Goal: Leave review/rating: Leave review/rating

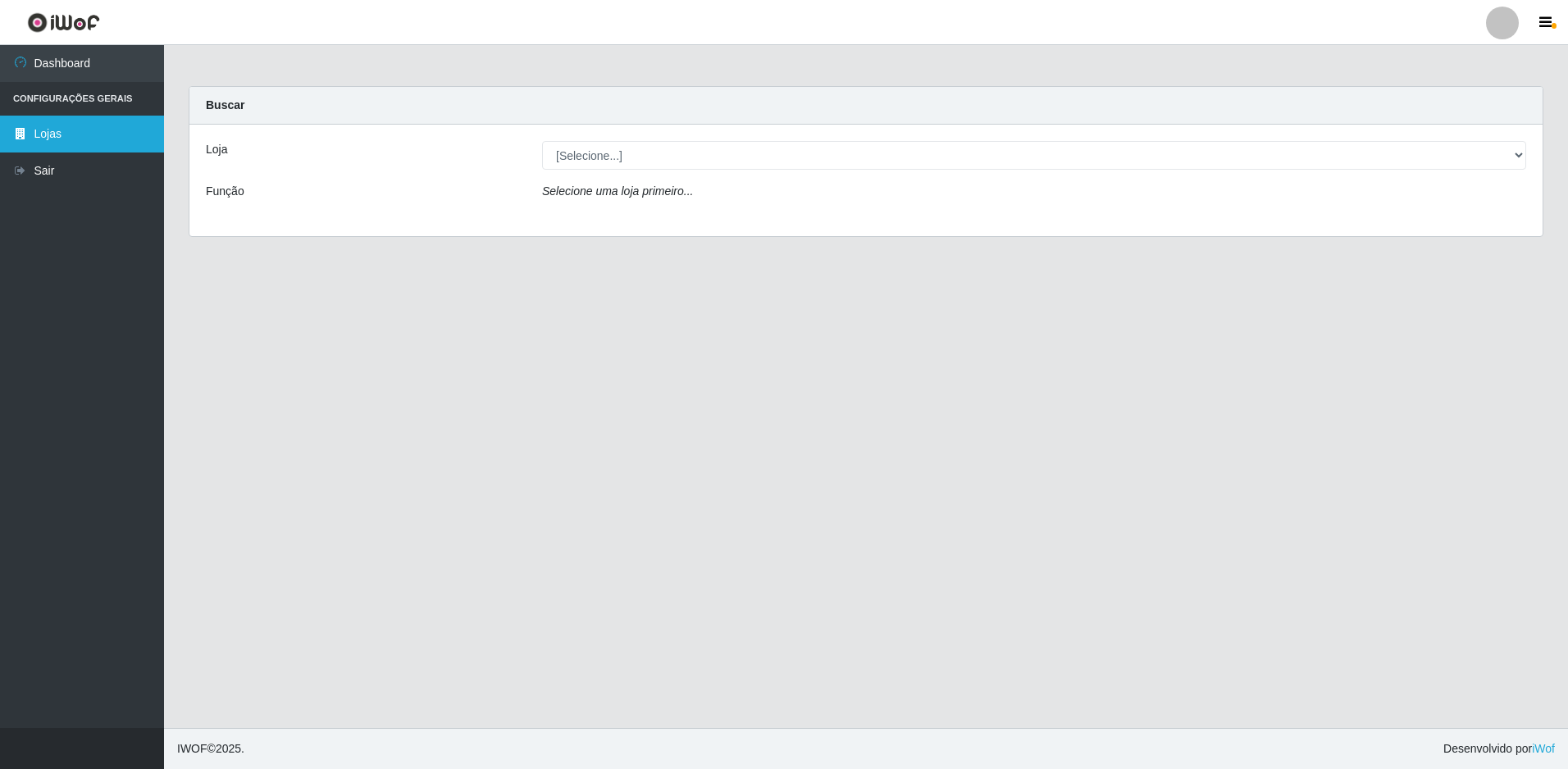
click at [56, 132] on link "Lojas" at bounding box center [82, 134] width 164 height 37
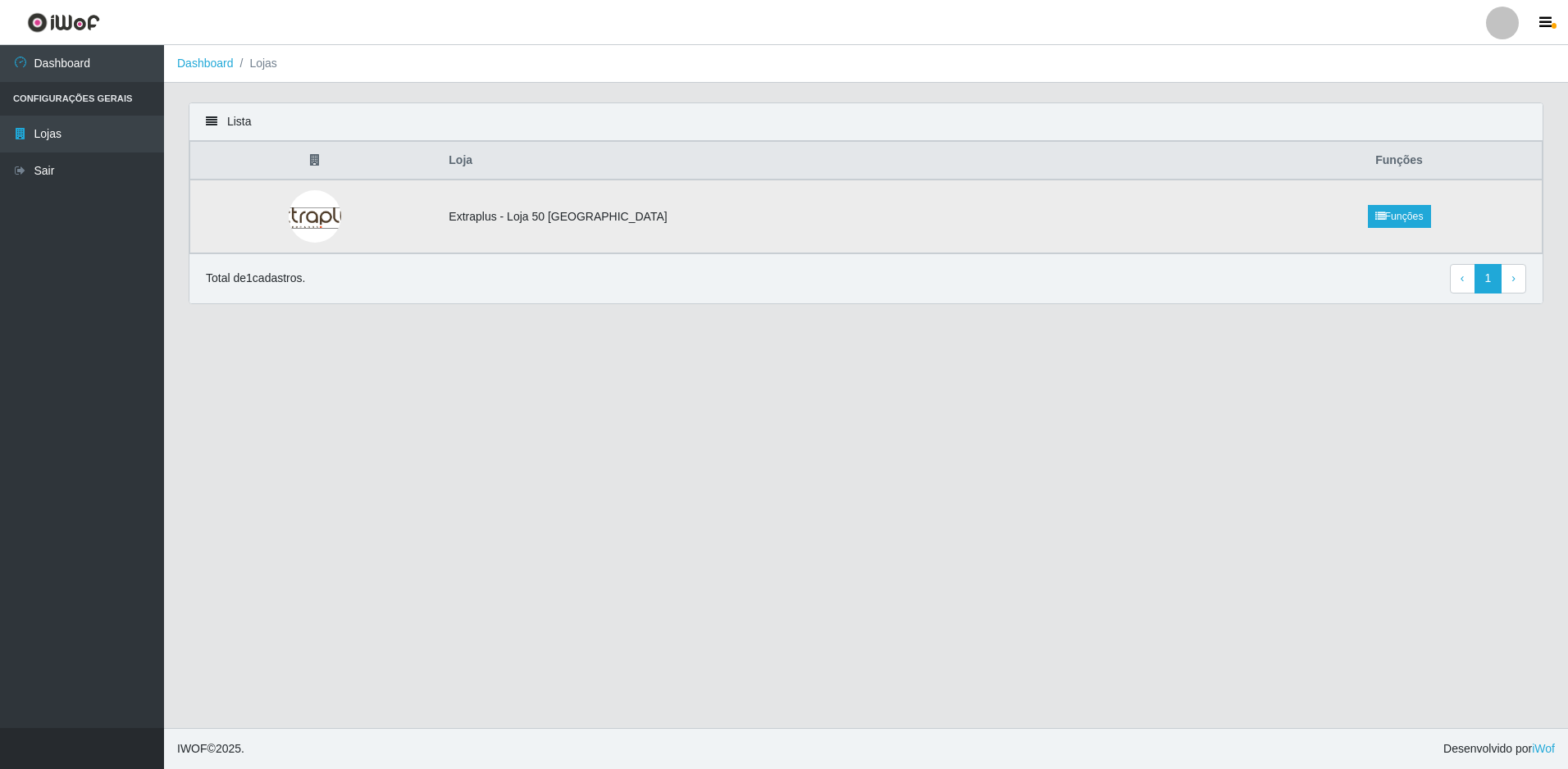
click at [710, 219] on td "Extraplus - Loja 50 [GEOGRAPHIC_DATA]" at bounding box center [847, 216] width 818 height 74
drag, startPoint x: 664, startPoint y: 225, endPoint x: 881, endPoint y: 219, distance: 217.1
click at [666, 225] on td "Extraplus - Loja 50 [GEOGRAPHIC_DATA]" at bounding box center [847, 216] width 818 height 74
click at [264, 62] on li "Lojas" at bounding box center [255, 63] width 44 height 17
click at [227, 56] on link "Dashboard" at bounding box center [205, 62] width 56 height 13
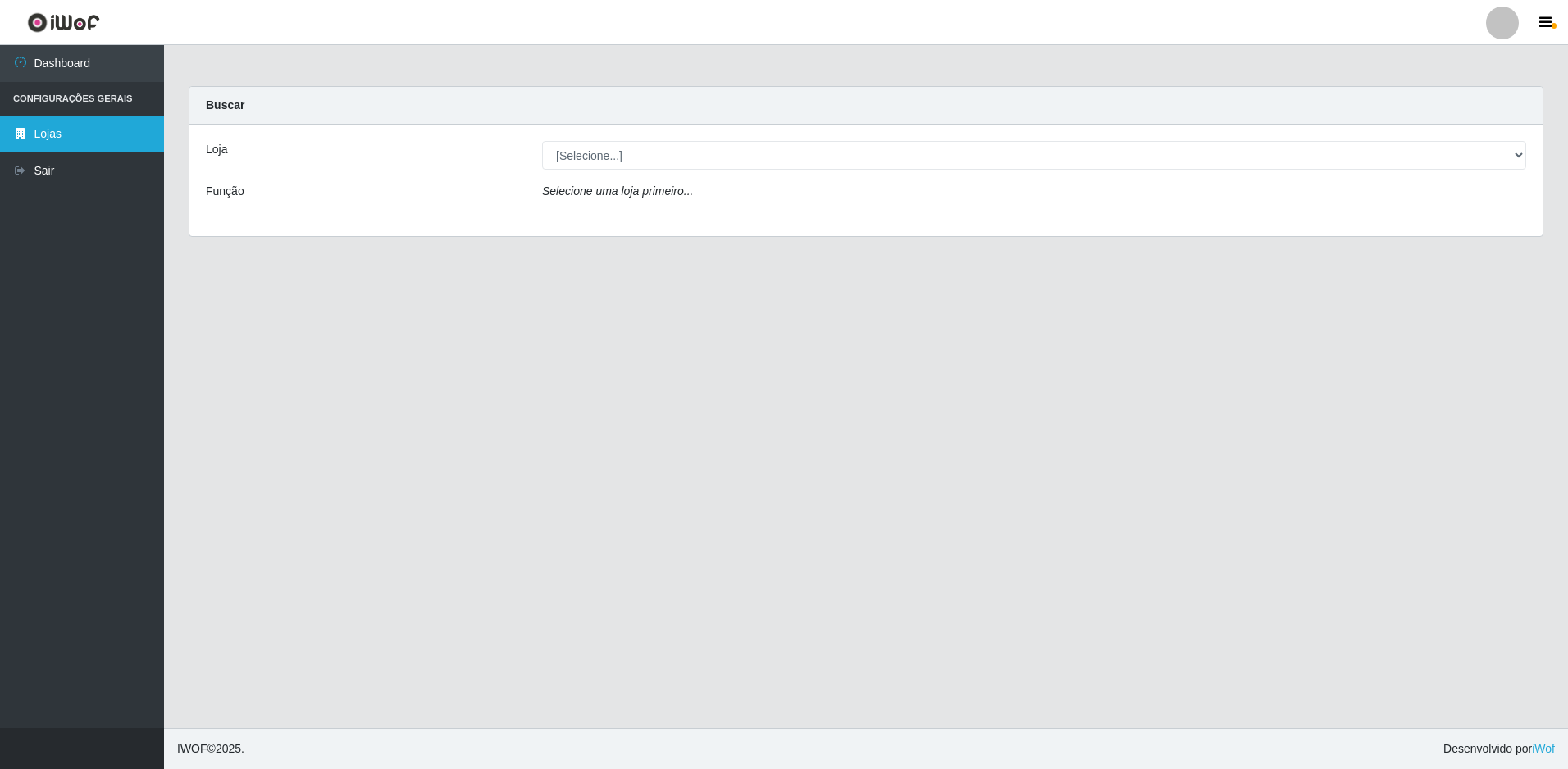
click at [47, 128] on link "Lojas" at bounding box center [82, 134] width 164 height 37
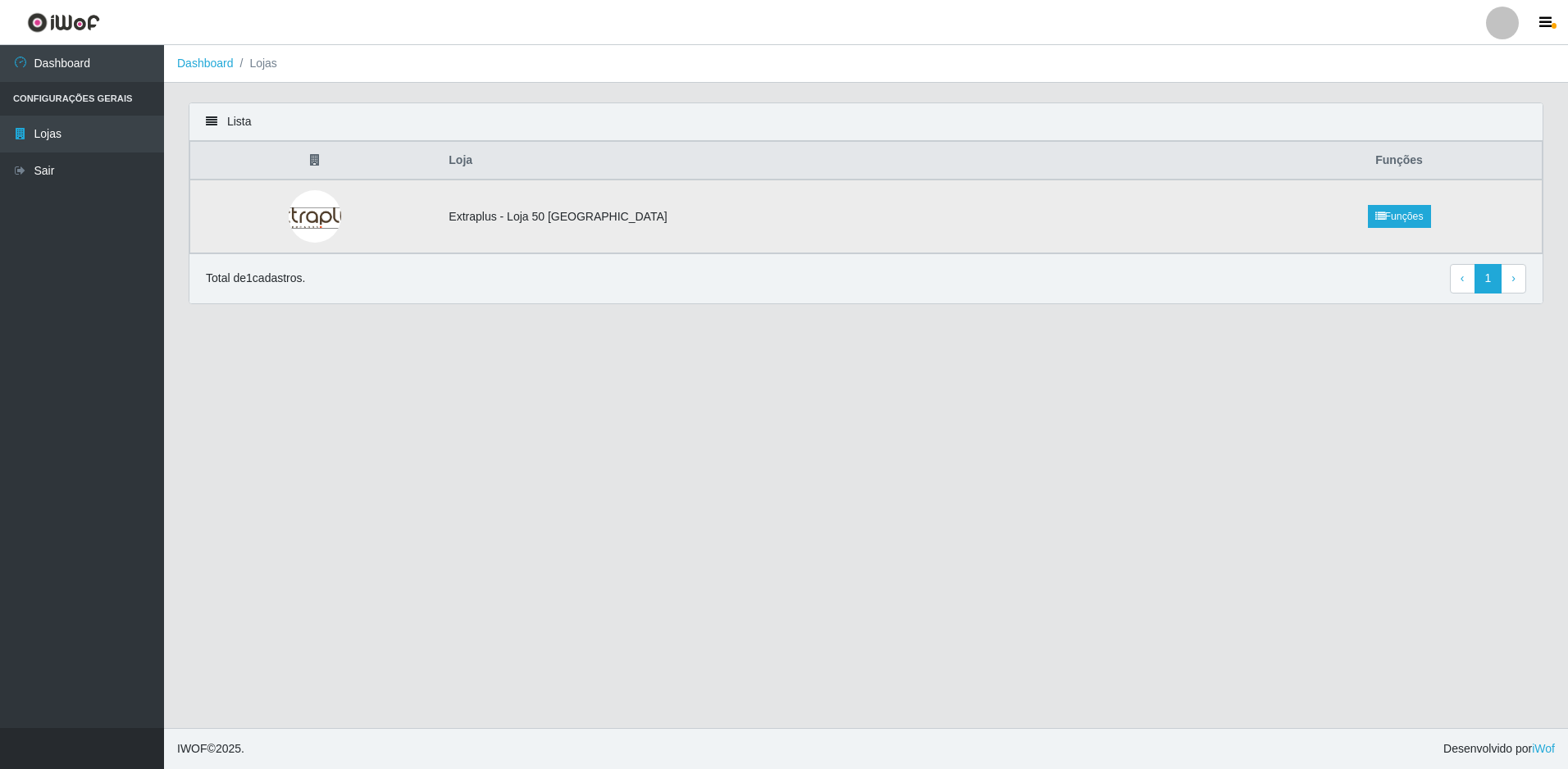
click at [473, 221] on td "Extraplus - Loja 50 [GEOGRAPHIC_DATA]" at bounding box center [847, 216] width 818 height 74
click at [772, 217] on td "Extraplus - Loja 50 [GEOGRAPHIC_DATA]" at bounding box center [847, 216] width 818 height 74
click at [932, 202] on td "Extraplus - Loja 50 [GEOGRAPHIC_DATA]" at bounding box center [847, 216] width 818 height 74
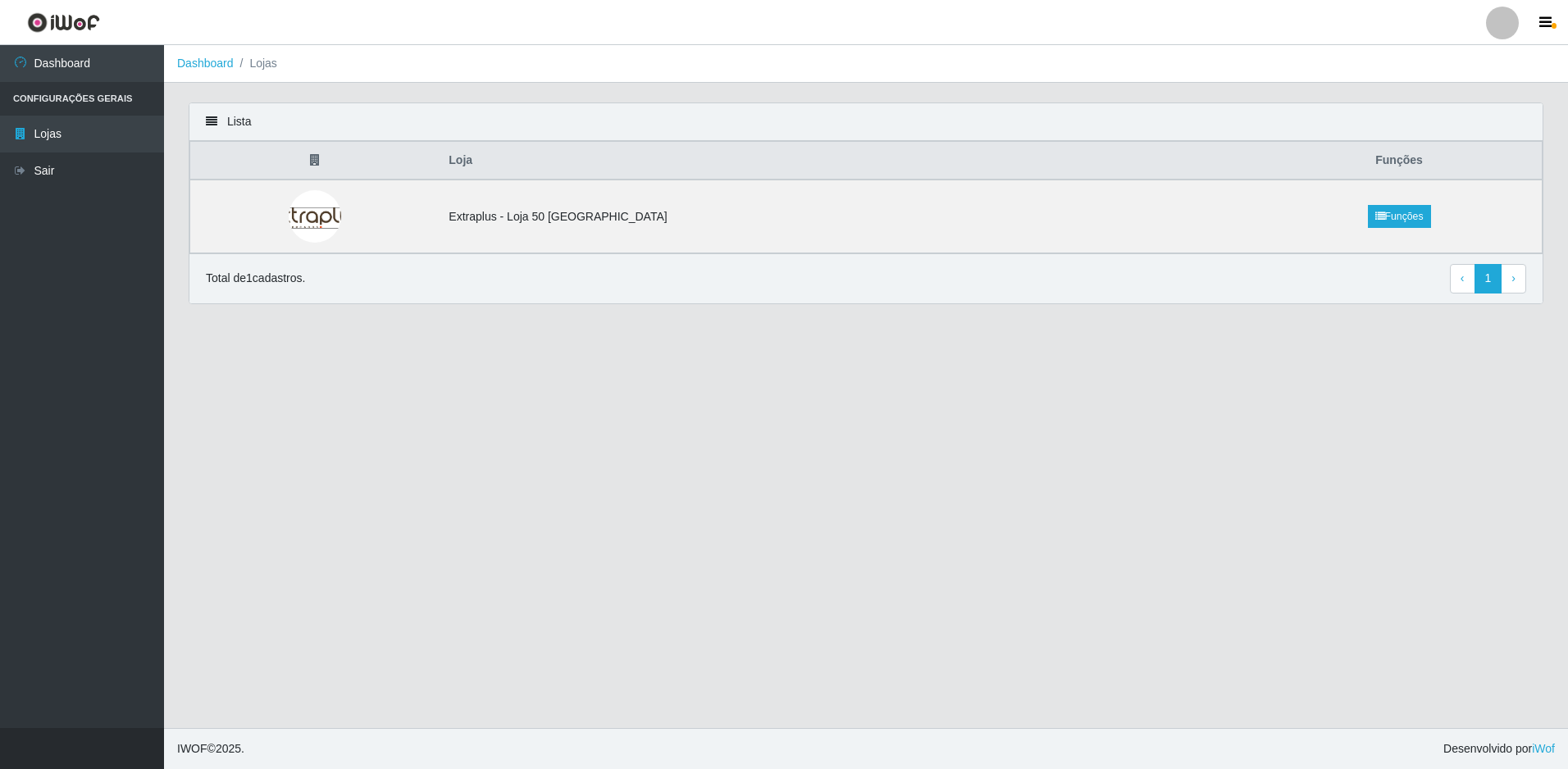
click at [258, 66] on li "Lojas" at bounding box center [255, 63] width 44 height 17
click at [188, 62] on link "Dashboard" at bounding box center [205, 62] width 56 height 13
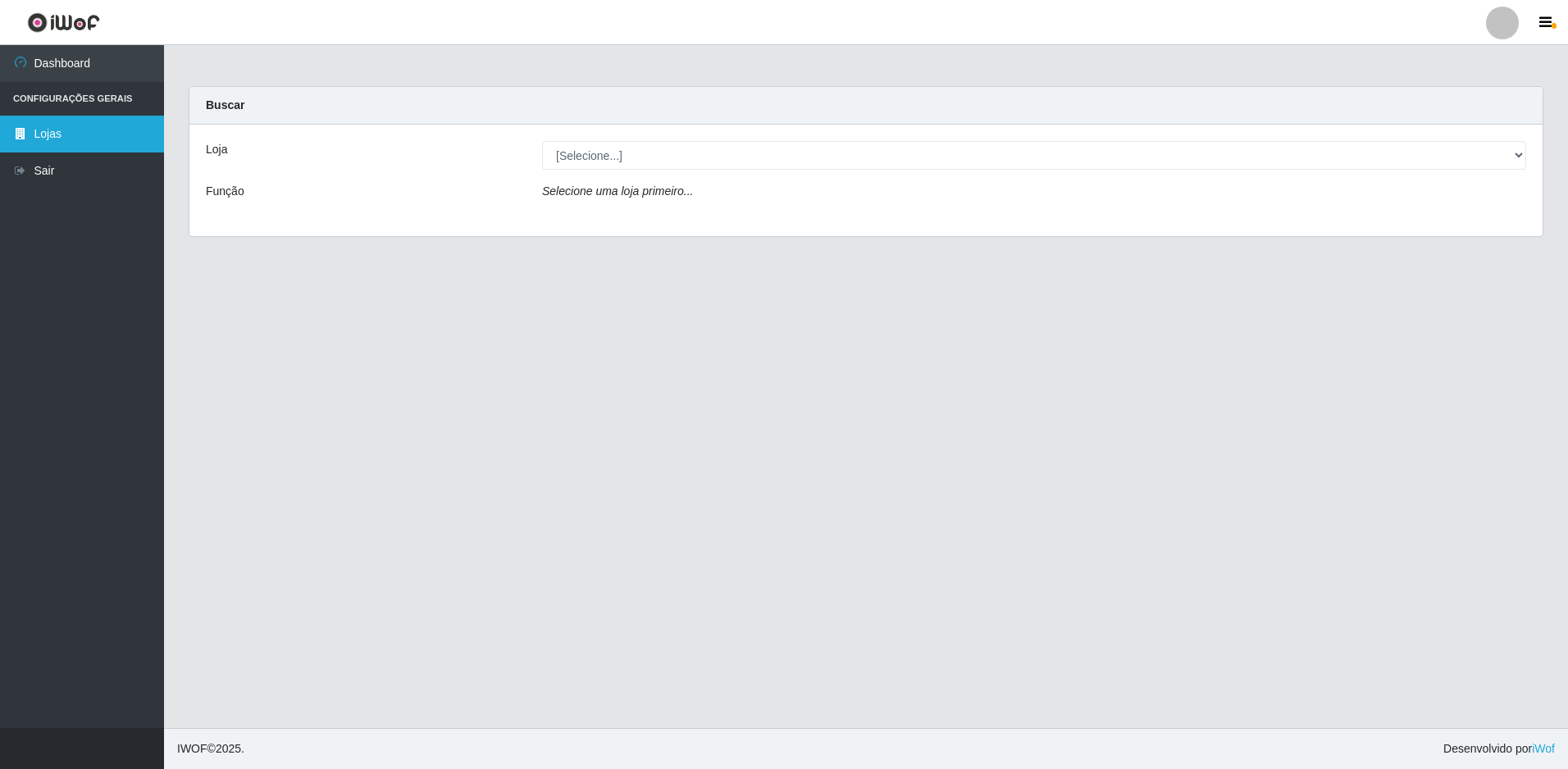
click at [66, 131] on link "Lojas" at bounding box center [82, 134] width 164 height 37
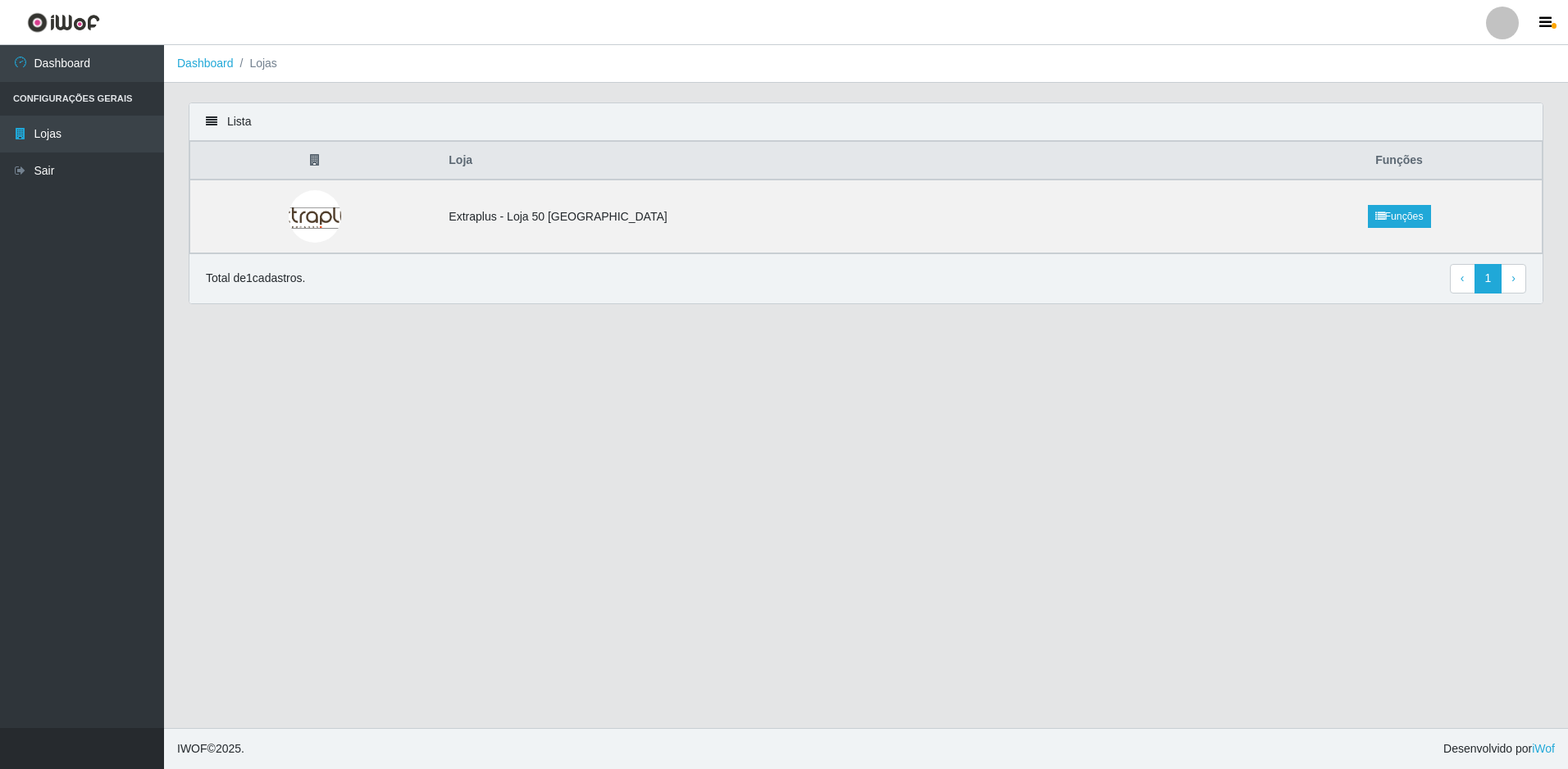
click at [322, 286] on div "Total de 1 cadastros. ‹ Previous 1 › Next" at bounding box center [866, 278] width 1320 height 29
click at [342, 191] on td at bounding box center [315, 216] width 250 height 74
drag, startPoint x: 342, startPoint y: 191, endPoint x: 276, endPoint y: 206, distance: 67.7
click at [279, 208] on td at bounding box center [315, 216] width 250 height 74
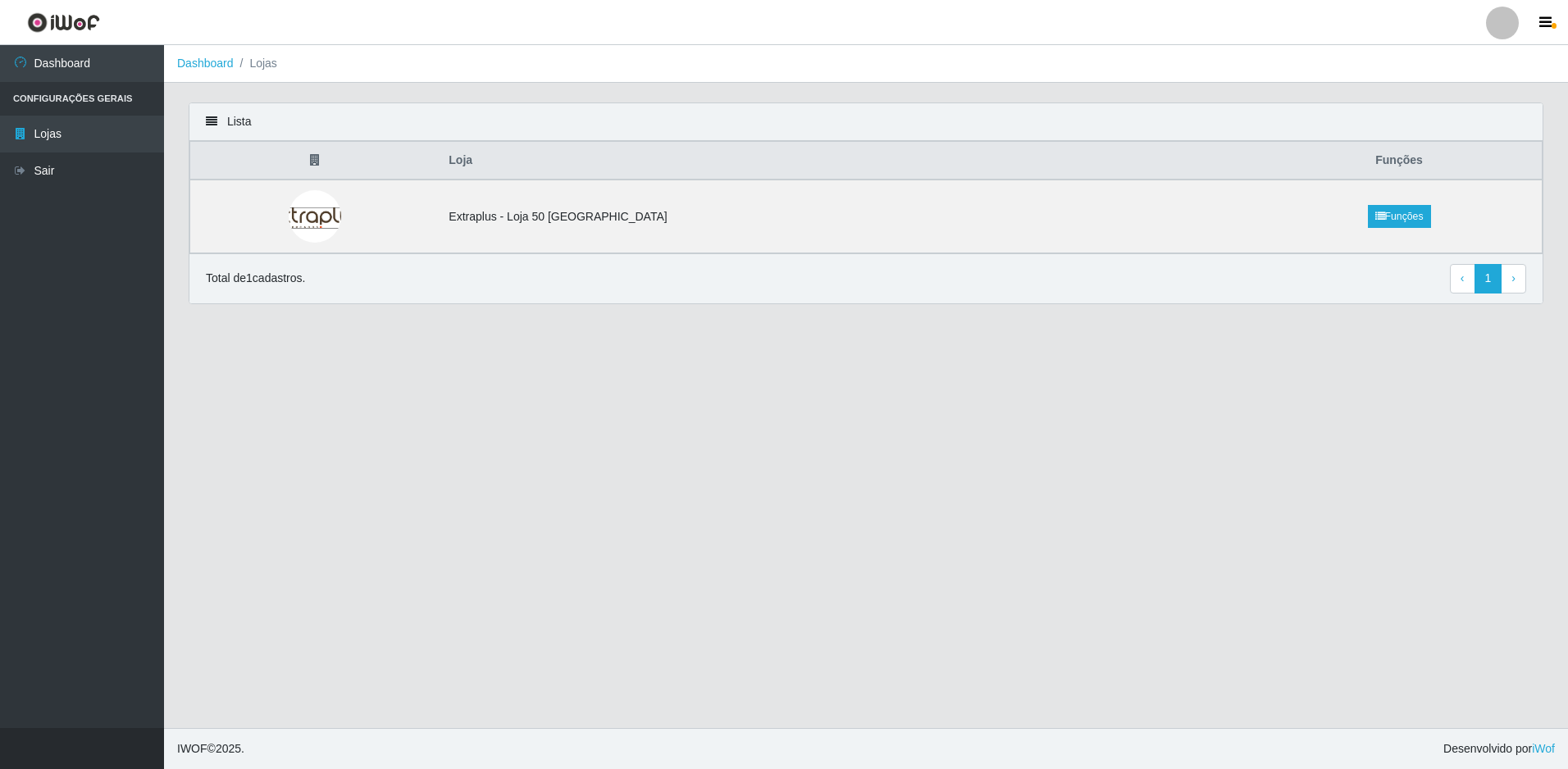
click at [208, 122] on icon at bounding box center [211, 121] width 12 height 12
click at [235, 122] on div "Lista" at bounding box center [865, 122] width 1353 height 37
drag, startPoint x: 235, startPoint y: 122, endPoint x: 210, endPoint y: 123, distance: 25.0
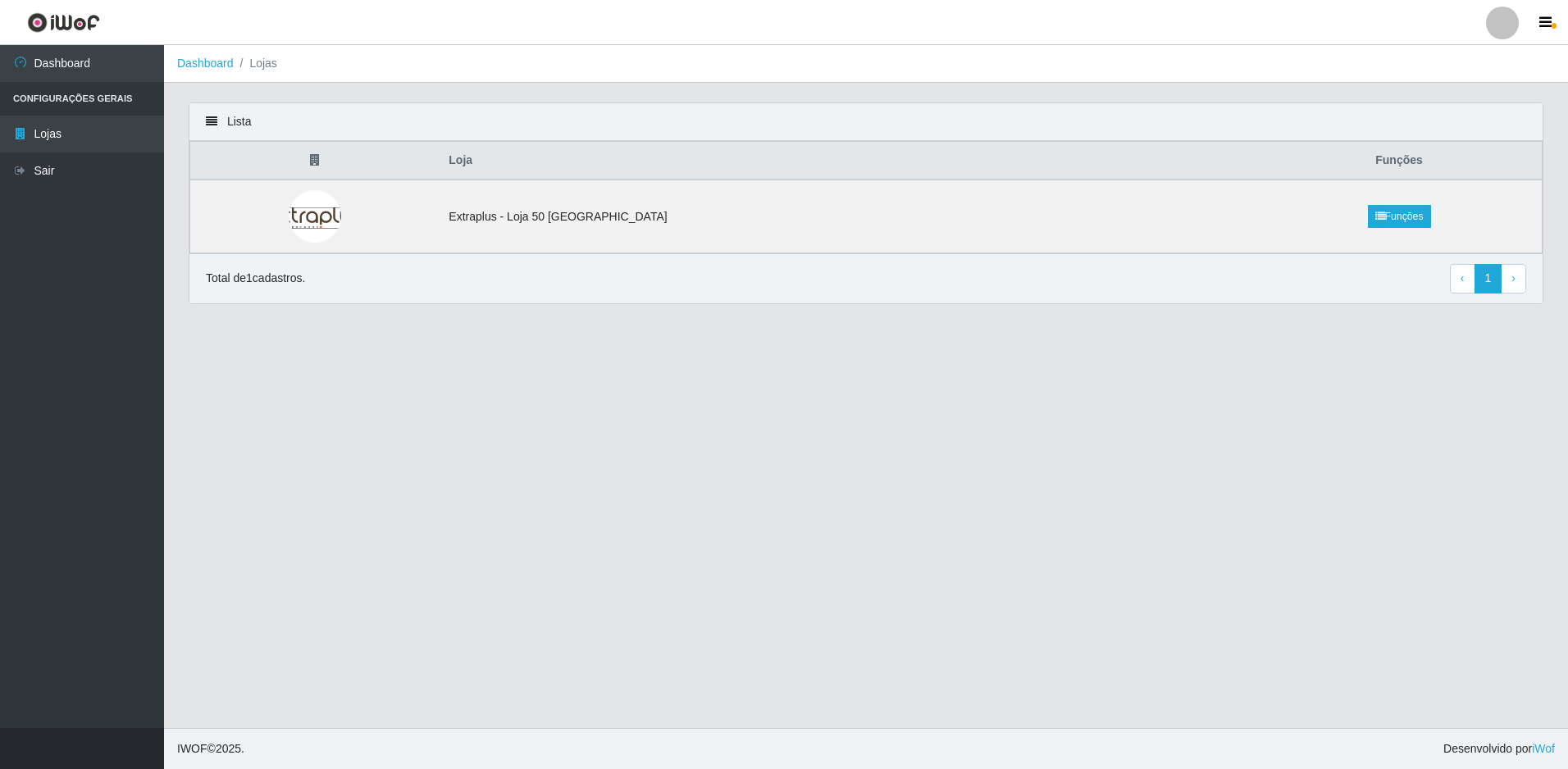
click at [210, 123] on icon at bounding box center [211, 121] width 12 height 12
click at [210, 120] on icon at bounding box center [211, 121] width 12 height 12
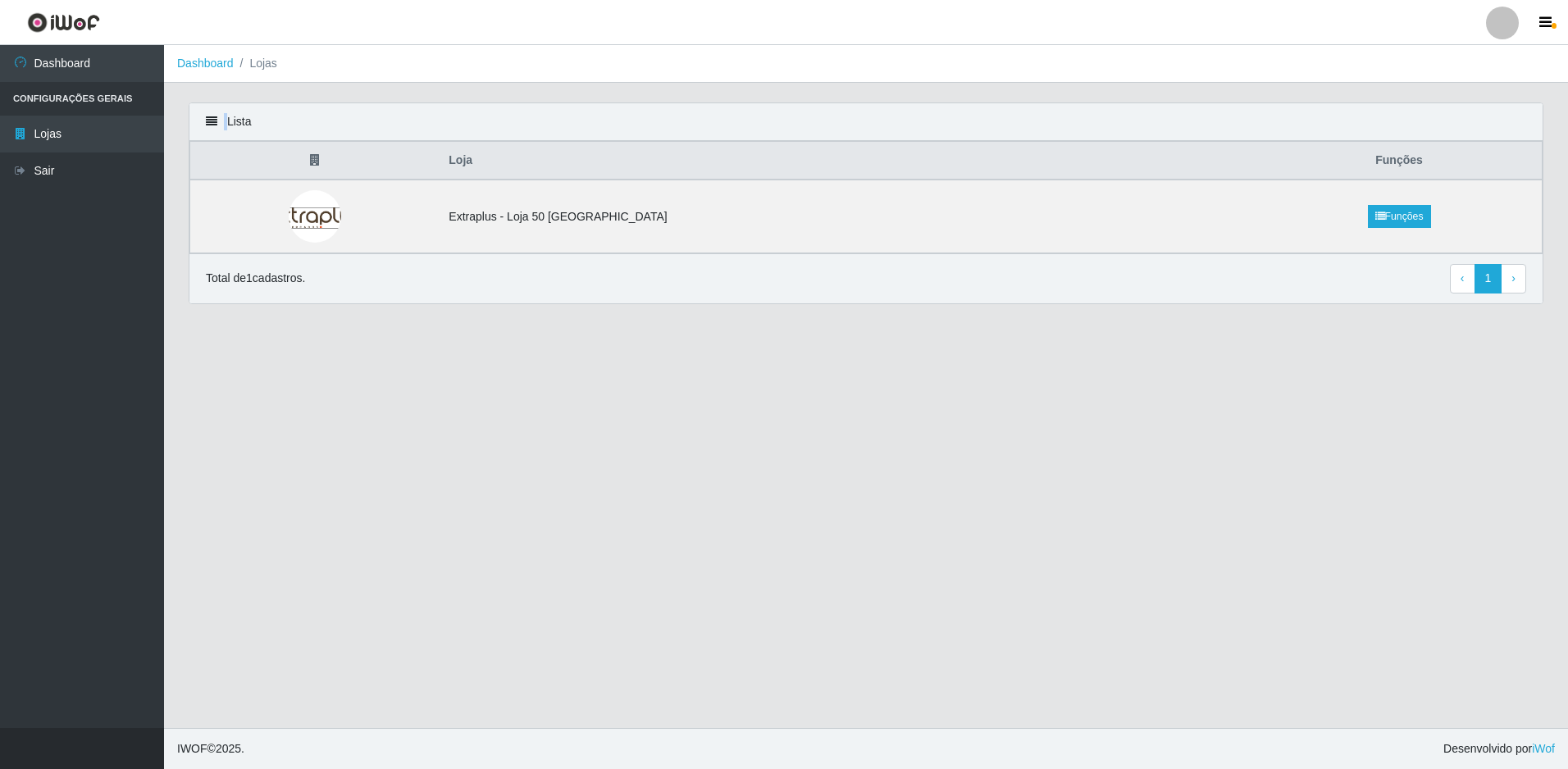
click at [209, 120] on icon at bounding box center [211, 121] width 12 height 12
click at [326, 162] on th at bounding box center [315, 161] width 250 height 38
click at [326, 161] on th at bounding box center [315, 161] width 250 height 38
click at [483, 156] on th "Loja" at bounding box center [847, 161] width 818 height 38
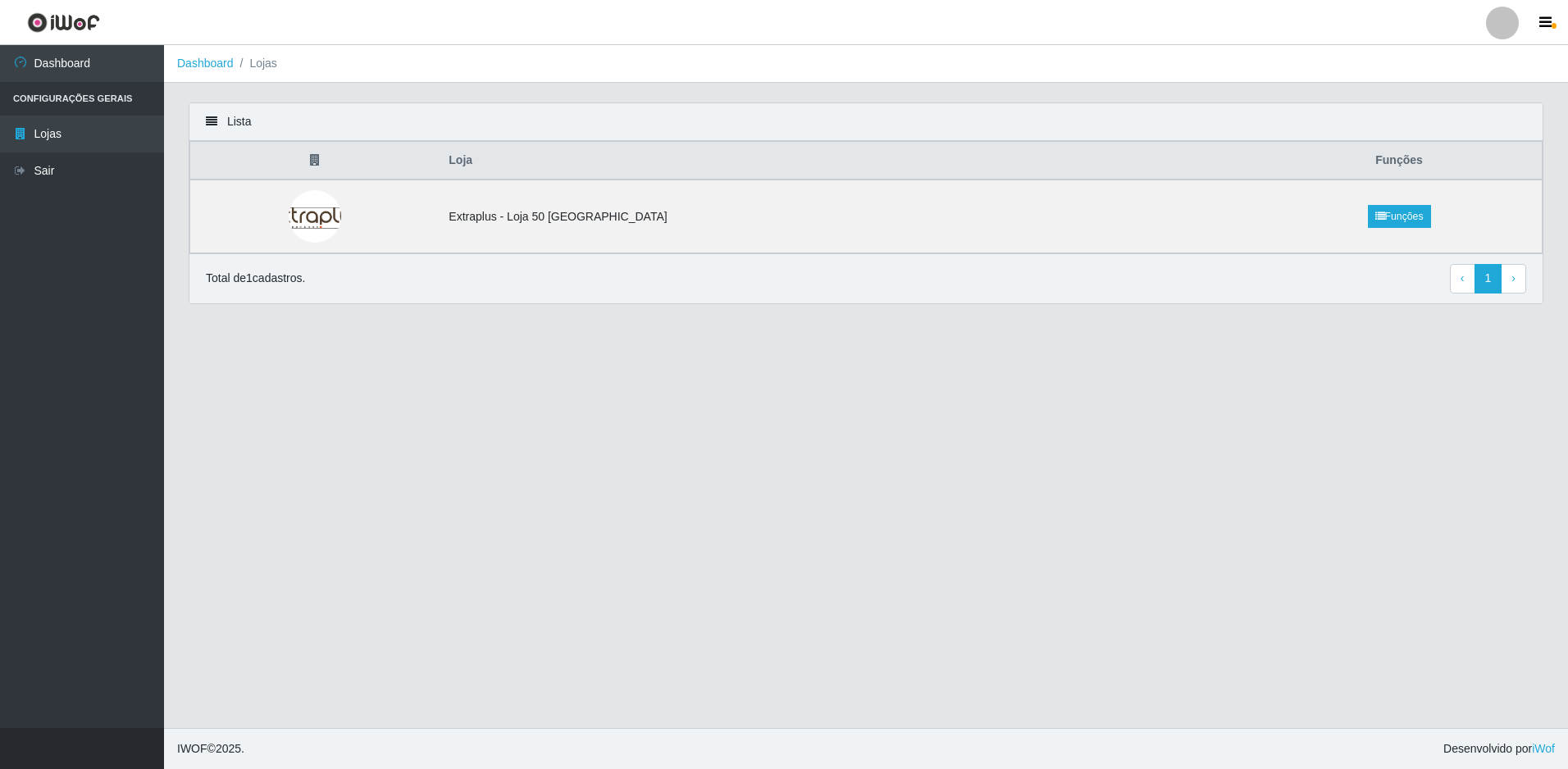
click at [1381, 164] on th "Funções" at bounding box center [1399, 161] width 285 height 38
click at [1388, 210] on link "Funções" at bounding box center [1399, 217] width 63 height 23
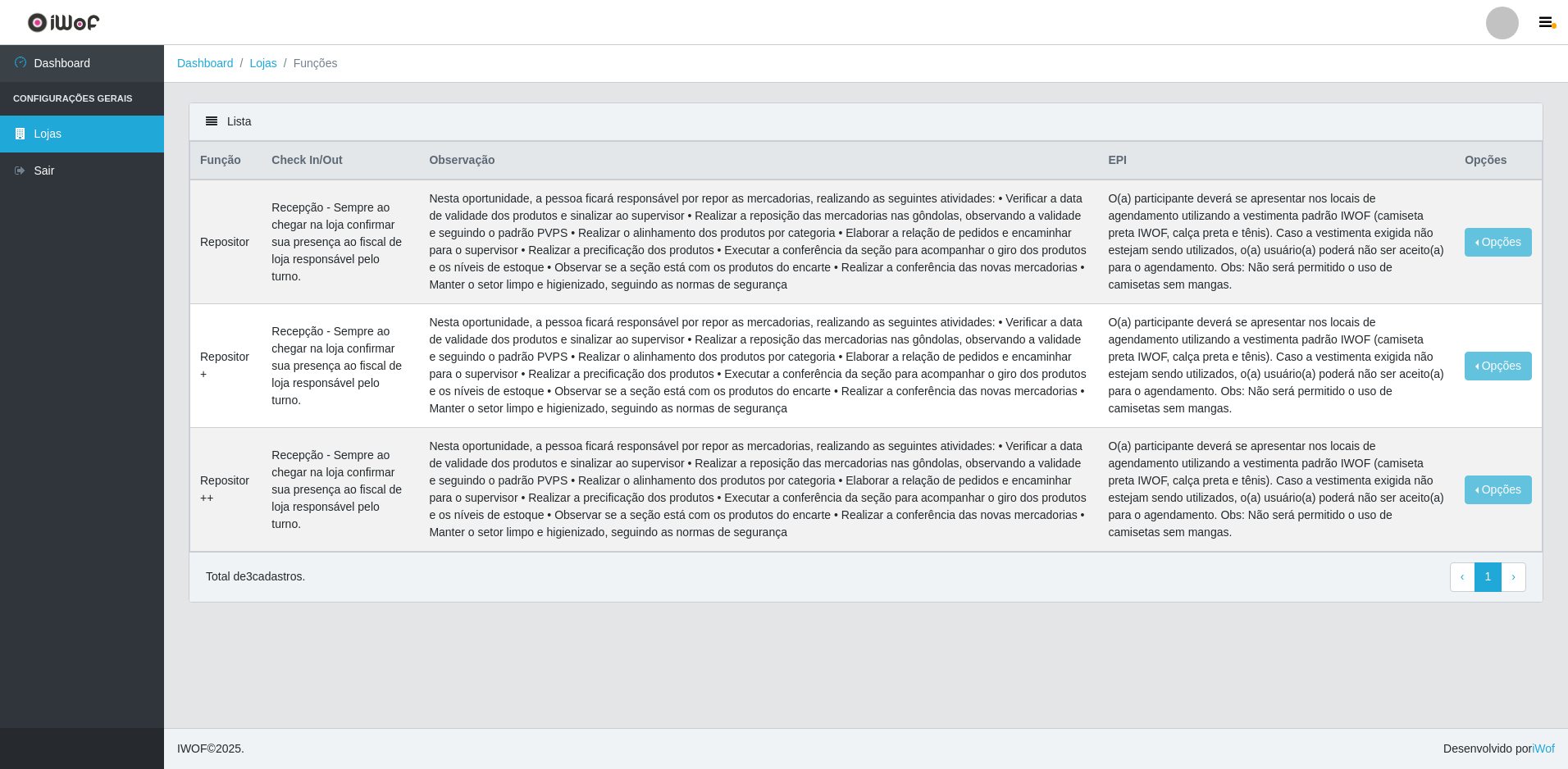
click at [75, 132] on link "Lojas" at bounding box center [82, 134] width 164 height 37
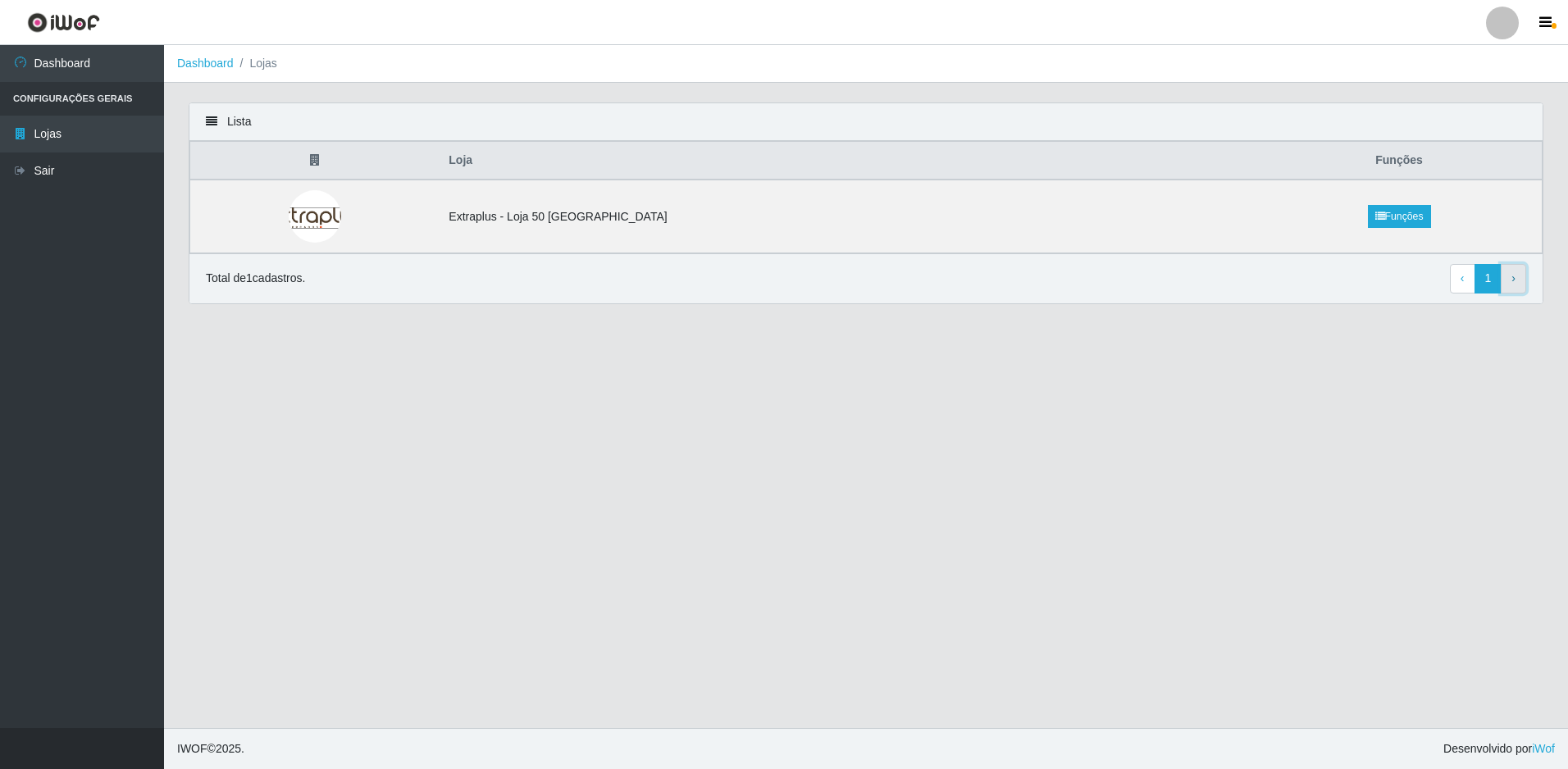
click at [1519, 276] on link "› Next" at bounding box center [1514, 278] width 26 height 29
click at [1465, 286] on link "‹ Previous" at bounding box center [1463, 278] width 26 height 29
click at [515, 226] on td "Extraplus - Loja 50 [GEOGRAPHIC_DATA]" at bounding box center [847, 216] width 818 height 74
drag, startPoint x: 515, startPoint y: 226, endPoint x: 392, endPoint y: 235, distance: 123.3
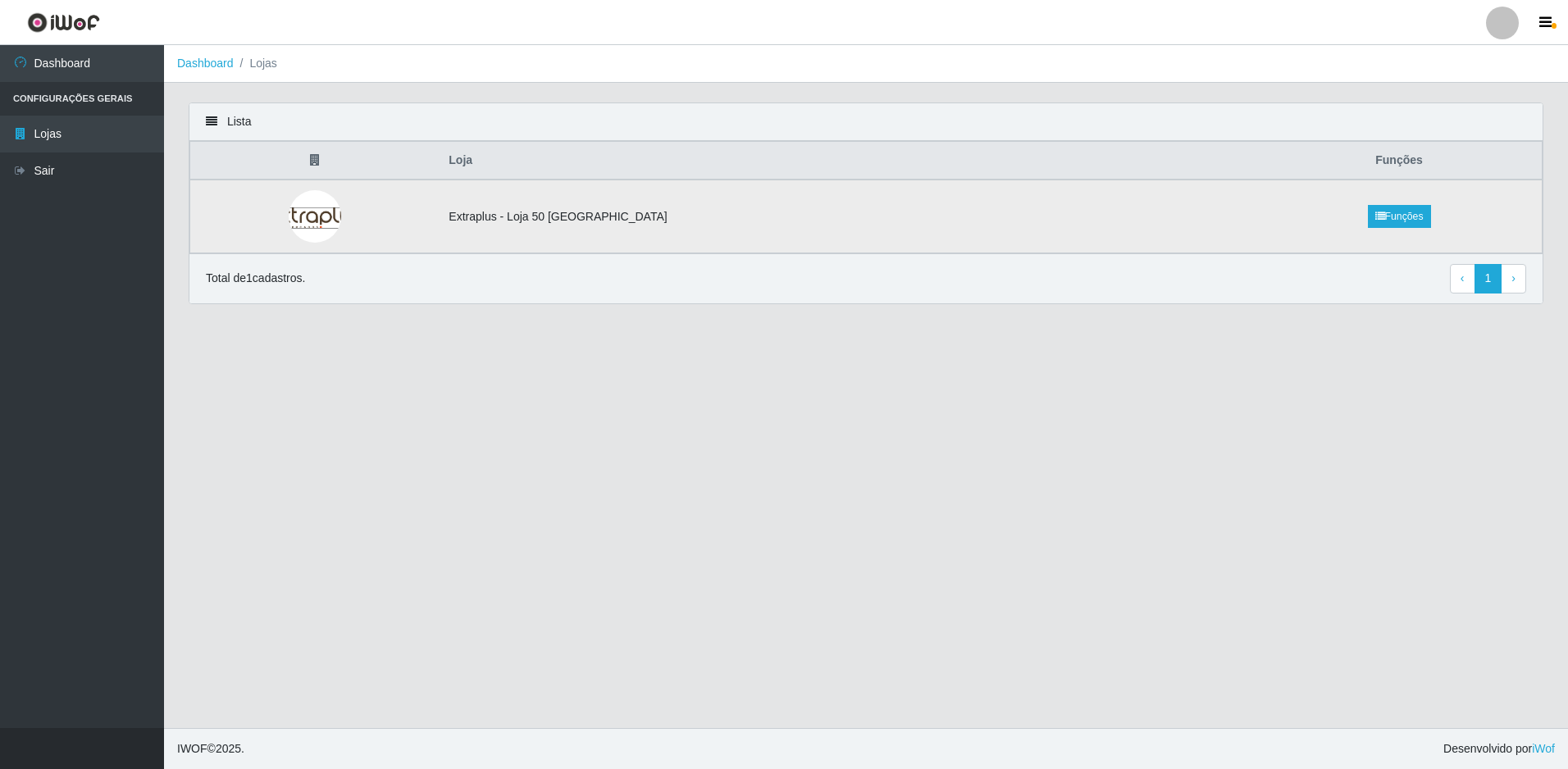
click at [392, 235] on td at bounding box center [315, 216] width 250 height 74
drag, startPoint x: 392, startPoint y: 235, endPoint x: 321, endPoint y: 294, distance: 92.3
click at [321, 294] on div "Total de 1 cadastros. ‹ Previous 1 › Next" at bounding box center [865, 278] width 1353 height 50
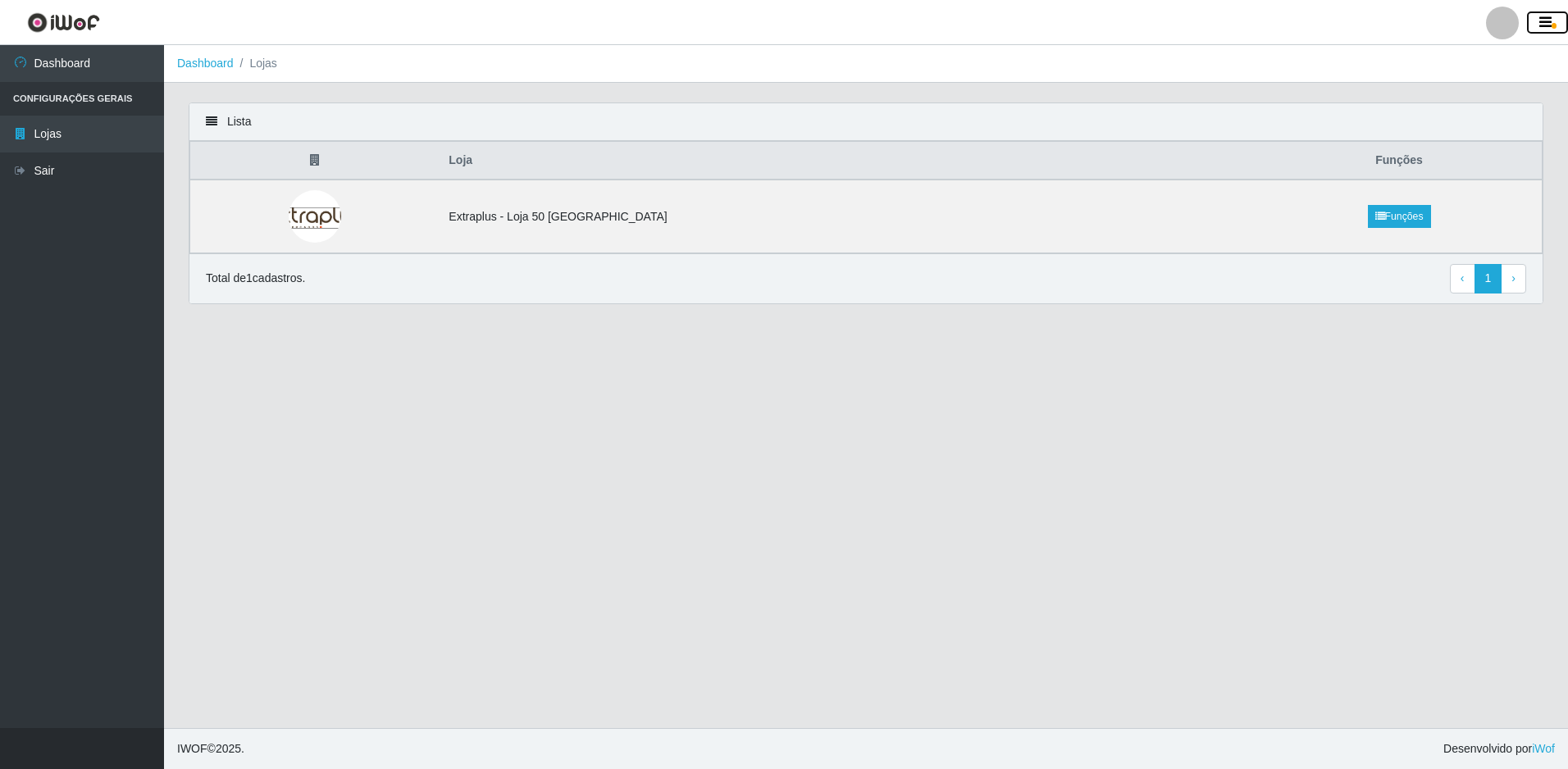
click at [1542, 26] on icon "button" at bounding box center [1546, 22] width 12 height 15
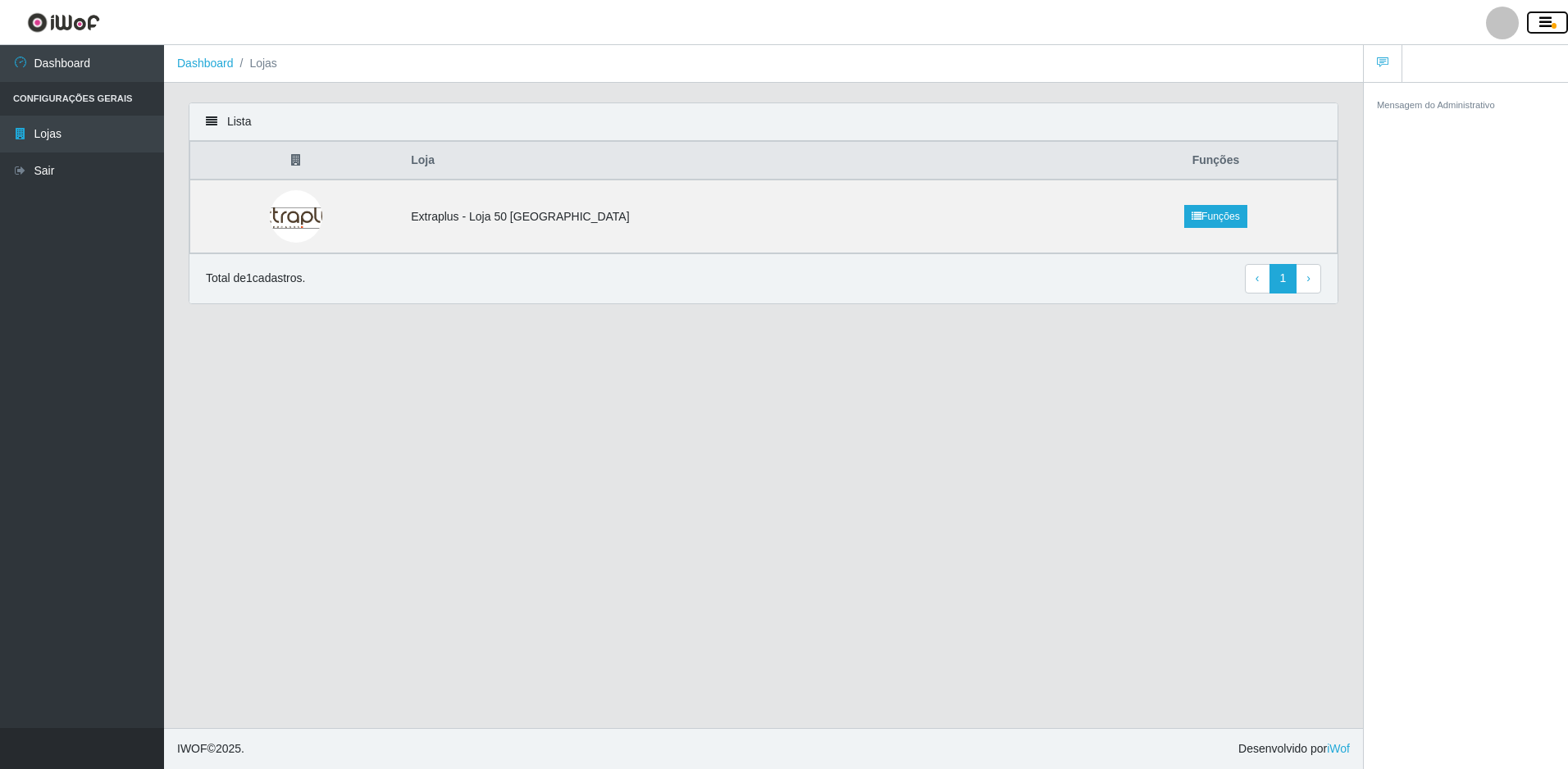
click at [1543, 26] on icon "button" at bounding box center [1546, 22] width 12 height 15
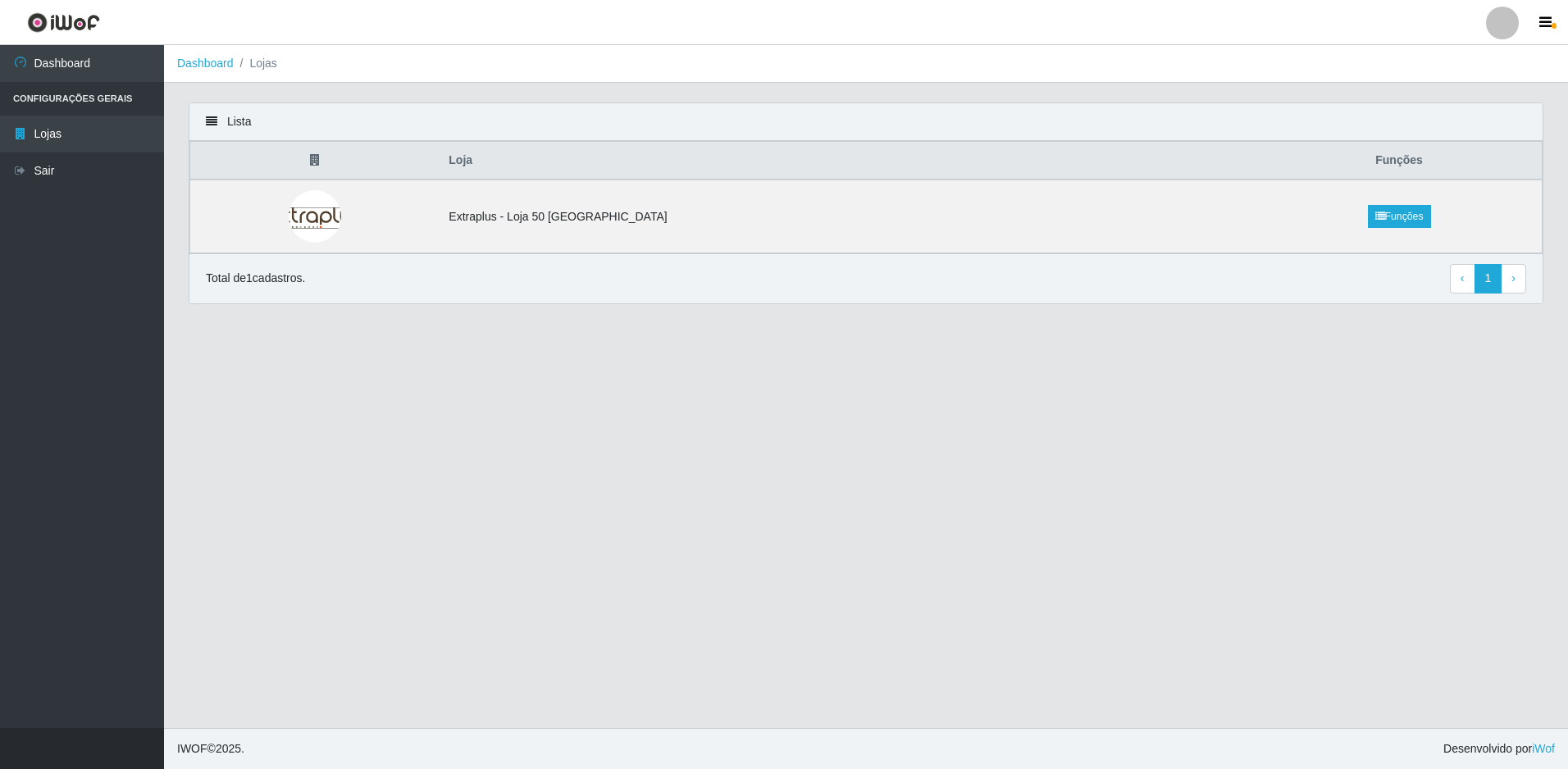
click at [78, 96] on li "Configurações Gerais" at bounding box center [82, 99] width 164 height 34
click at [69, 64] on link "Dashboard" at bounding box center [82, 63] width 164 height 37
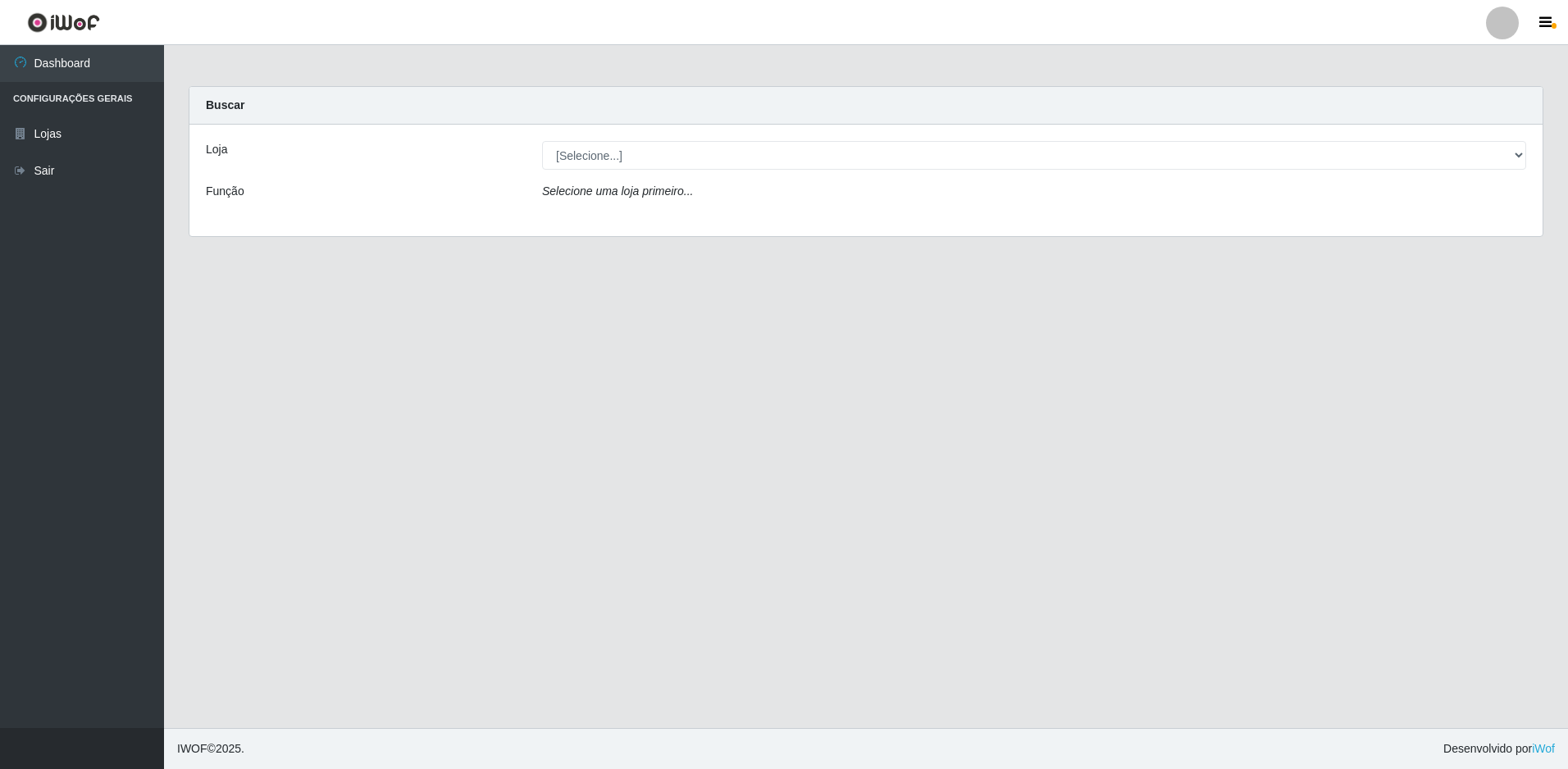
click at [285, 193] on div "Função" at bounding box center [361, 194] width 336 height 24
click at [251, 152] on div "Loja" at bounding box center [361, 155] width 336 height 29
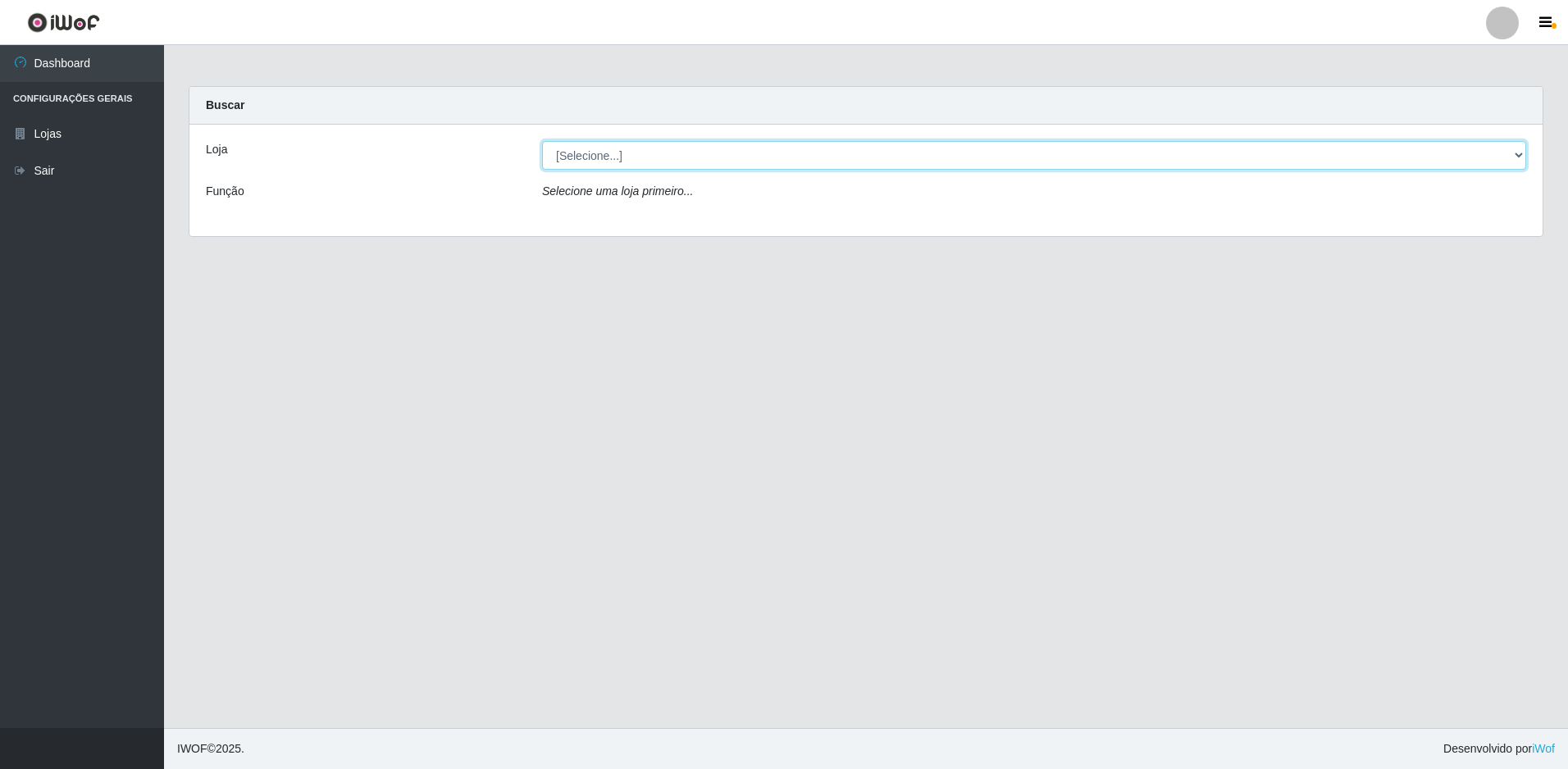
click at [720, 148] on select "[Selecione...] Extraplus - Loja 50 Praia do Canto" at bounding box center [1034, 155] width 984 height 29
select select "451"
click at [542, 141] on select "[Selecione...] Extraplus - Loja 50 Praia do Canto" at bounding box center [1034, 155] width 984 height 29
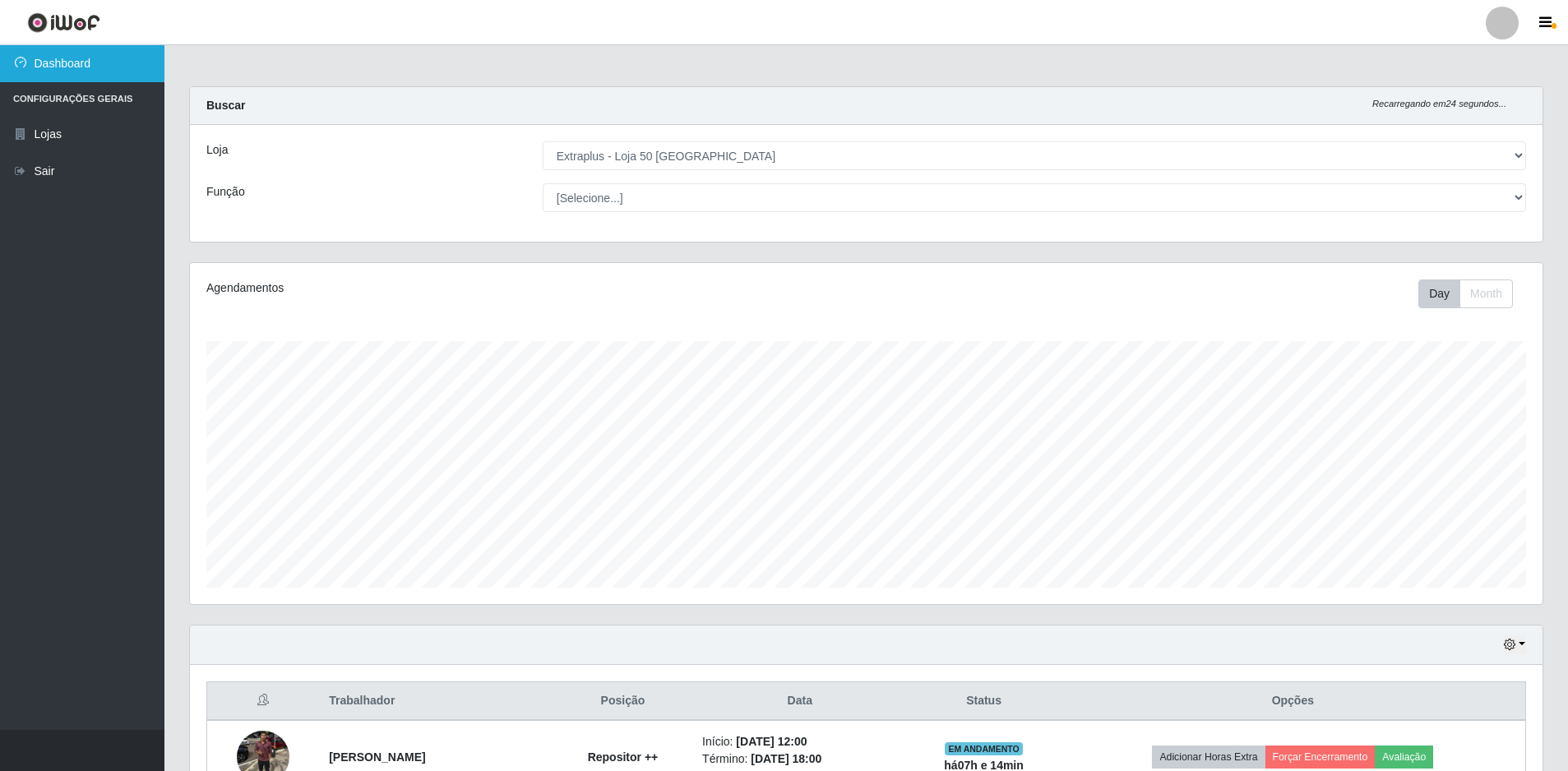
click at [66, 57] on link "Dashboard" at bounding box center [82, 64] width 165 height 37
click at [95, 71] on link "Dashboard" at bounding box center [82, 64] width 165 height 37
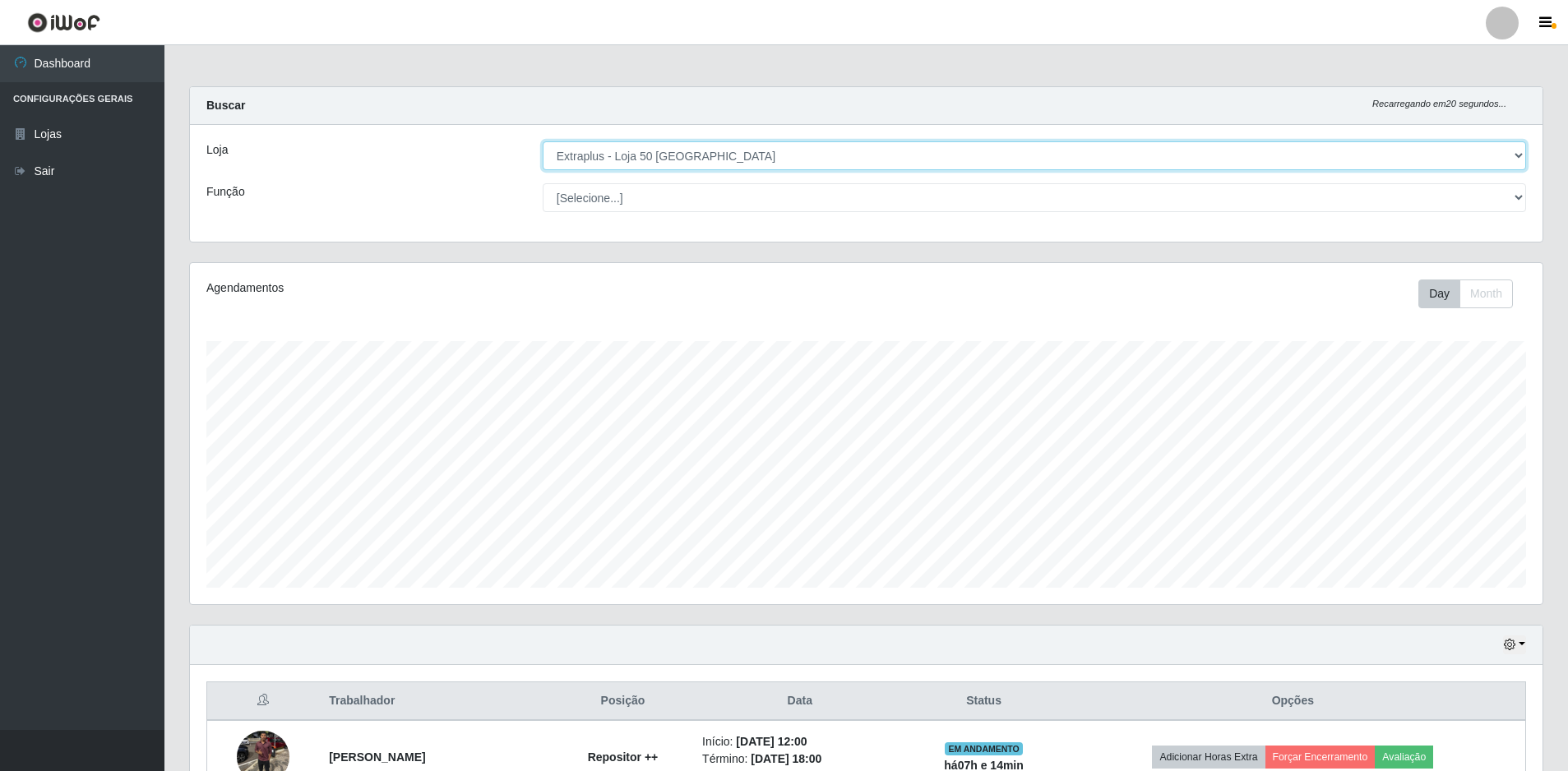
click at [777, 150] on select "[Selecione...] Extraplus - Loja 50 Praia do Canto" at bounding box center [1035, 156] width 984 height 29
click at [543, 141] on select "[Selecione...] Extraplus - Loja 50 Praia do Canto" at bounding box center [1035, 156] width 984 height 29
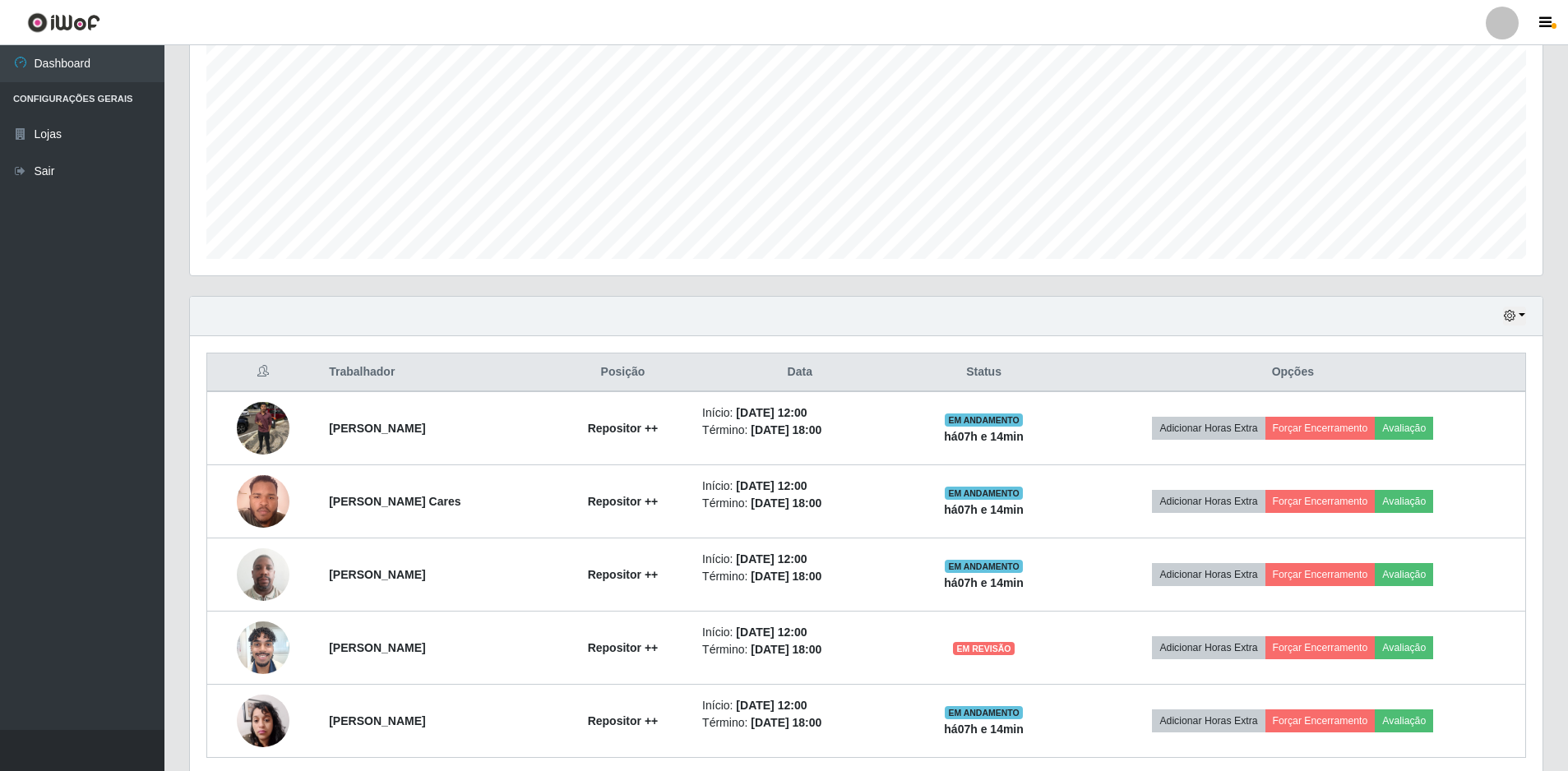
scroll to position [394, 0]
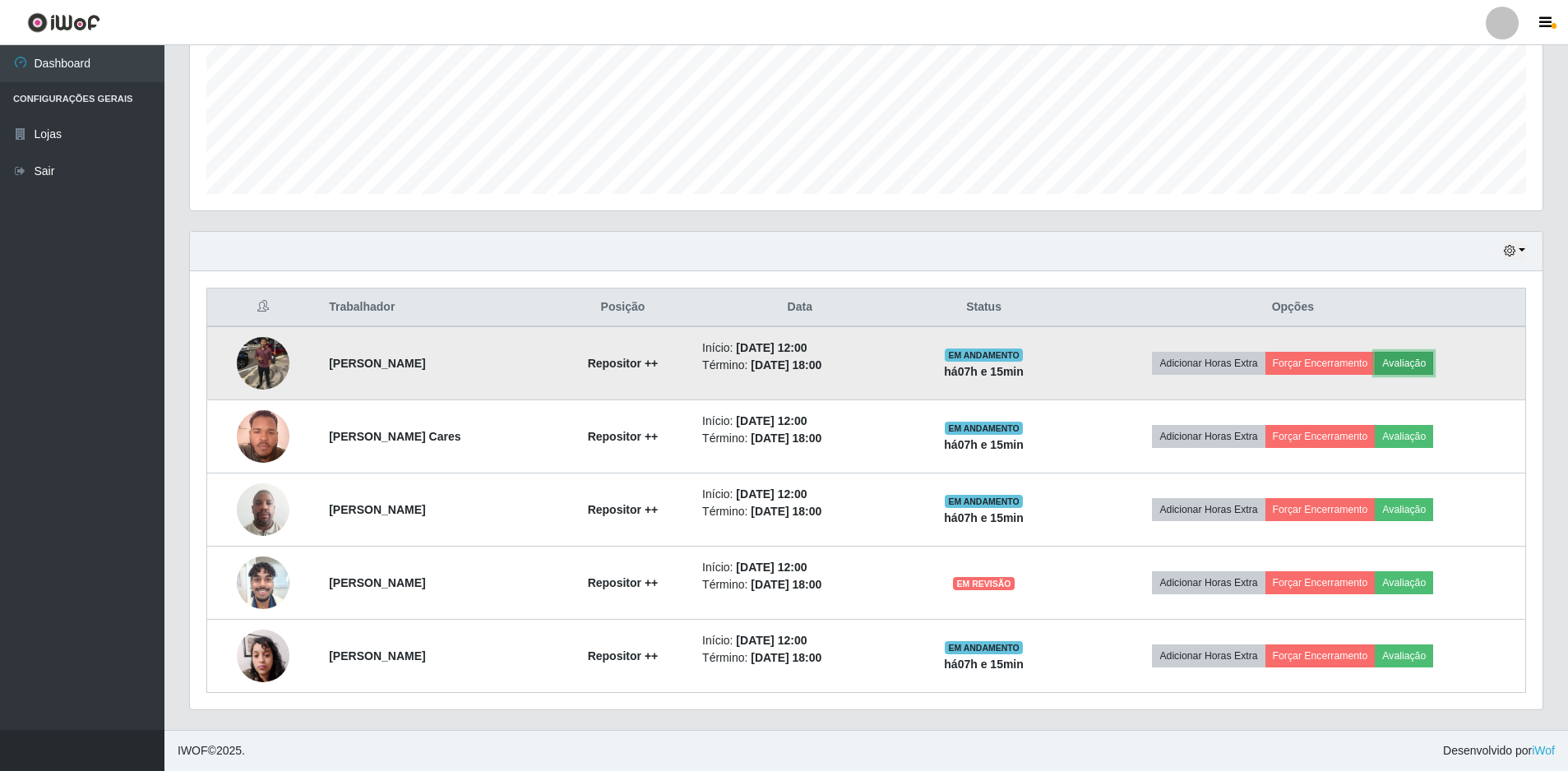
click at [1414, 365] on button "Avaliação" at bounding box center [1403, 364] width 58 height 23
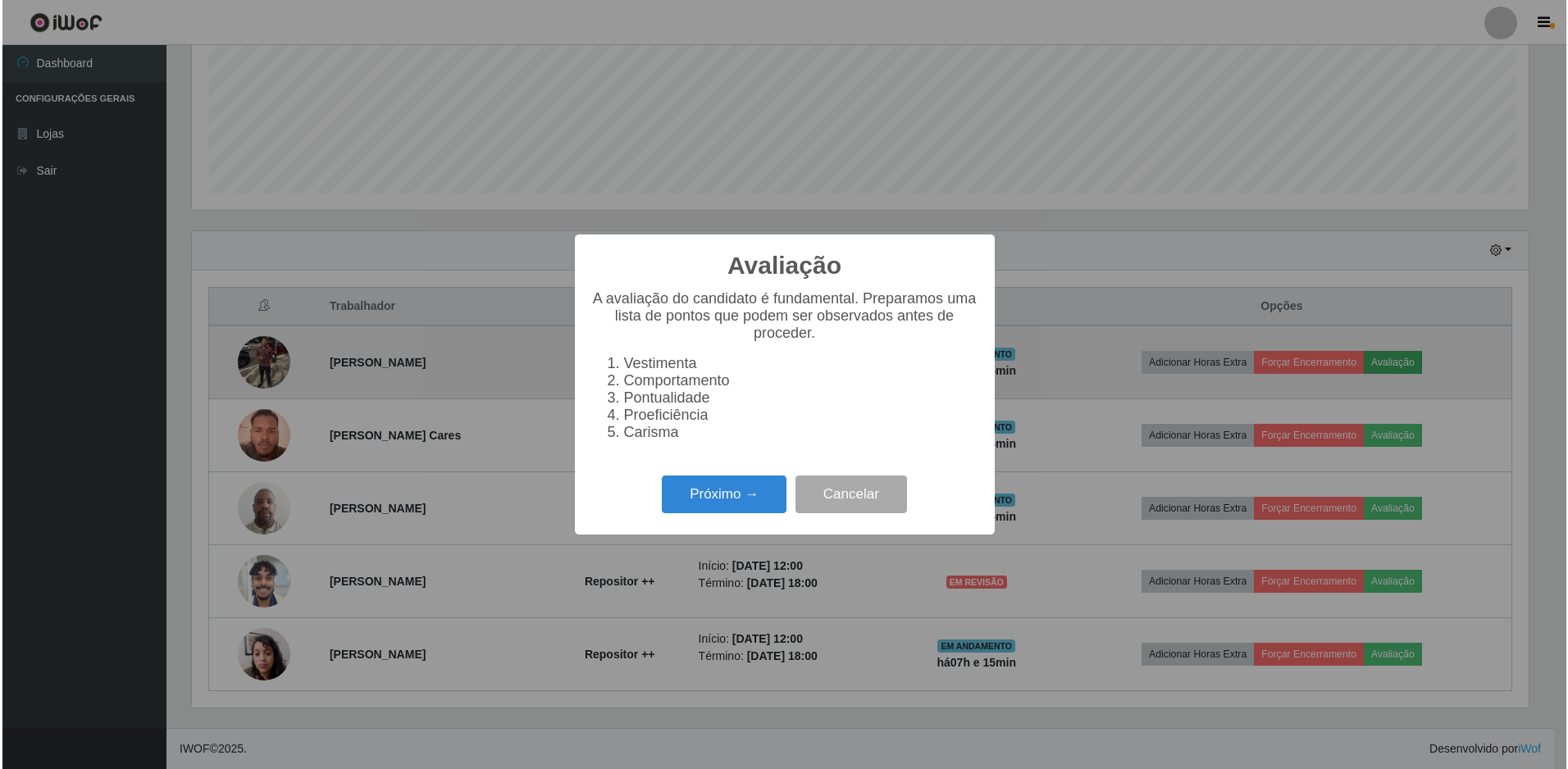
scroll to position [341, 1341]
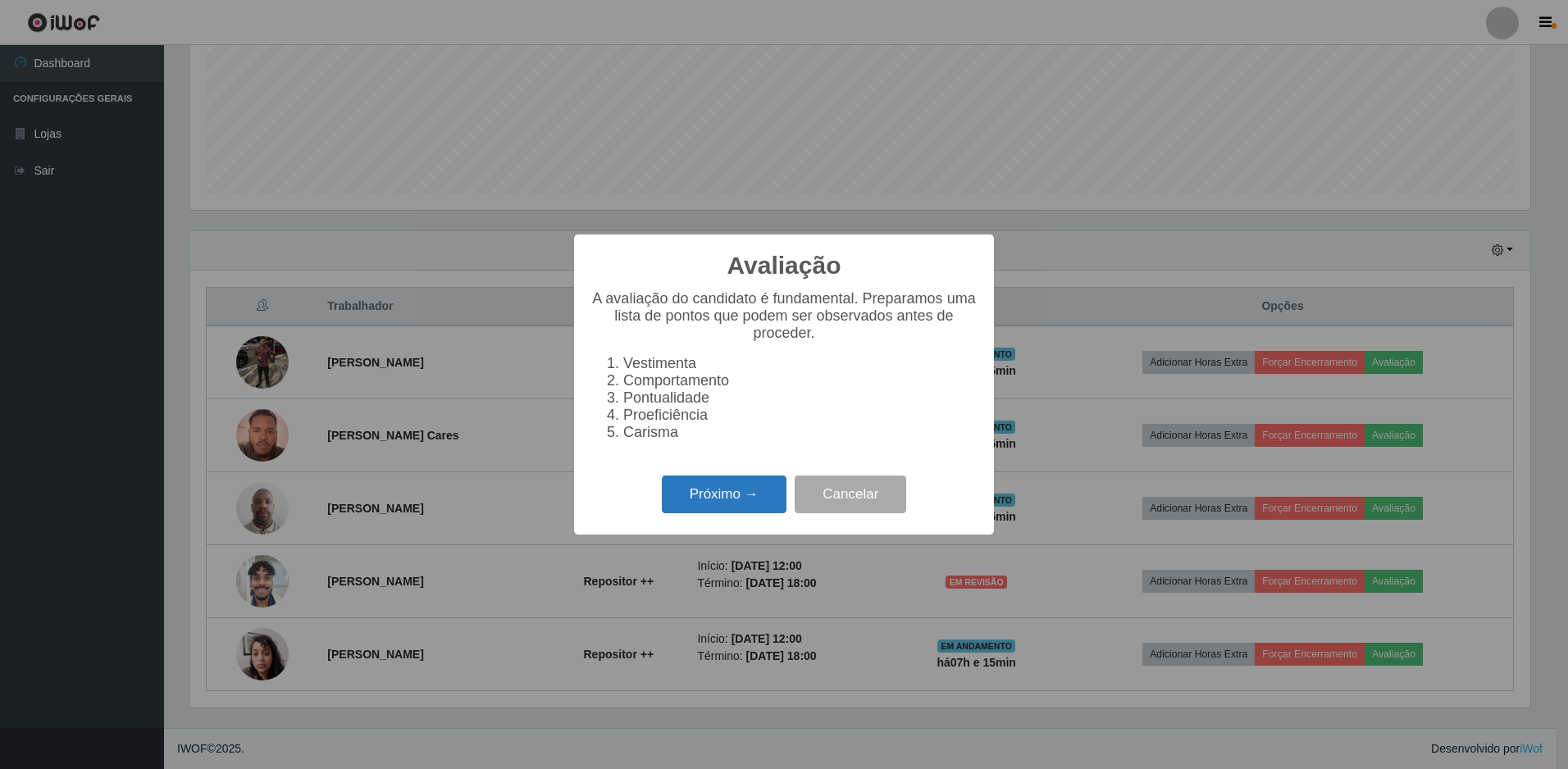
click at [743, 503] on button "Próximo →" at bounding box center [724, 494] width 125 height 38
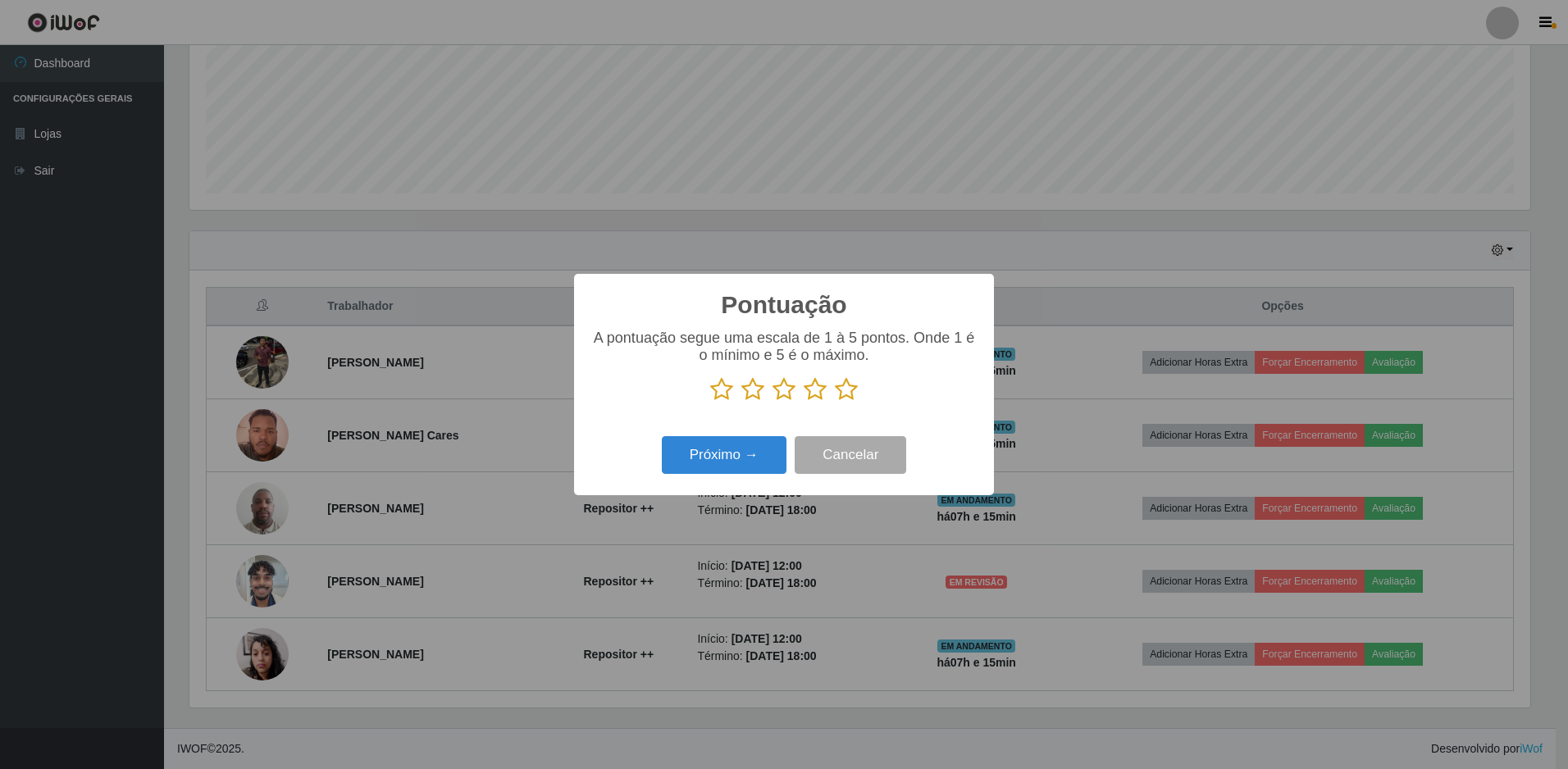
drag, startPoint x: 846, startPoint y: 394, endPoint x: 812, endPoint y: 413, distance: 38.9
click at [846, 397] on icon at bounding box center [846, 390] width 23 height 25
click at [835, 402] on input "radio" at bounding box center [835, 402] width 0 height 0
click at [742, 459] on button "Próximo →" at bounding box center [724, 455] width 125 height 38
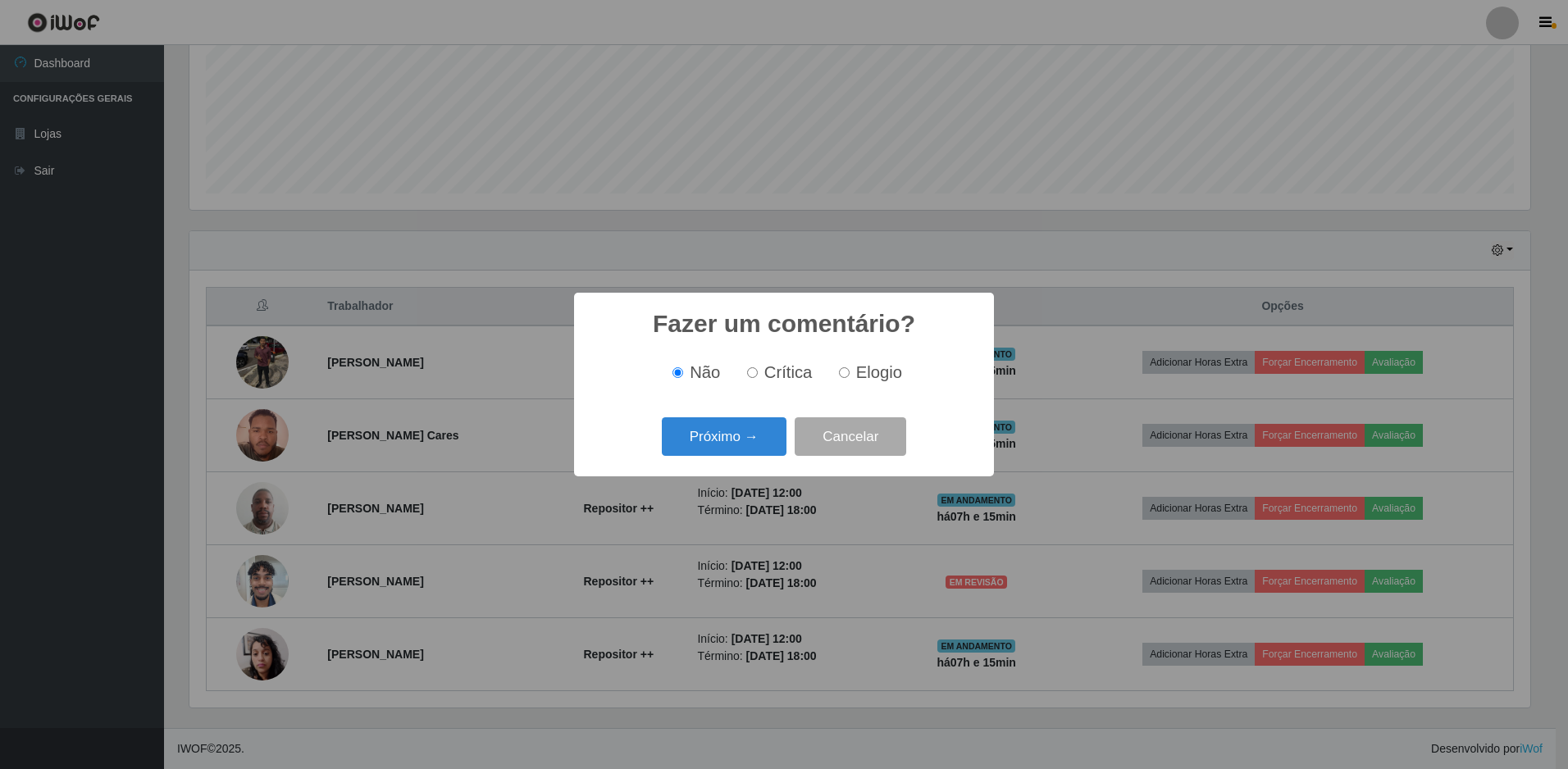
click at [846, 382] on label "Elogio" at bounding box center [867, 372] width 70 height 19
click at [846, 378] on input "Elogio" at bounding box center [845, 373] width 11 height 11
radio input "true"
click at [790, 425] on div "Próximo → Cancelar" at bounding box center [784, 436] width 387 height 46
click at [773, 433] on button "Próximo →" at bounding box center [724, 436] width 125 height 38
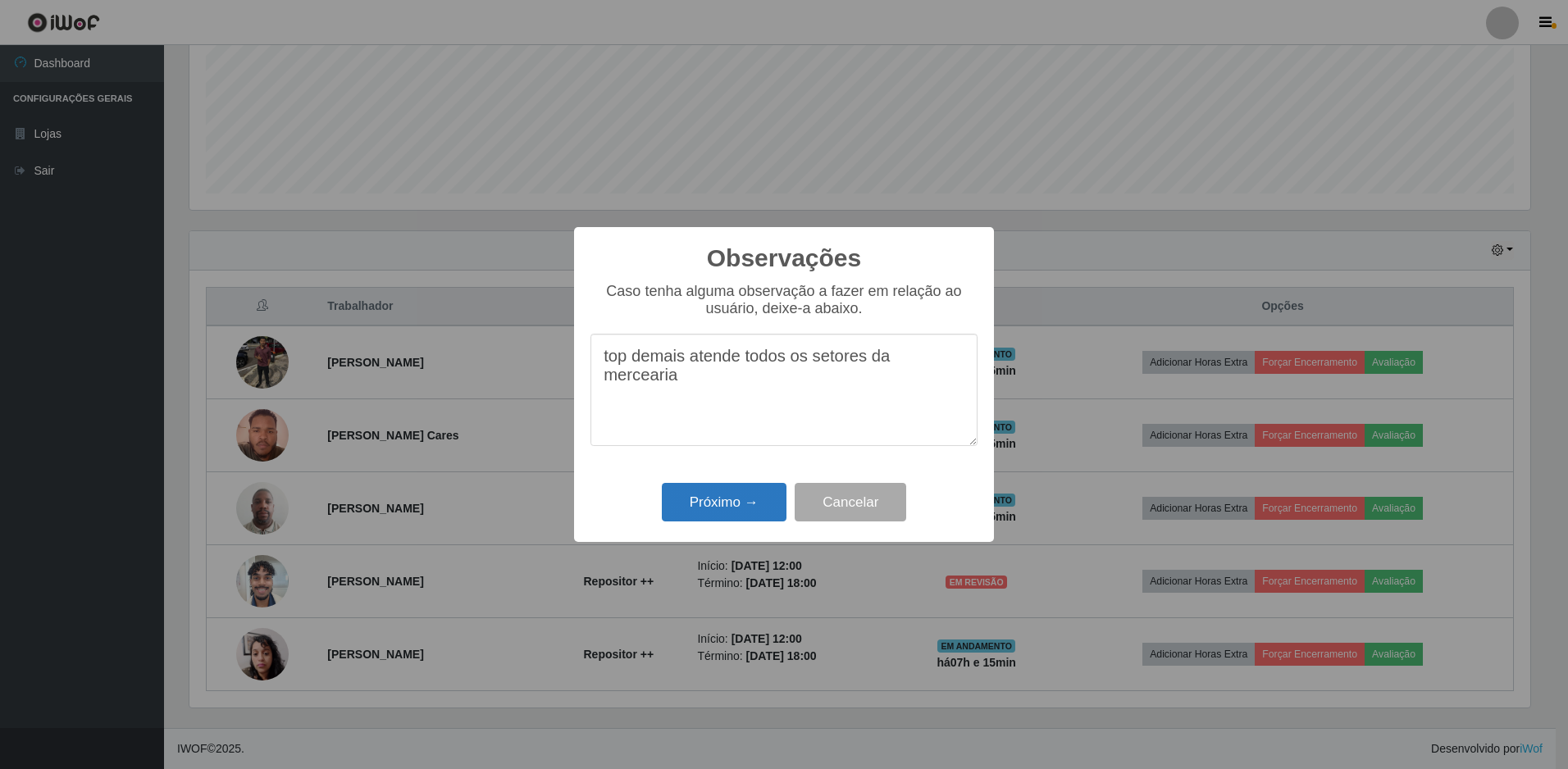
type textarea "top demais atende todos os setores da mercearia"
click at [723, 505] on button "Próximo →" at bounding box center [724, 502] width 125 height 38
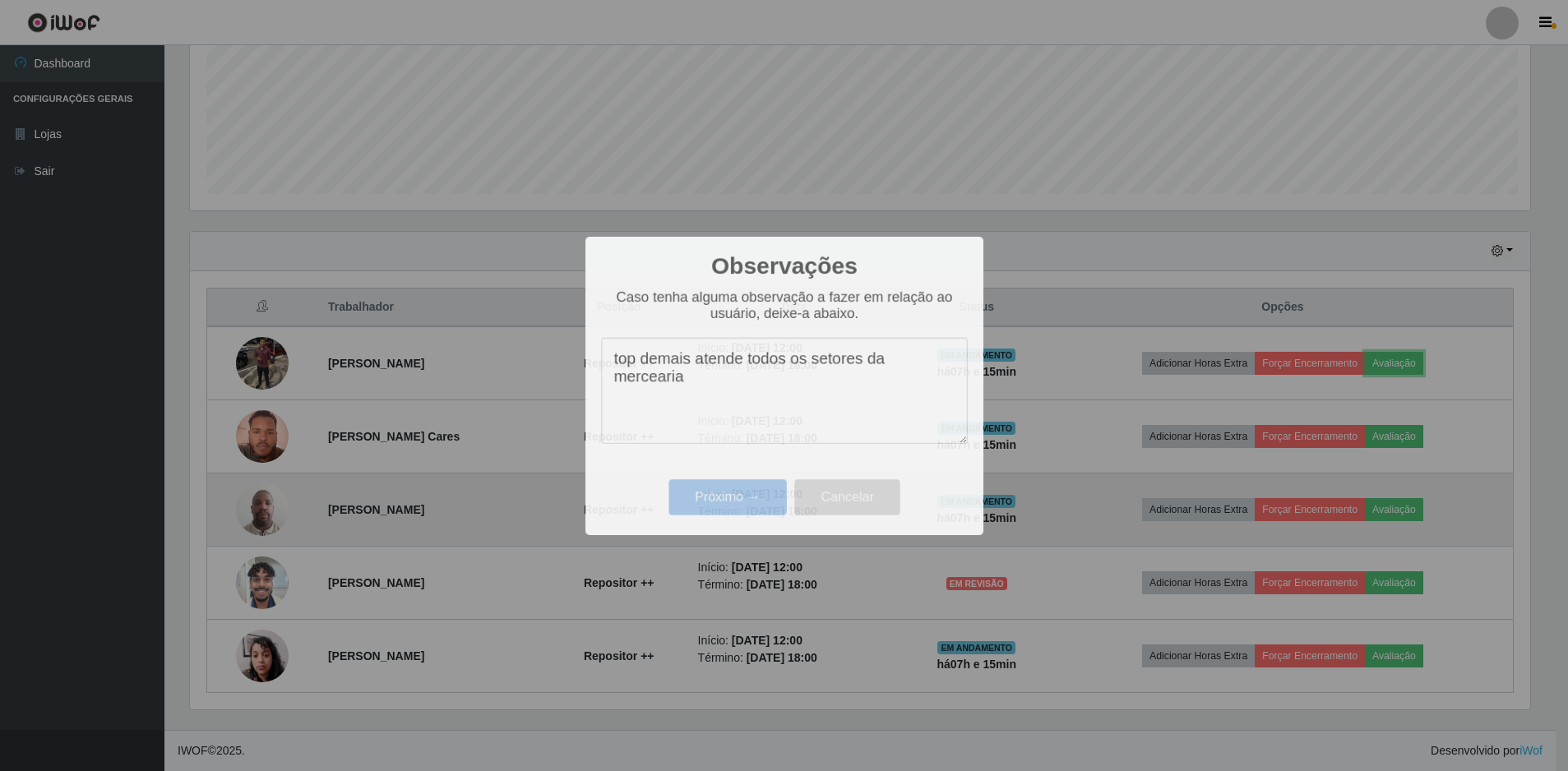
scroll to position [342, 1353]
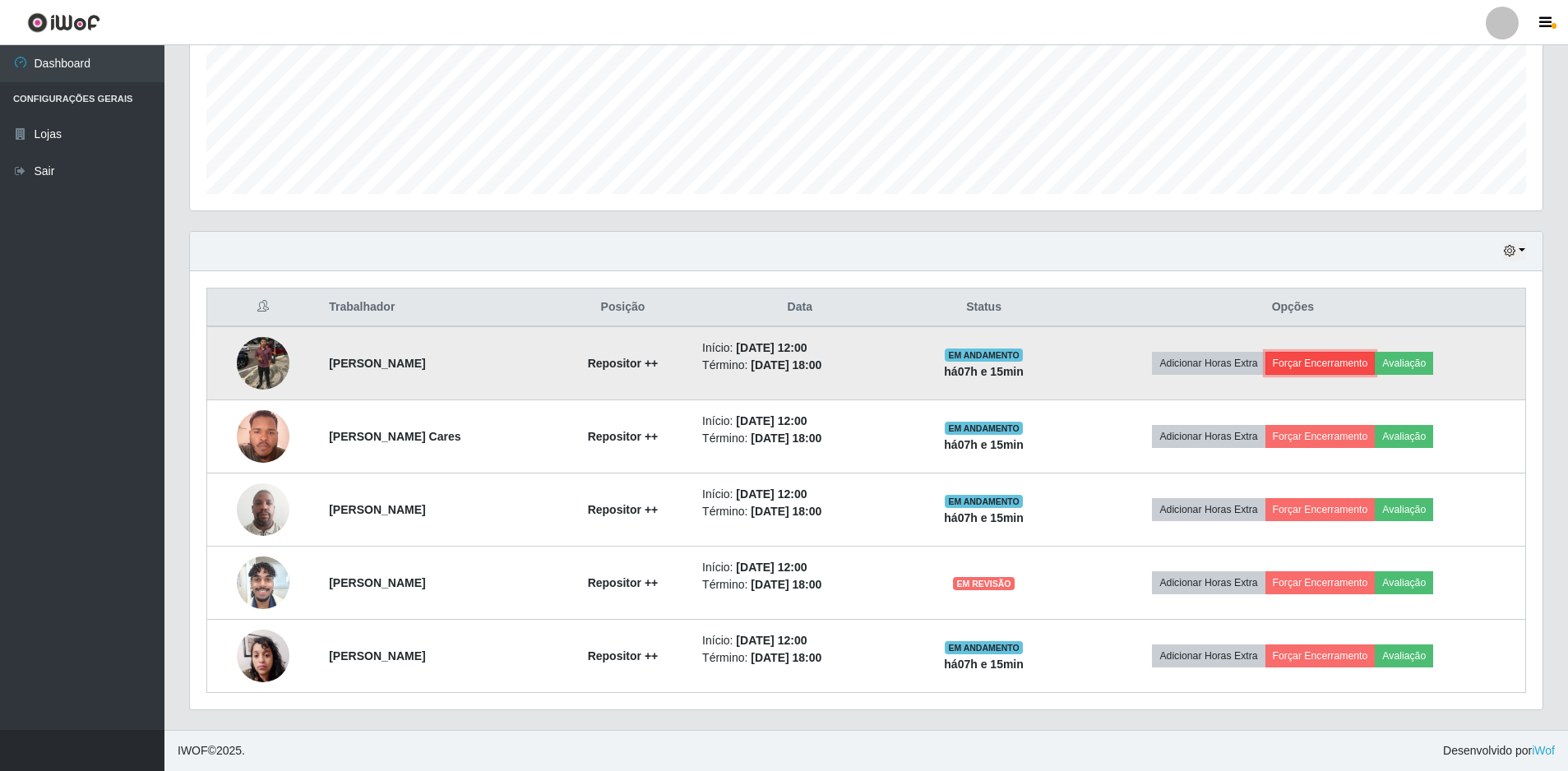
click at [1321, 359] on button "Forçar Encerramento" at bounding box center [1320, 364] width 110 height 23
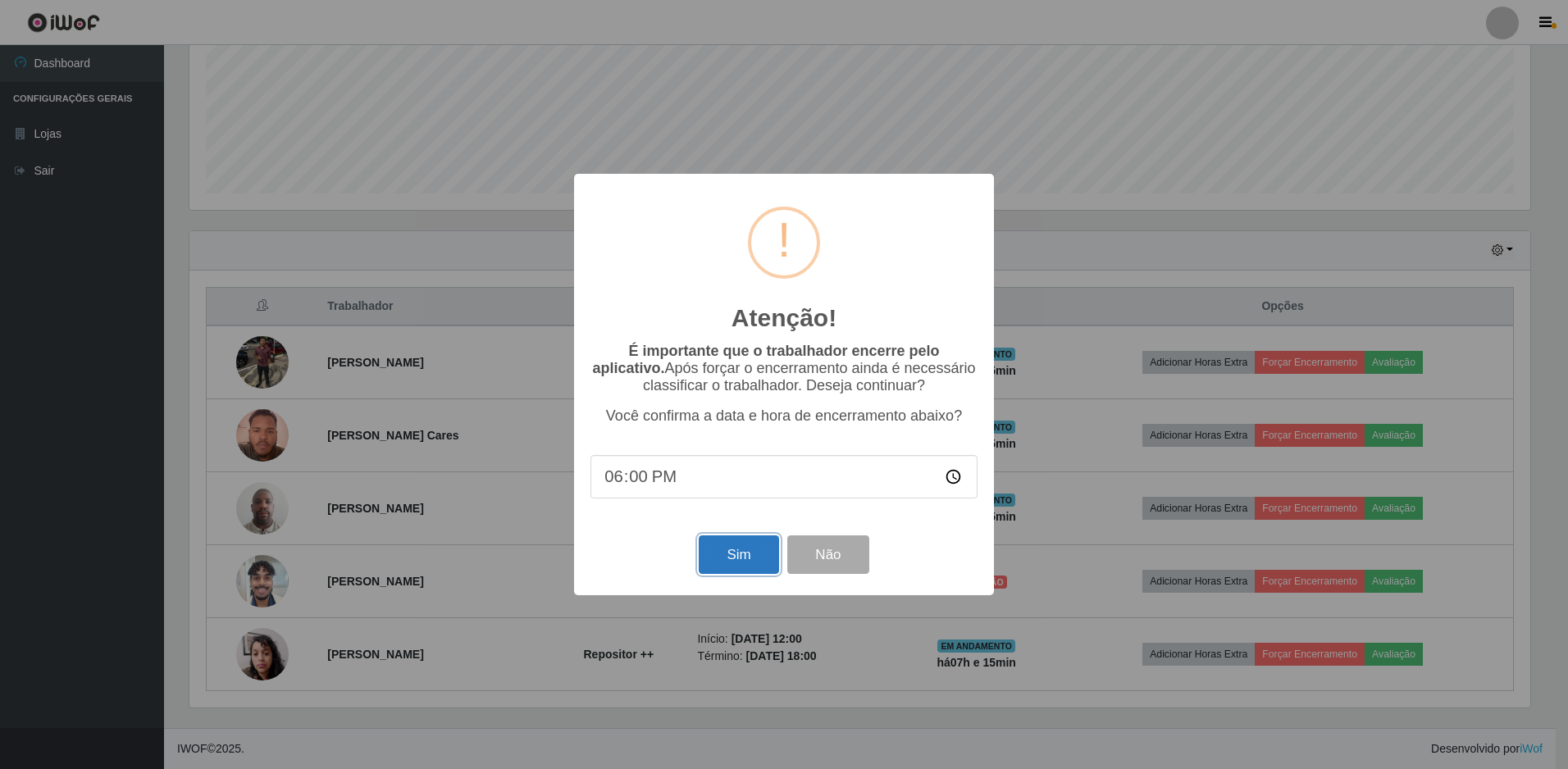
click at [733, 561] on button "Sim" at bounding box center [738, 554] width 79 height 38
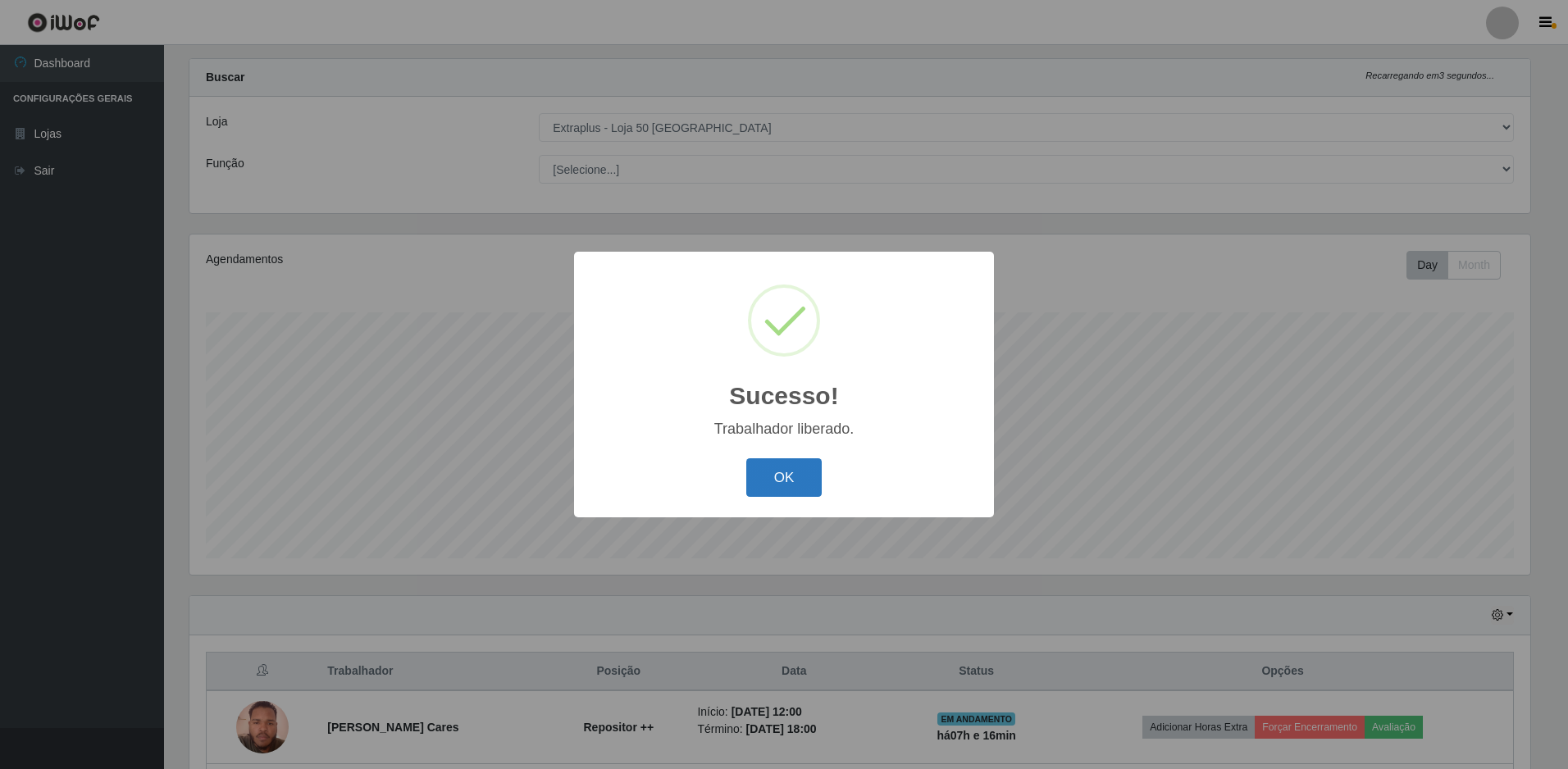
click at [796, 475] on button "OK" at bounding box center [785, 477] width 77 height 38
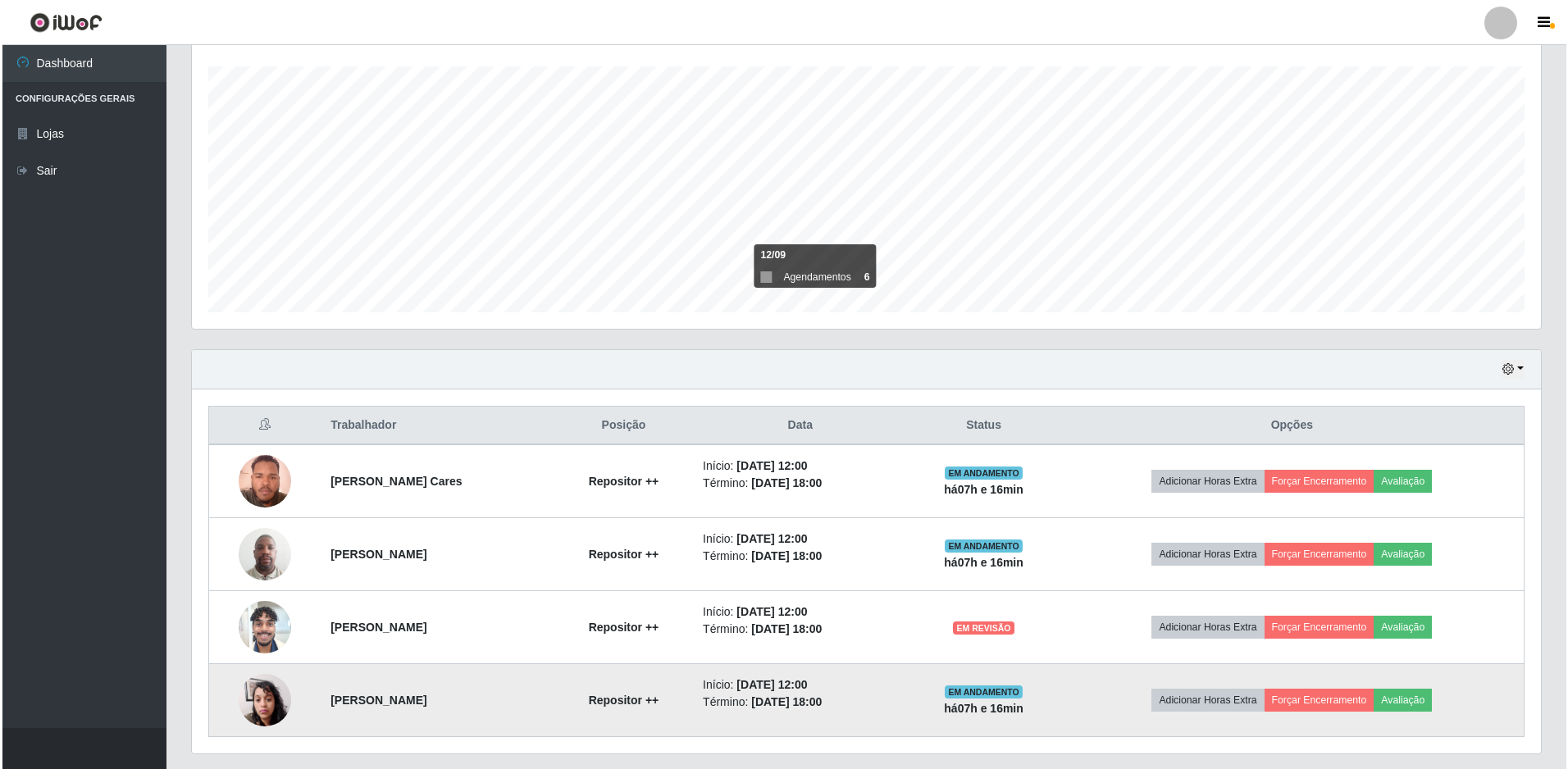
scroll to position [320, 0]
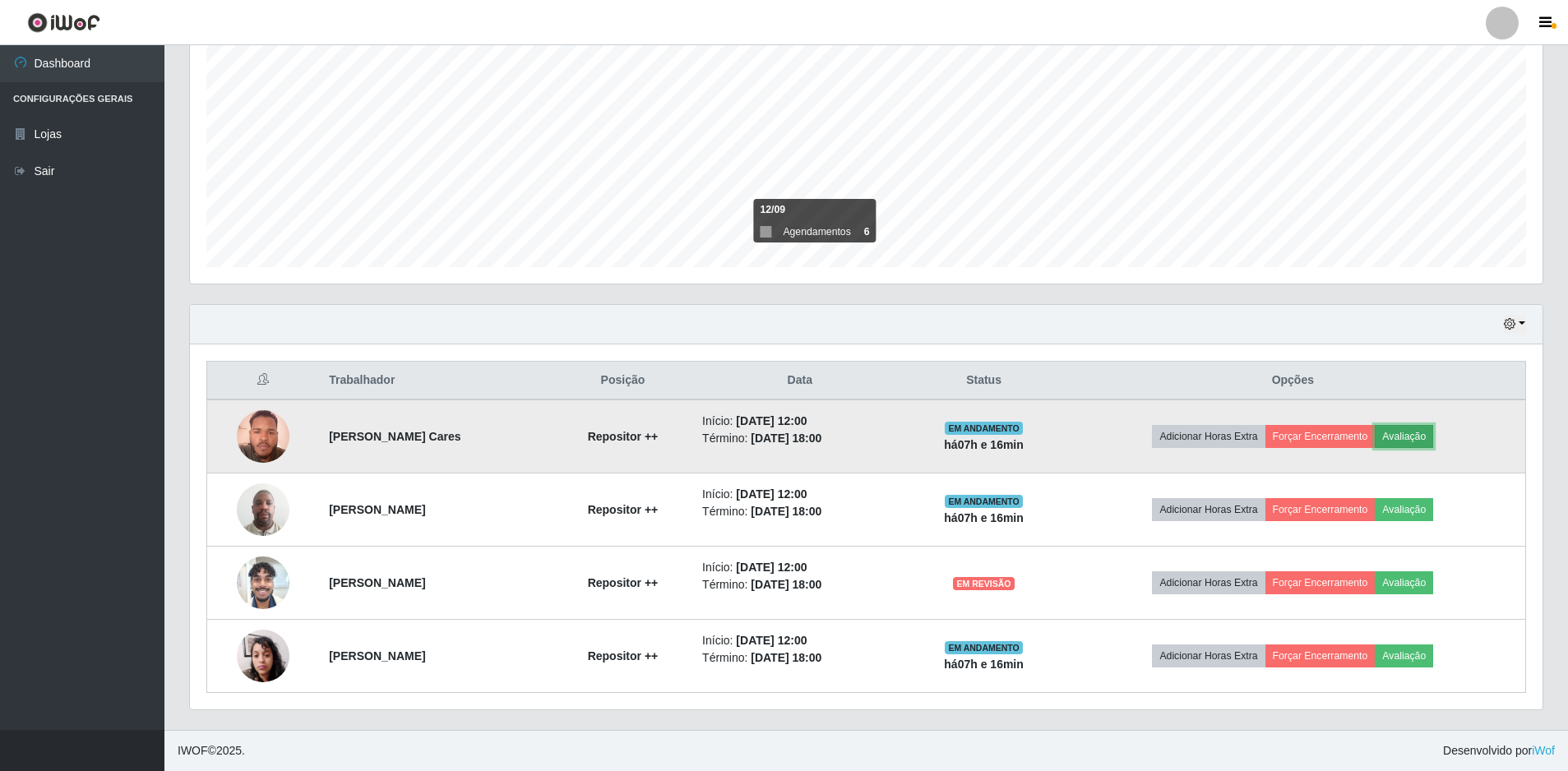
click at [1428, 430] on button "Avaliação" at bounding box center [1403, 436] width 58 height 23
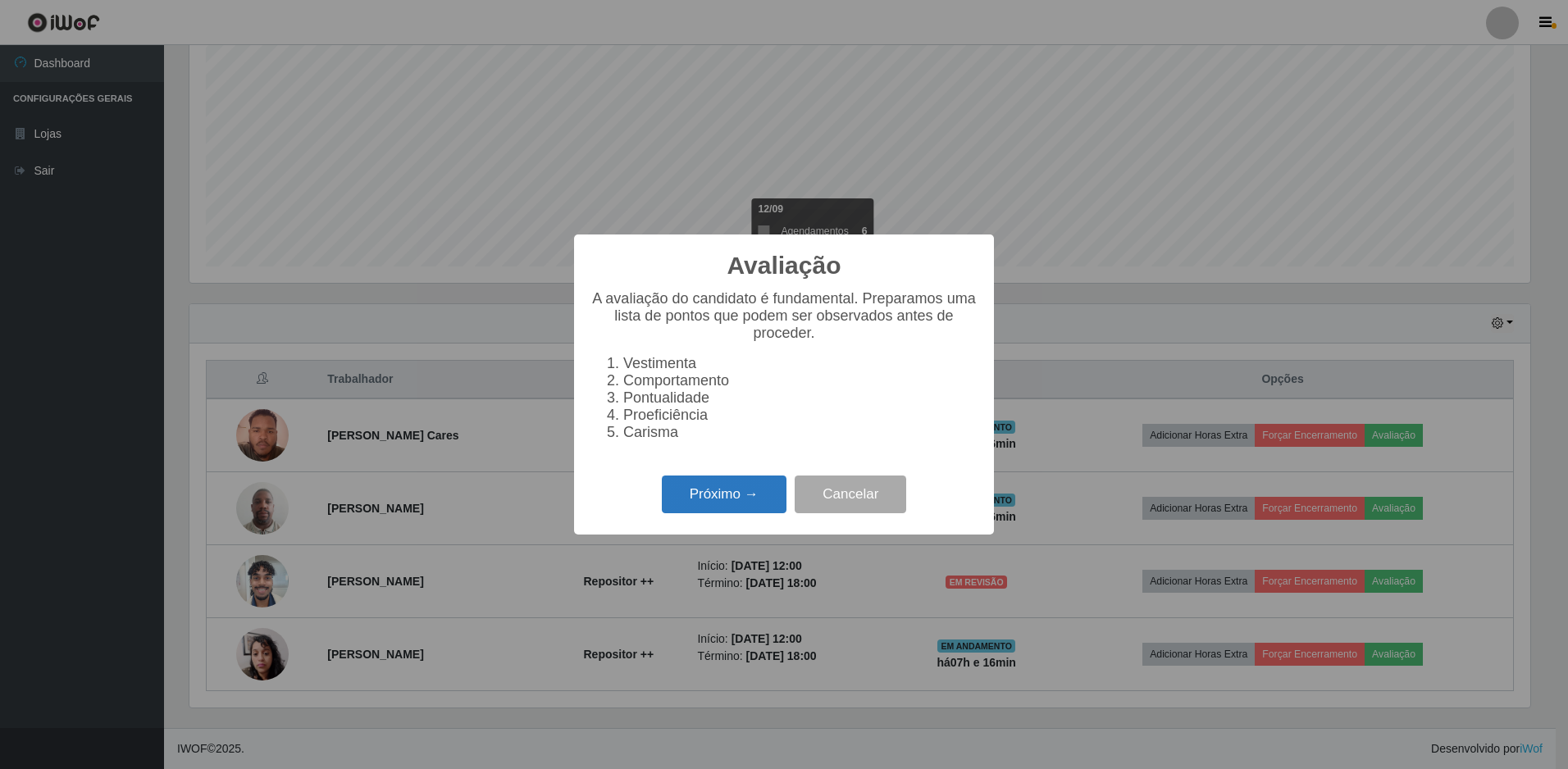
click at [728, 500] on button "Próximo →" at bounding box center [724, 494] width 125 height 38
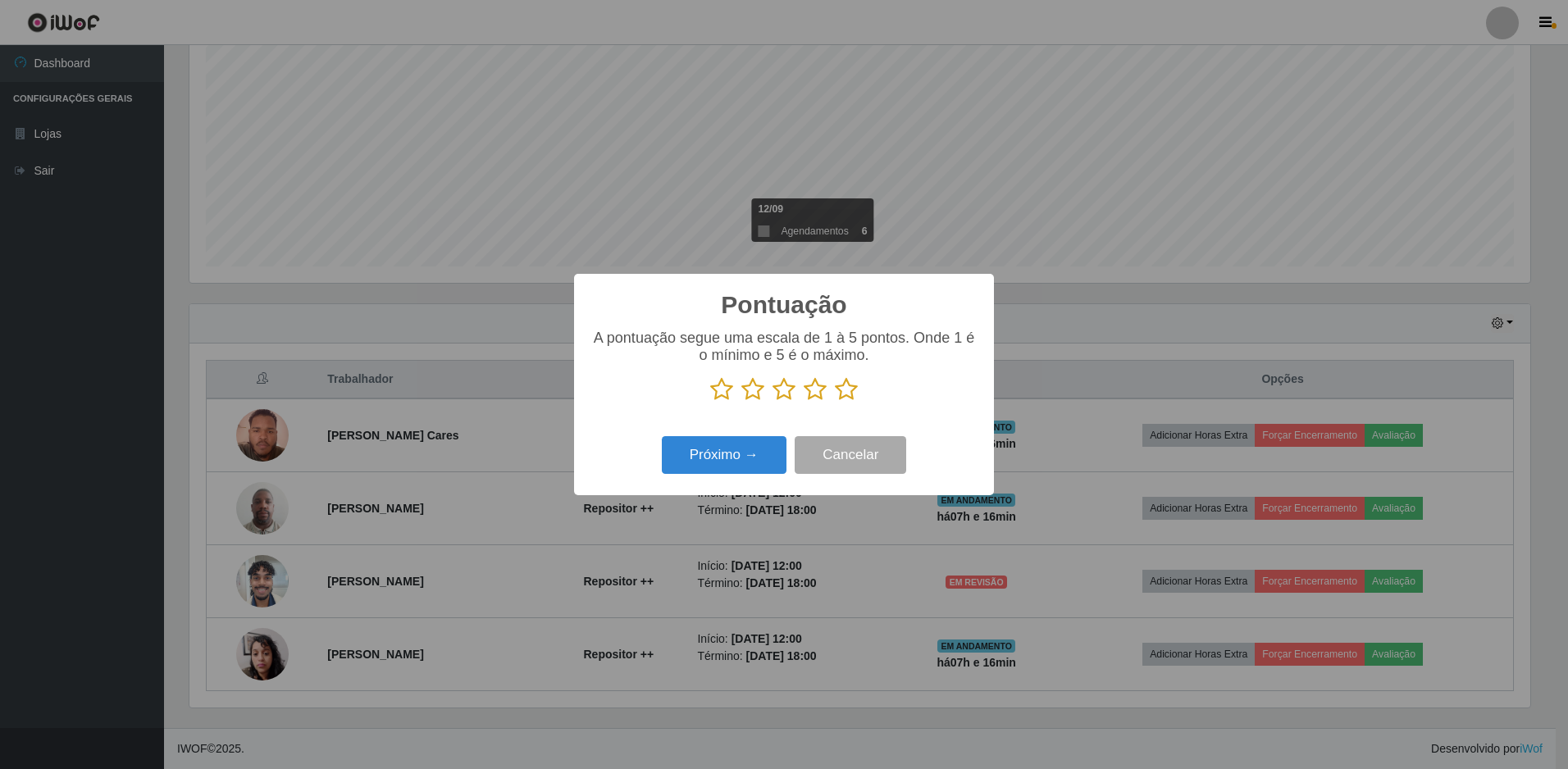
scroll to position [819945, 818772]
click at [813, 392] on icon at bounding box center [815, 390] width 23 height 25
click at [804, 402] on input "radio" at bounding box center [804, 402] width 0 height 0
click at [751, 445] on button "Próximo →" at bounding box center [724, 455] width 125 height 38
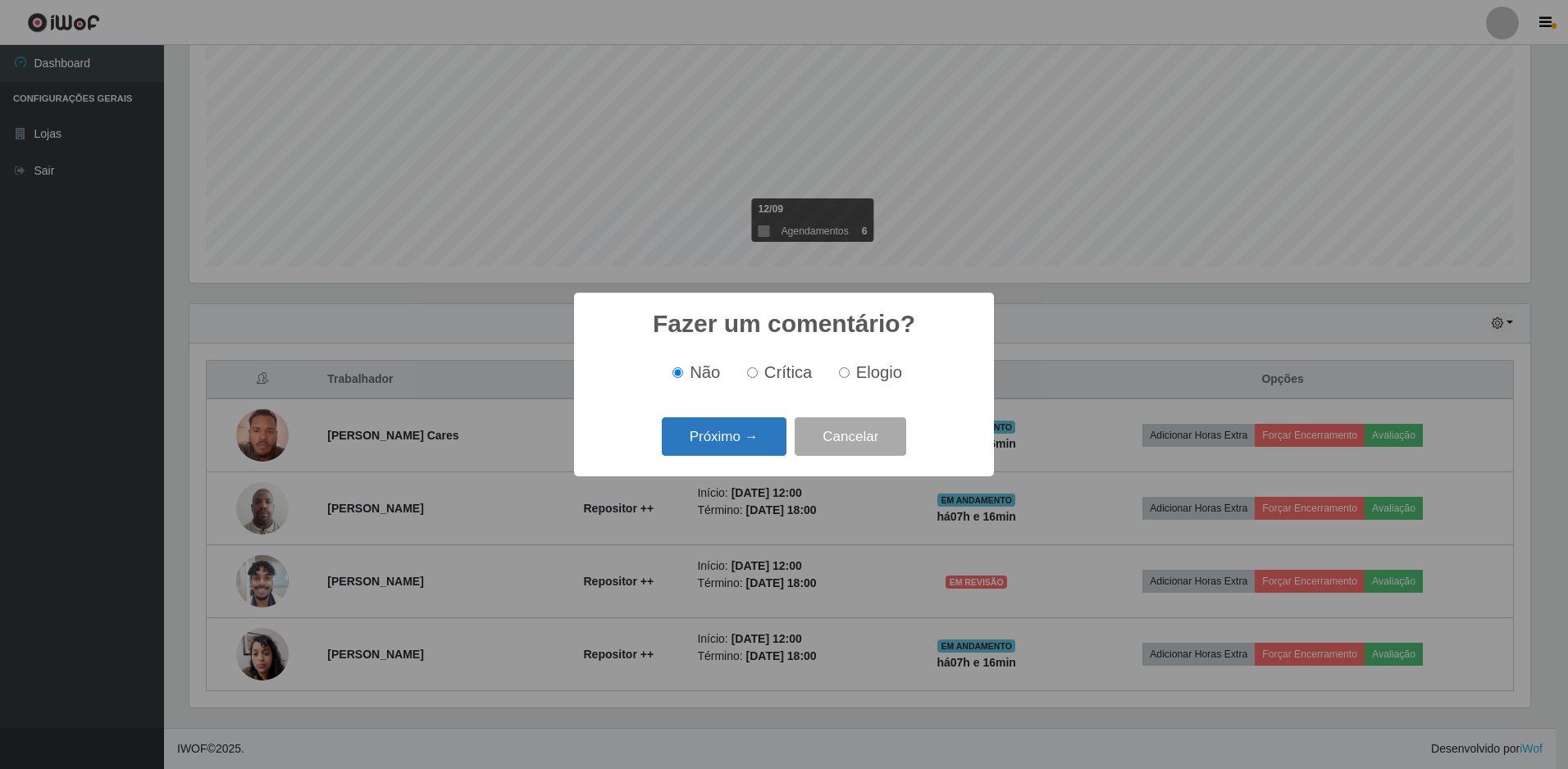
click at [743, 435] on button "Próximo →" at bounding box center [724, 436] width 125 height 38
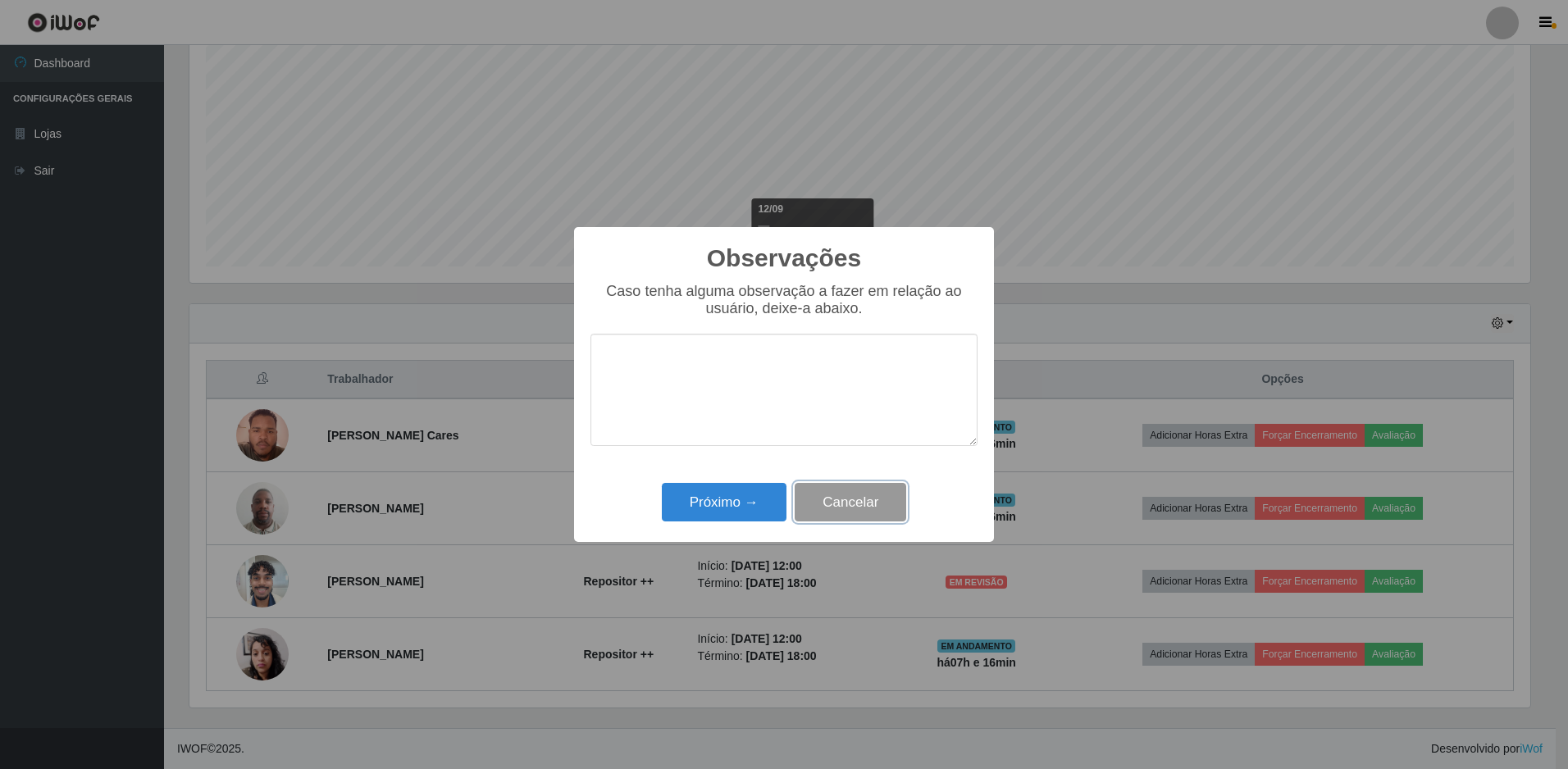
click at [861, 504] on button "Cancelar" at bounding box center [850, 502] width 111 height 38
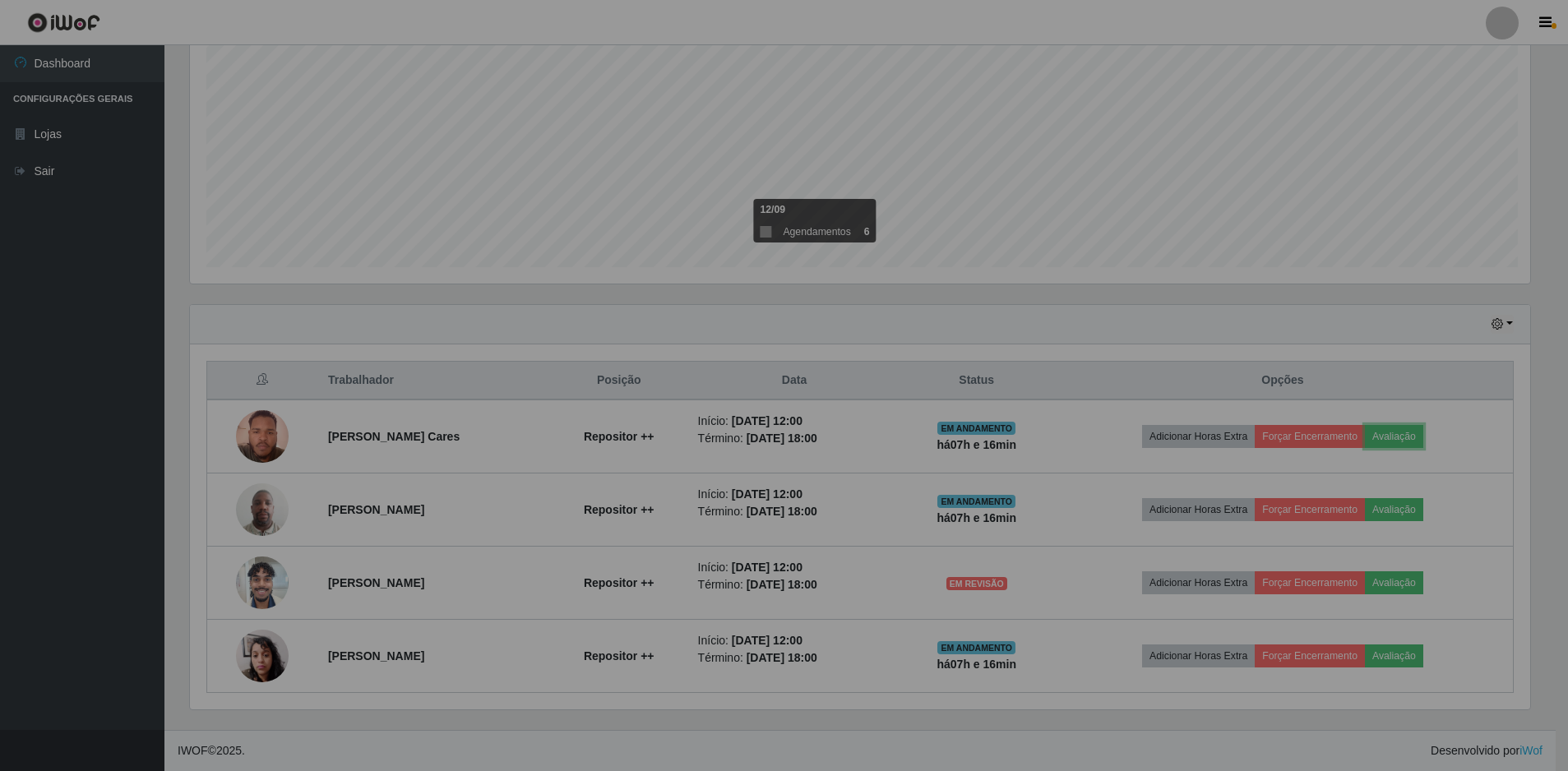
scroll to position [342, 1353]
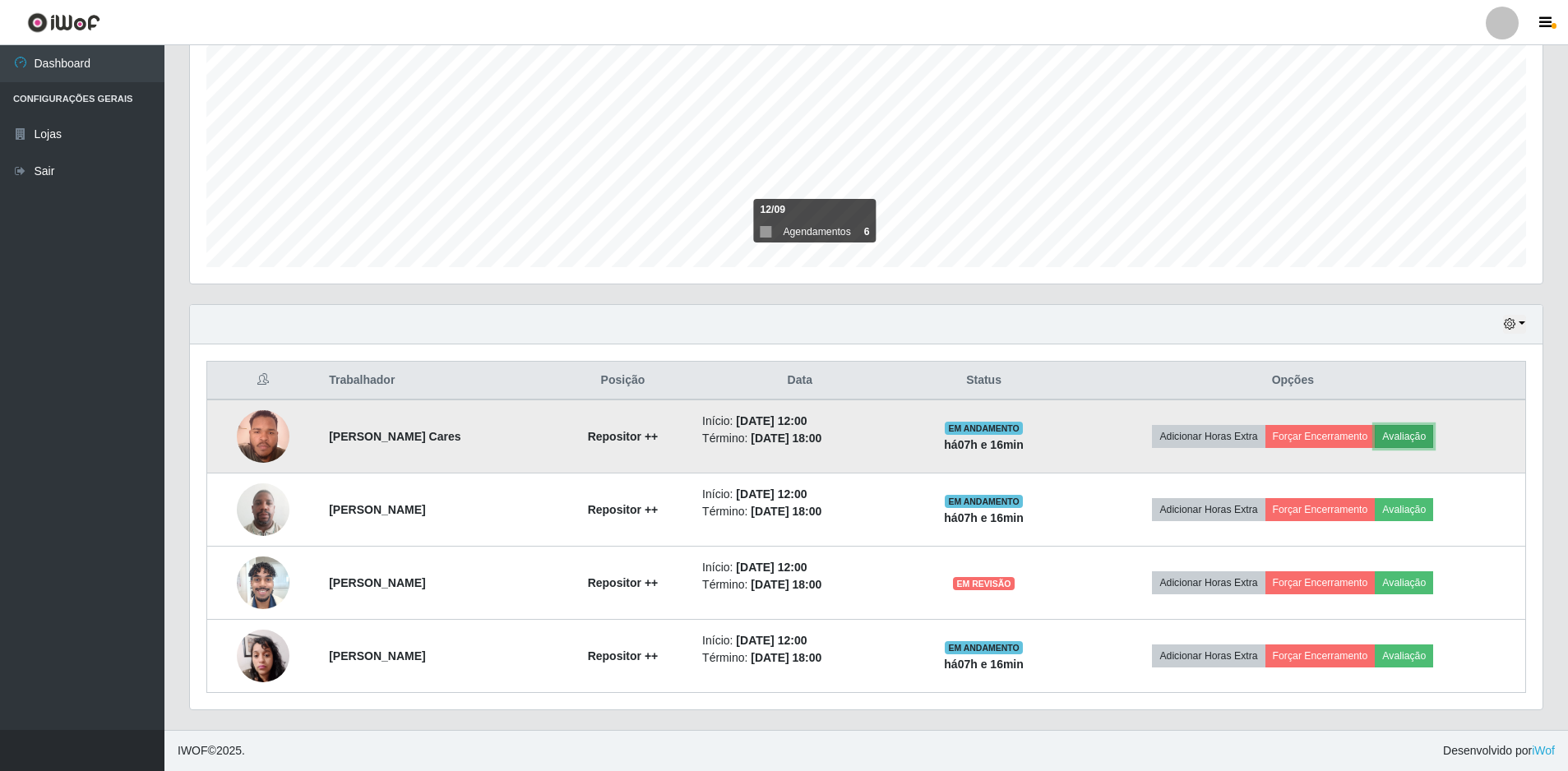
click at [1402, 440] on button "Avaliação" at bounding box center [1403, 436] width 58 height 23
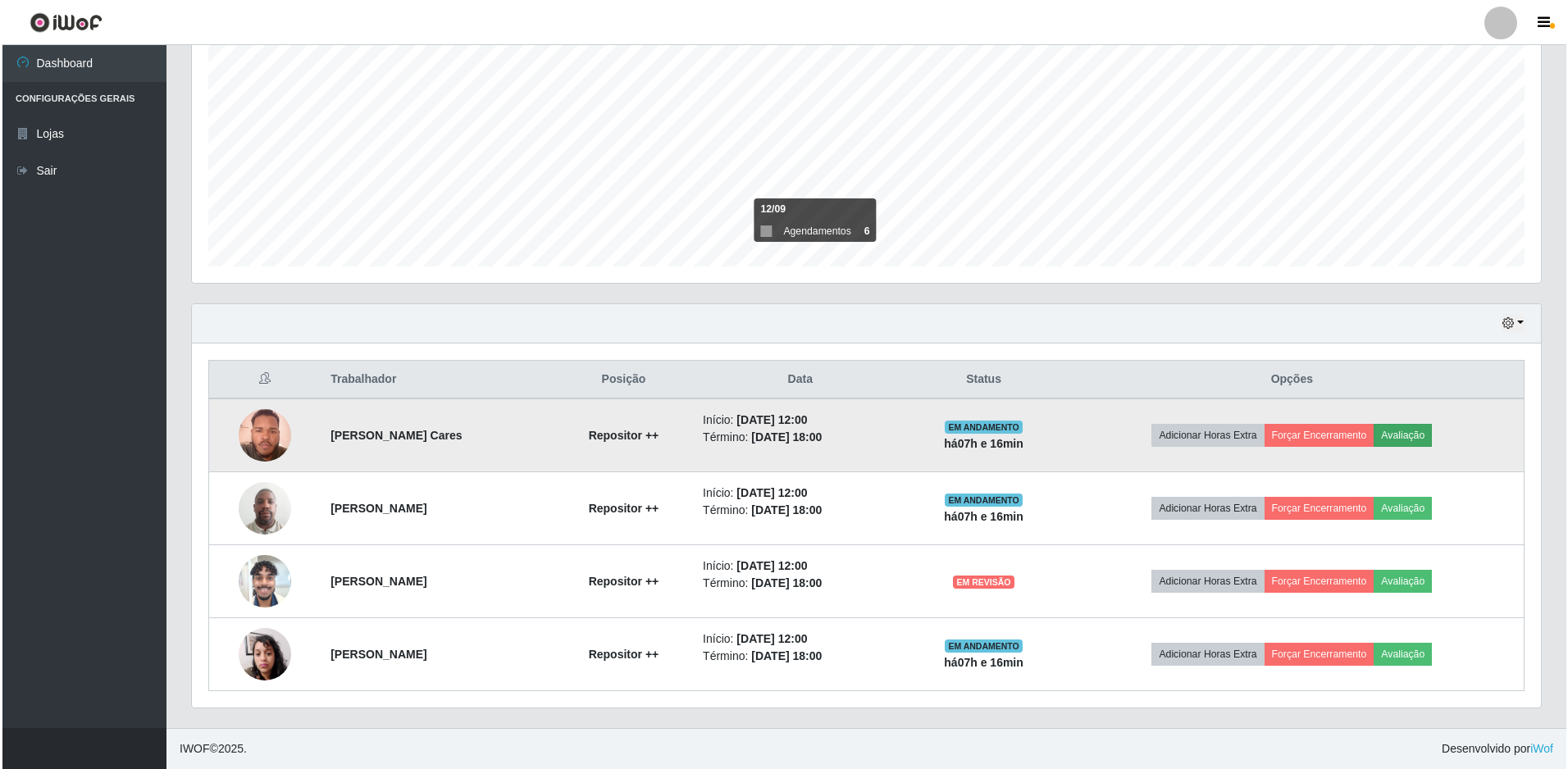
scroll to position [341, 1341]
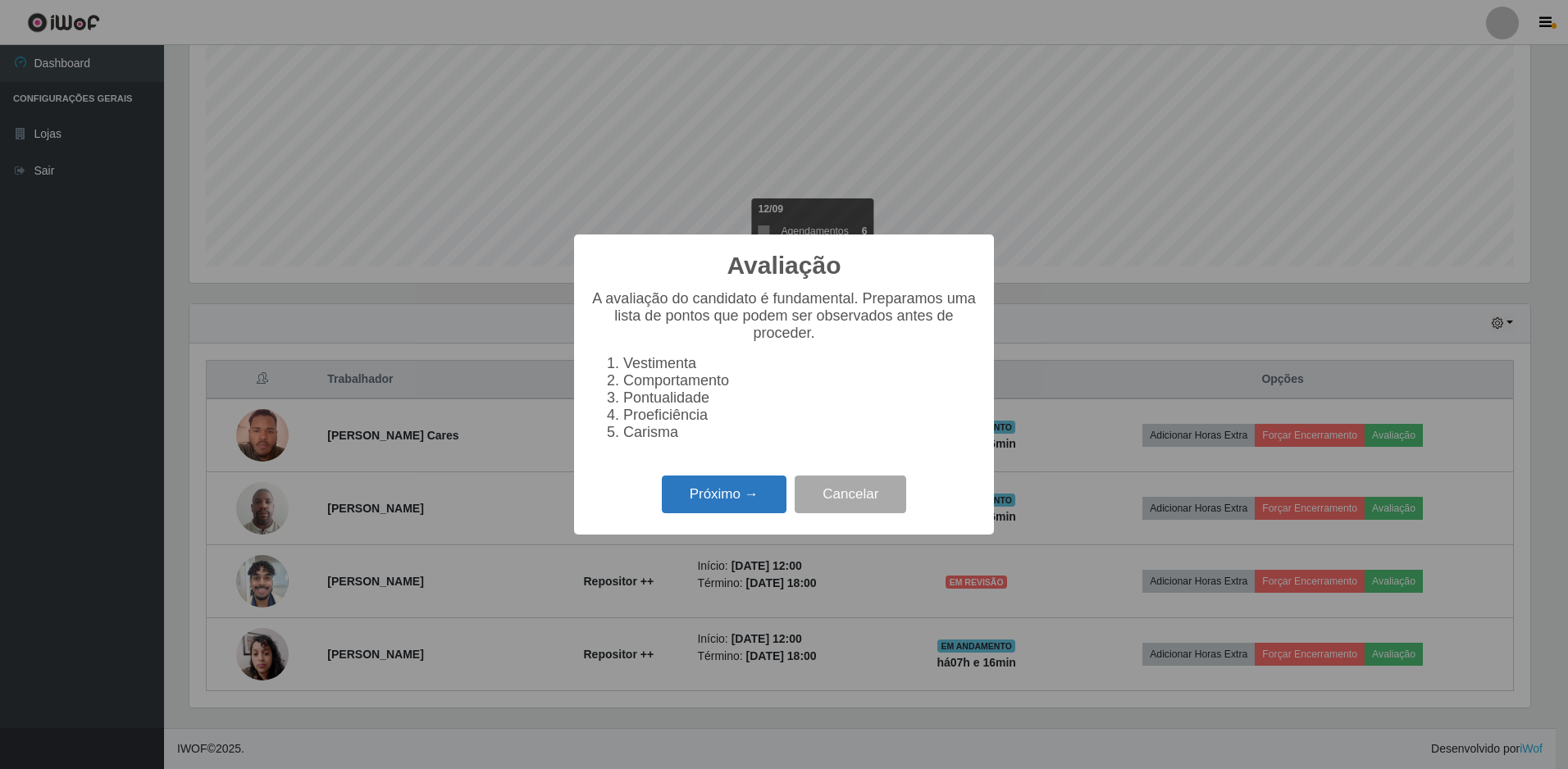
click at [723, 500] on button "Próximo →" at bounding box center [724, 494] width 125 height 38
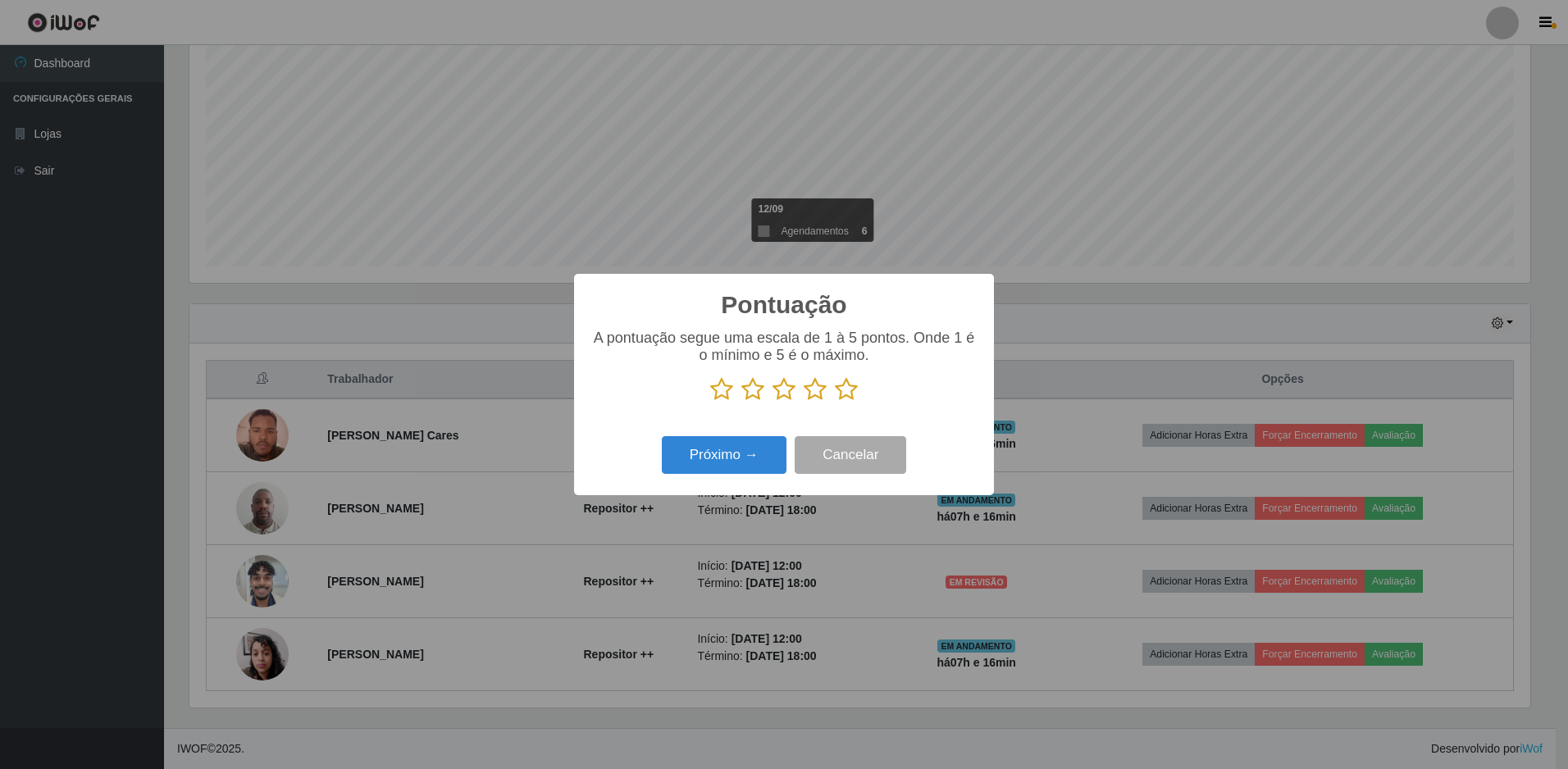
click at [812, 401] on icon at bounding box center [815, 390] width 23 height 25
click at [804, 402] on input "radio" at bounding box center [804, 402] width 0 height 0
click at [752, 458] on button "Próximo →" at bounding box center [724, 455] width 125 height 38
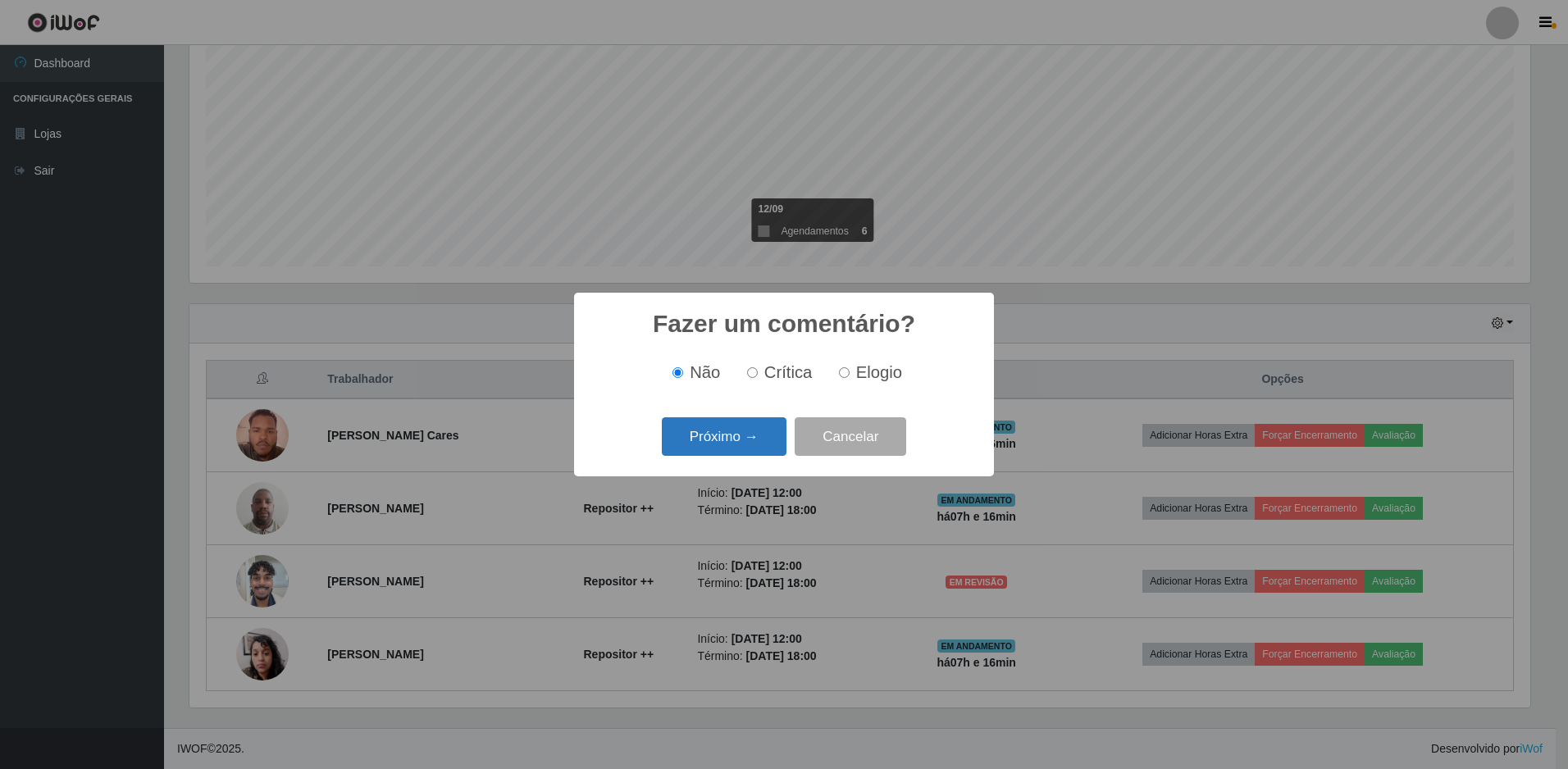
click at [728, 441] on button "Próximo →" at bounding box center [724, 436] width 125 height 38
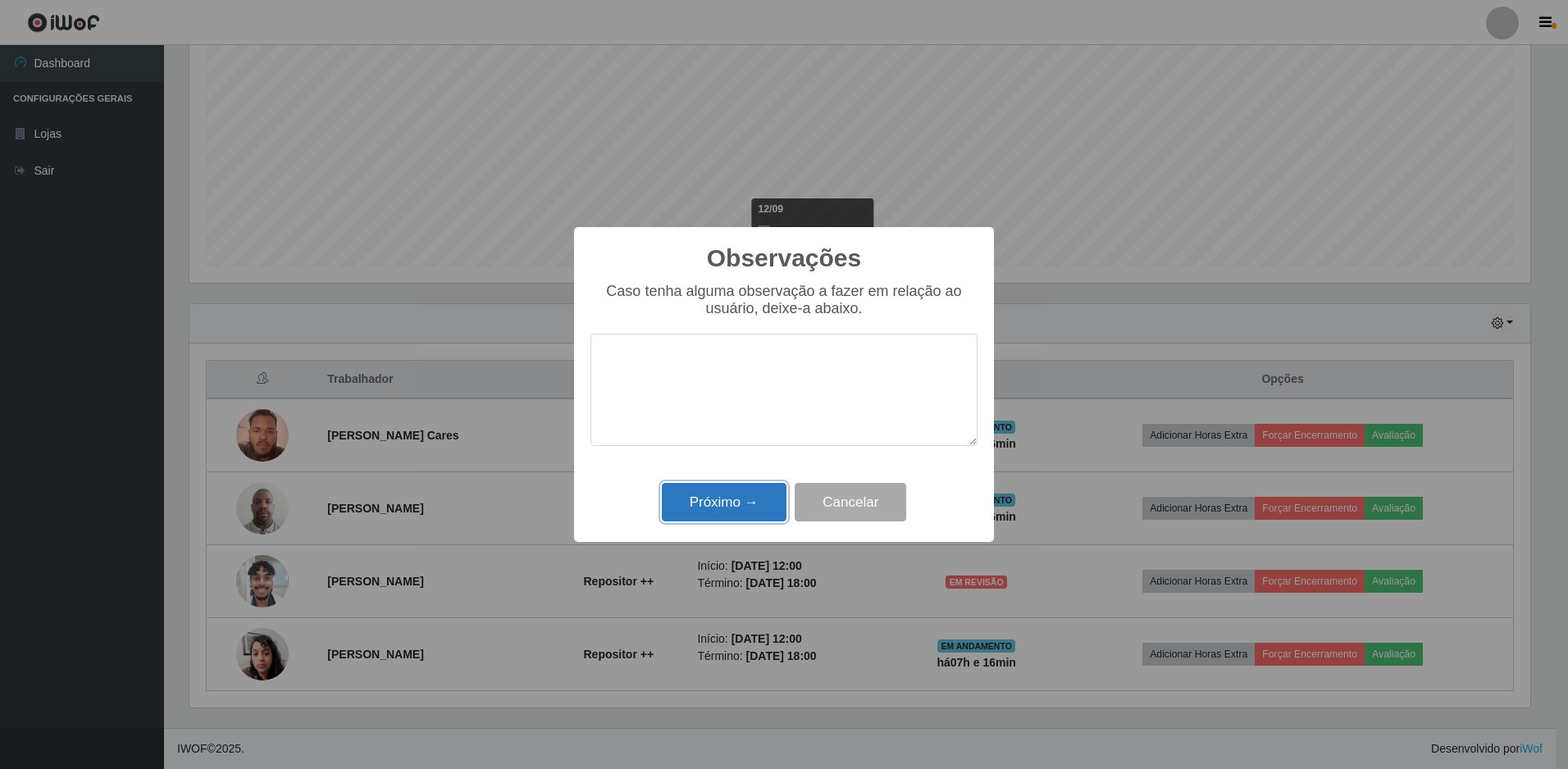
click at [719, 501] on button "Próximo →" at bounding box center [724, 502] width 125 height 38
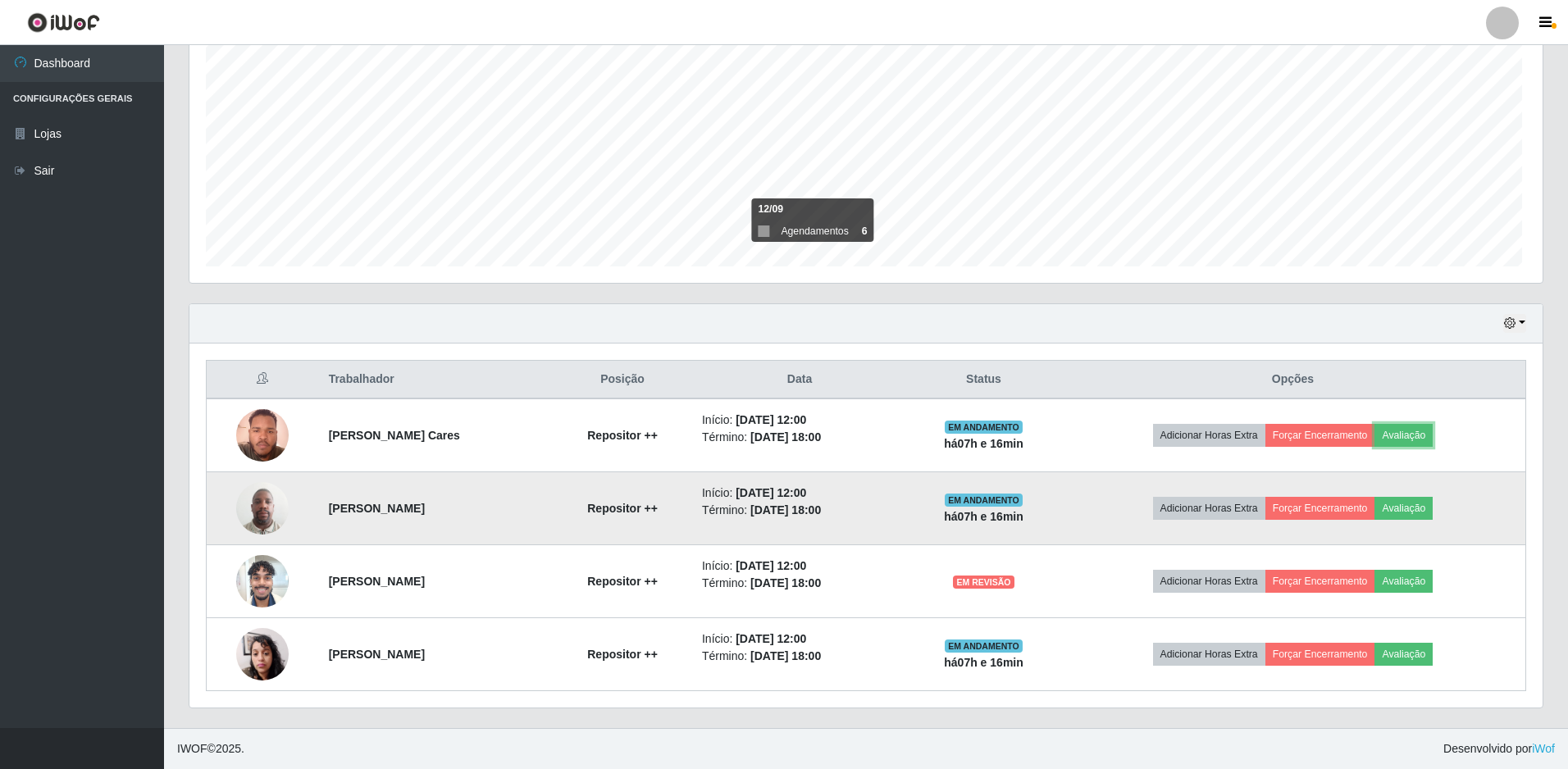
scroll to position [341, 1349]
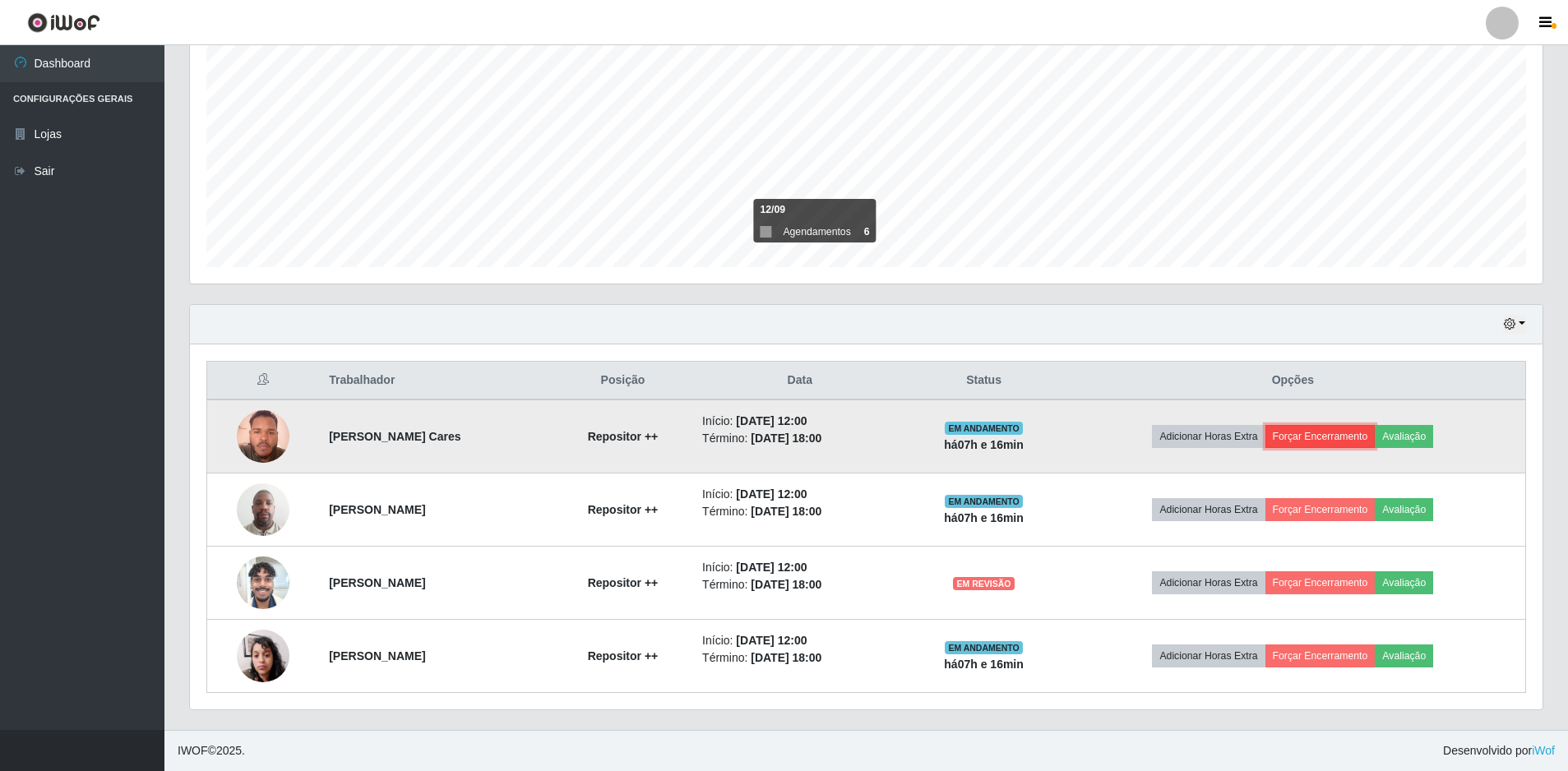
click at [1352, 438] on button "Forçar Encerramento" at bounding box center [1320, 436] width 110 height 23
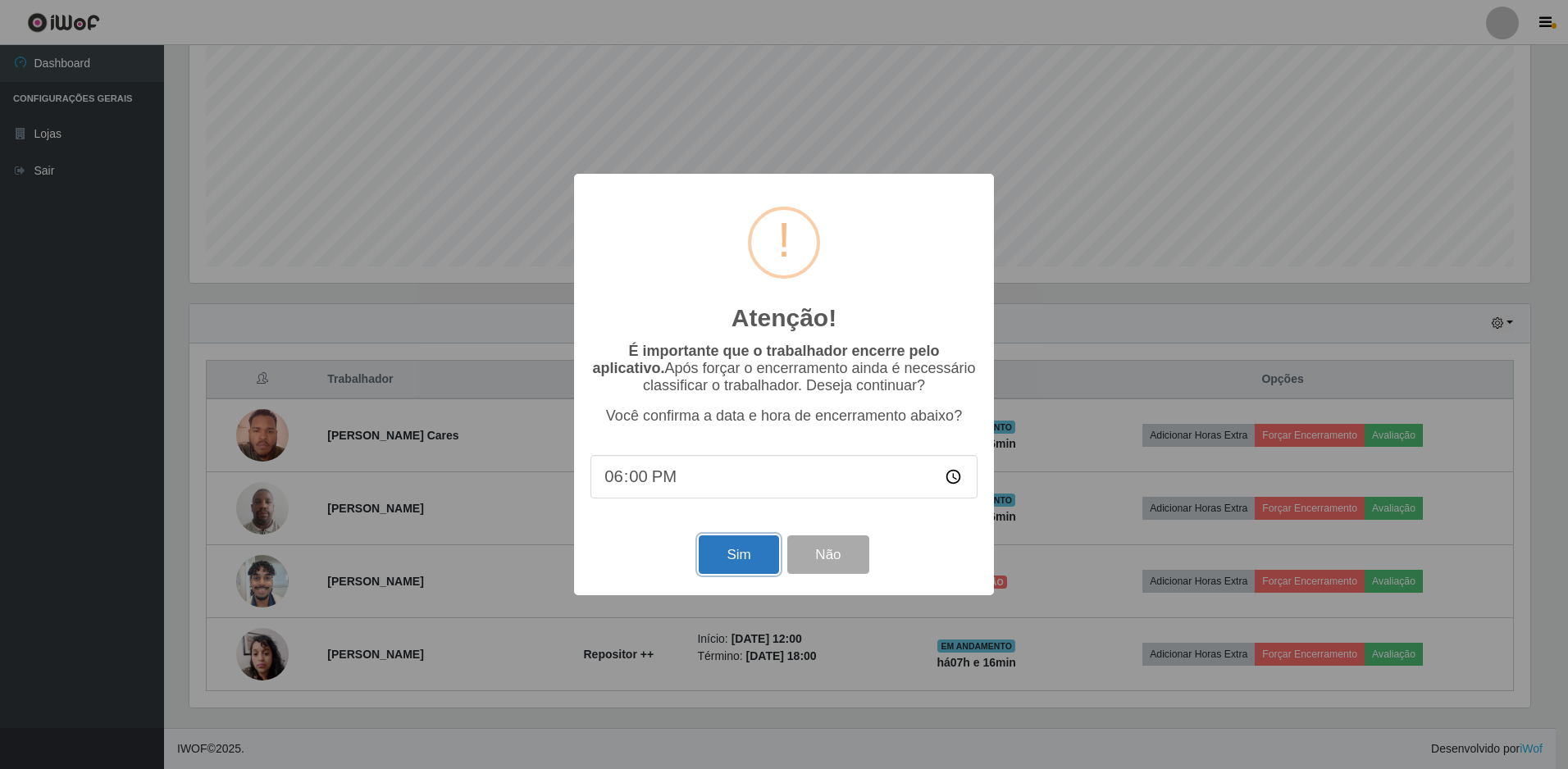
click at [749, 562] on button "Sim" at bounding box center [738, 554] width 79 height 38
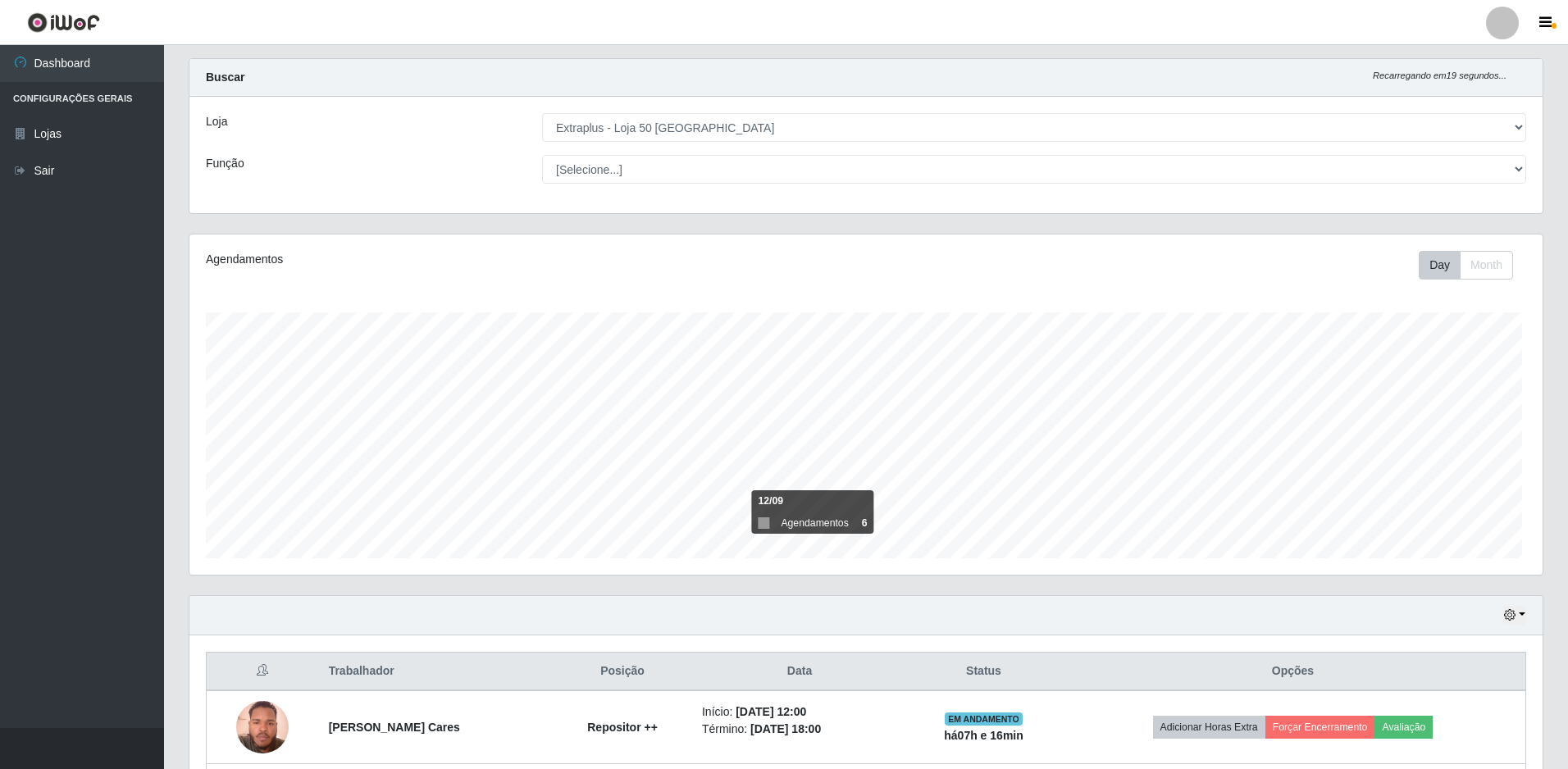
scroll to position [0, 0]
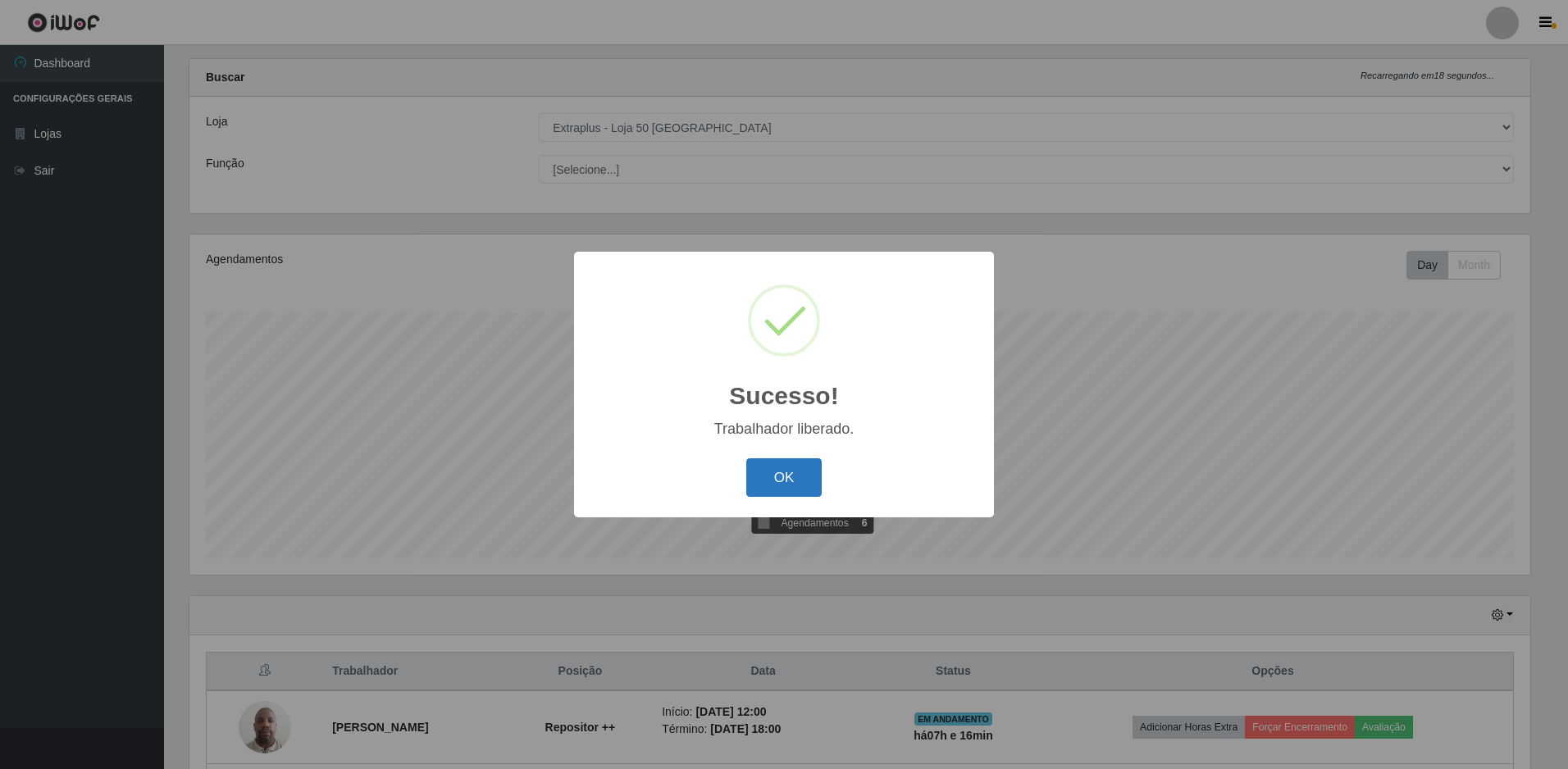
click at [798, 484] on button "OK" at bounding box center [785, 477] width 77 height 38
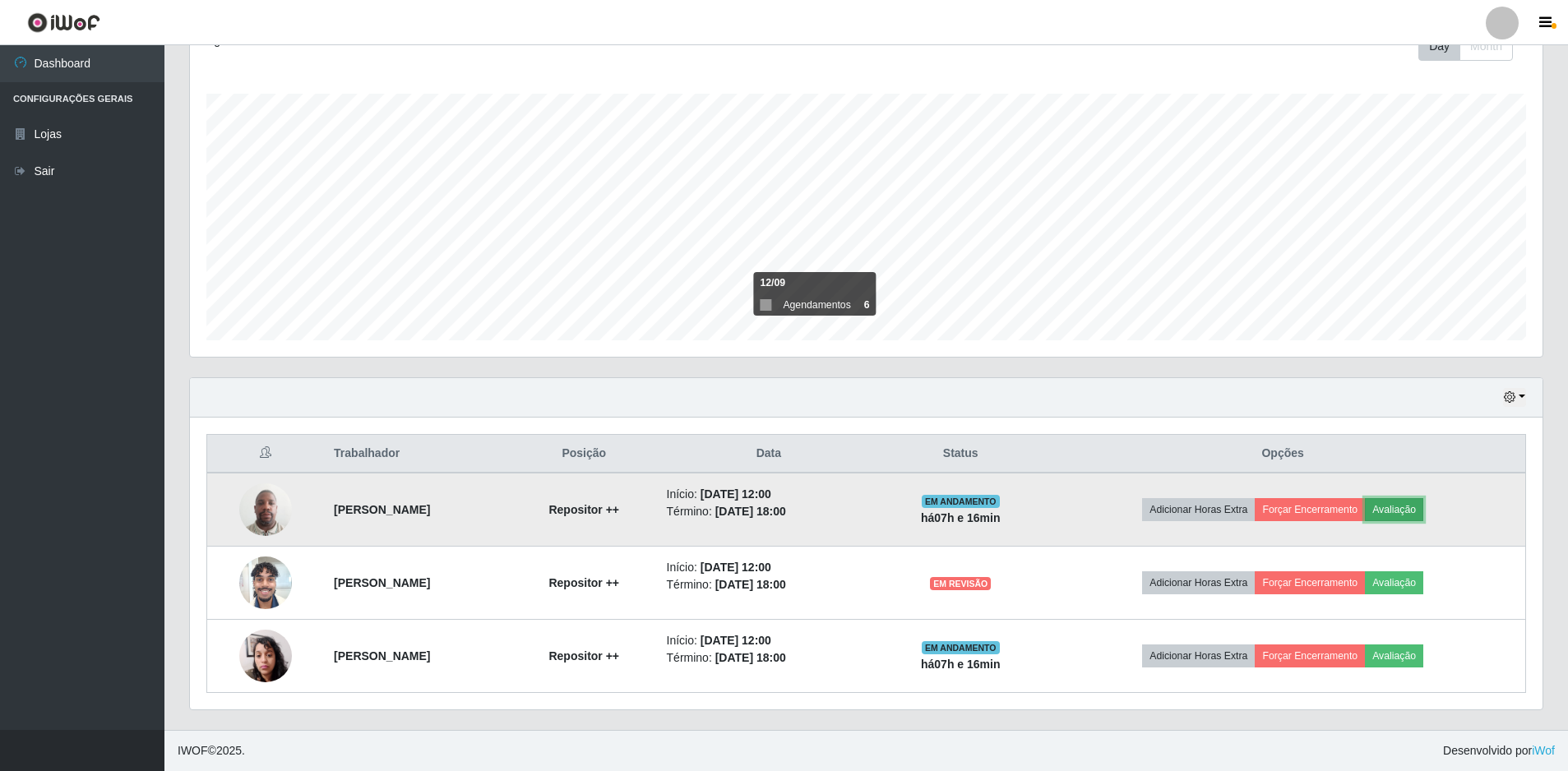
click at [1424, 507] on button "Avaliação" at bounding box center [1394, 510] width 58 height 23
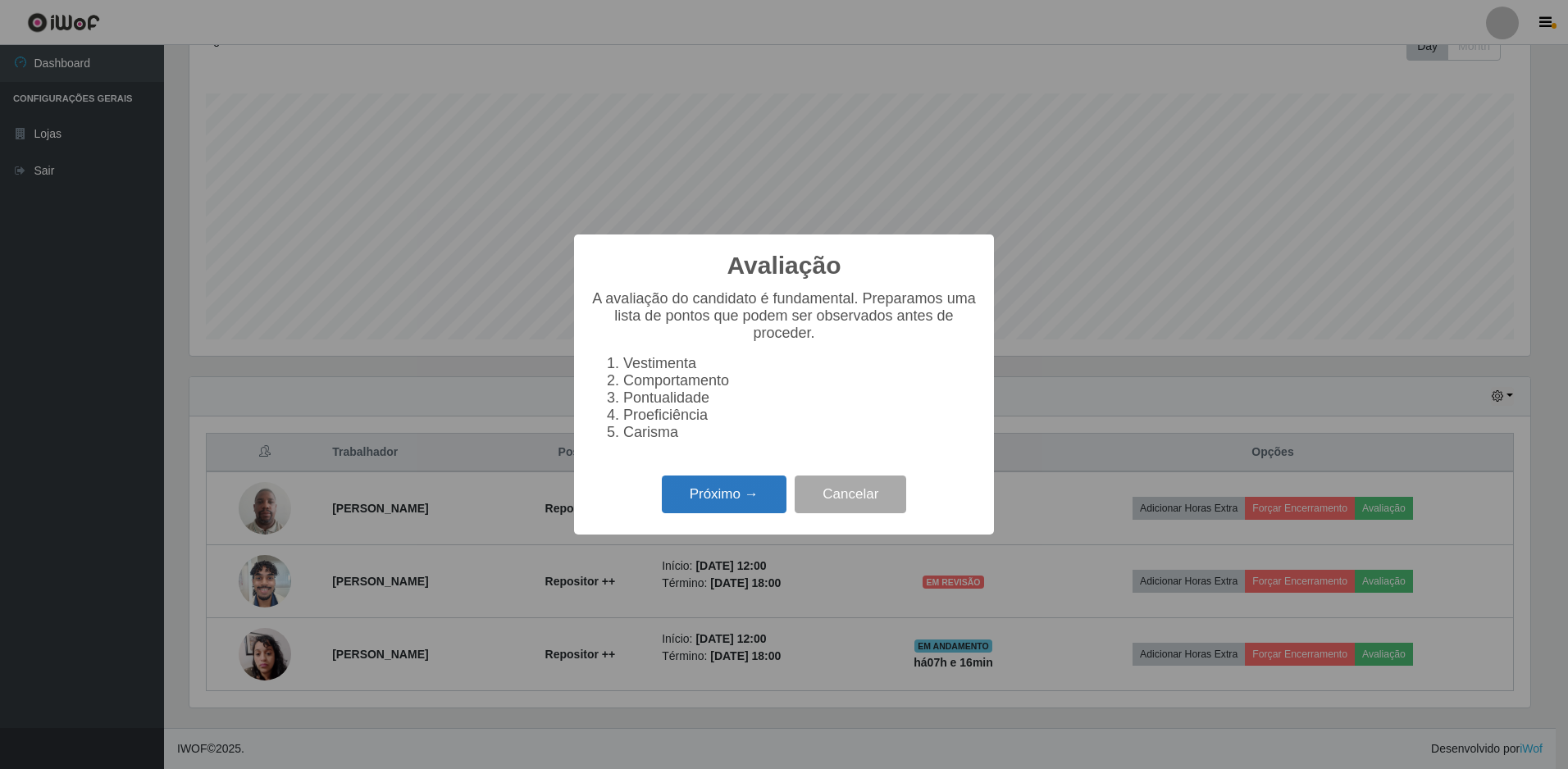
click at [711, 487] on button "Próximo →" at bounding box center [724, 494] width 125 height 38
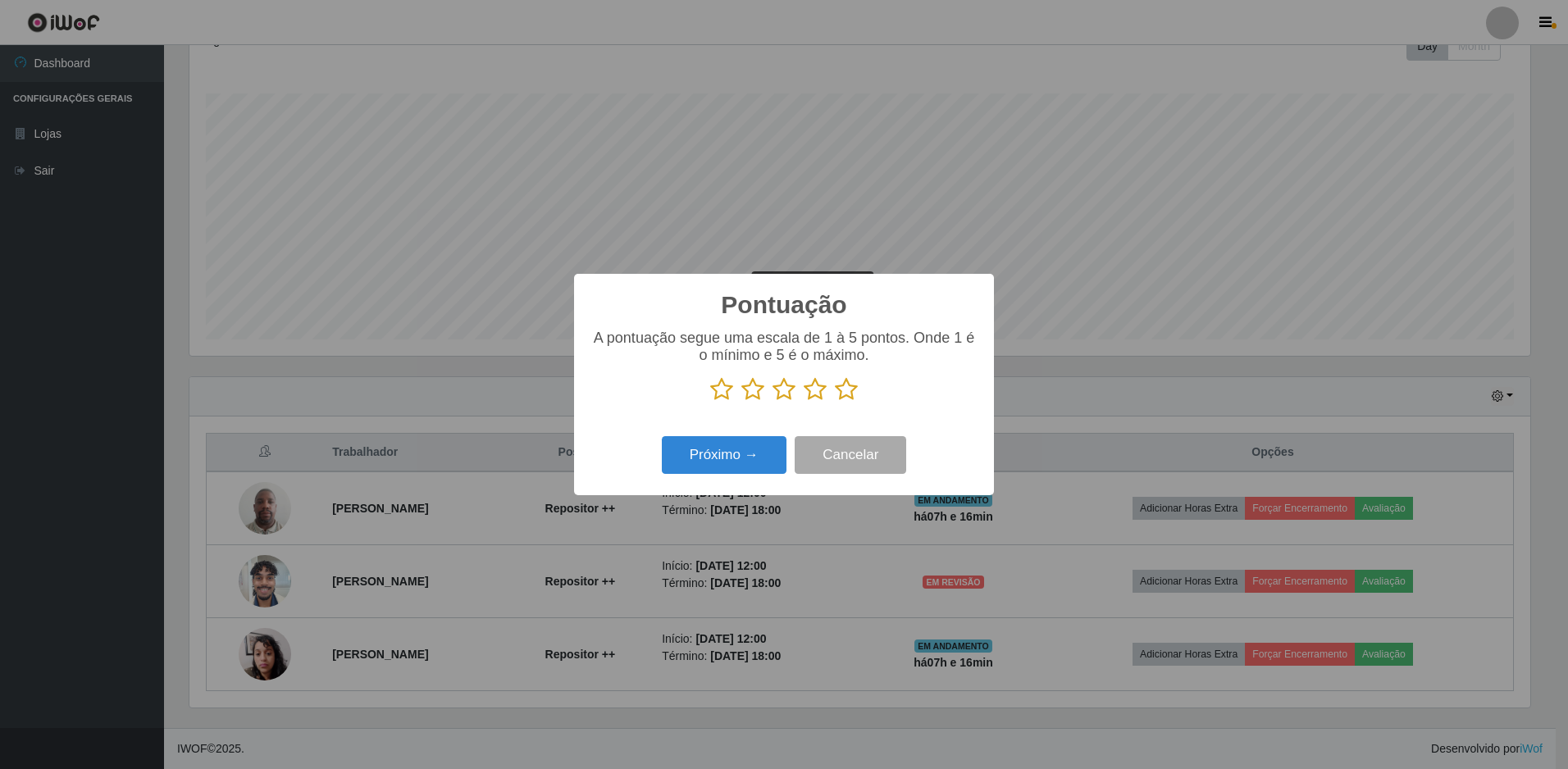
click at [849, 393] on icon at bounding box center [846, 390] width 23 height 25
click at [835, 402] on input "radio" at bounding box center [835, 402] width 0 height 0
click at [755, 461] on button "Próximo →" at bounding box center [724, 455] width 125 height 38
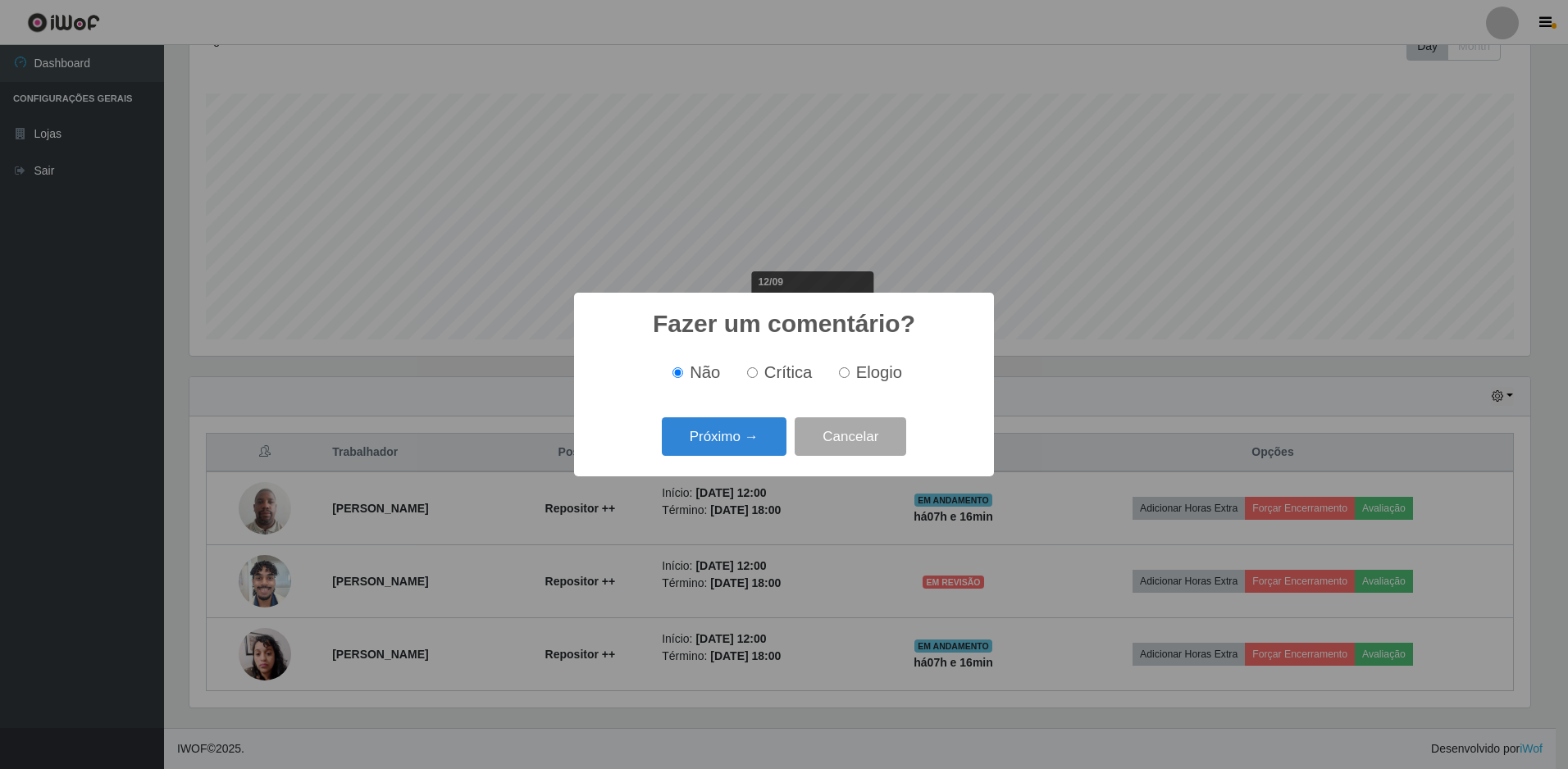
drag, startPoint x: 846, startPoint y: 370, endPoint x: 793, endPoint y: 401, distance: 61.4
click at [844, 370] on input "Elogio" at bounding box center [845, 373] width 11 height 11
radio input "true"
click at [704, 441] on button "Próximo →" at bounding box center [724, 436] width 125 height 38
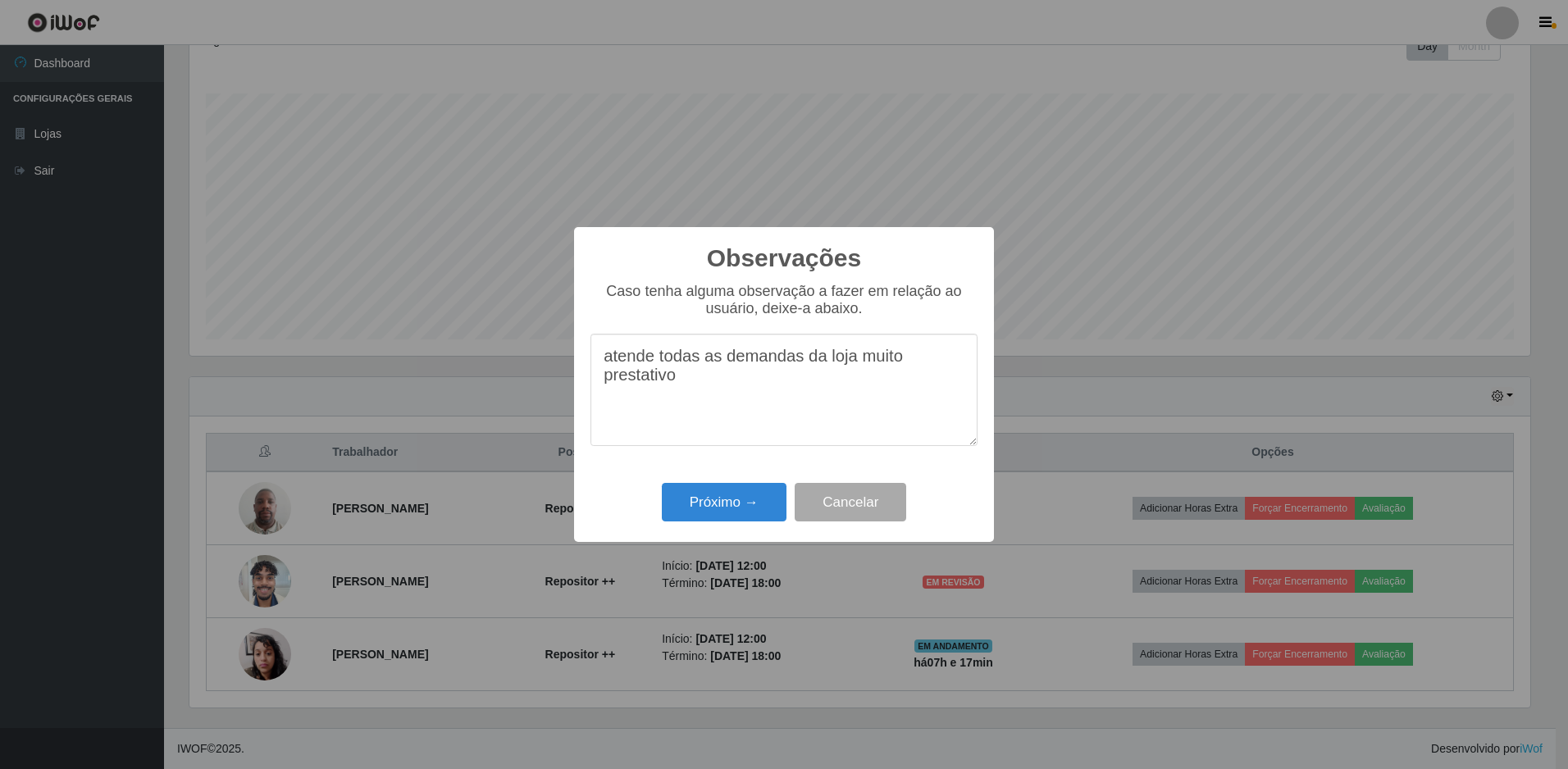
type textarea "atende todas as demandas da loja muito prestativo"
click at [736, 476] on div "Observações × Caso tenha alguma observação a fazer em relação ao usuário, deixe…" at bounding box center [784, 385] width 420 height 316
click at [735, 492] on button "Próximo →" at bounding box center [724, 502] width 125 height 38
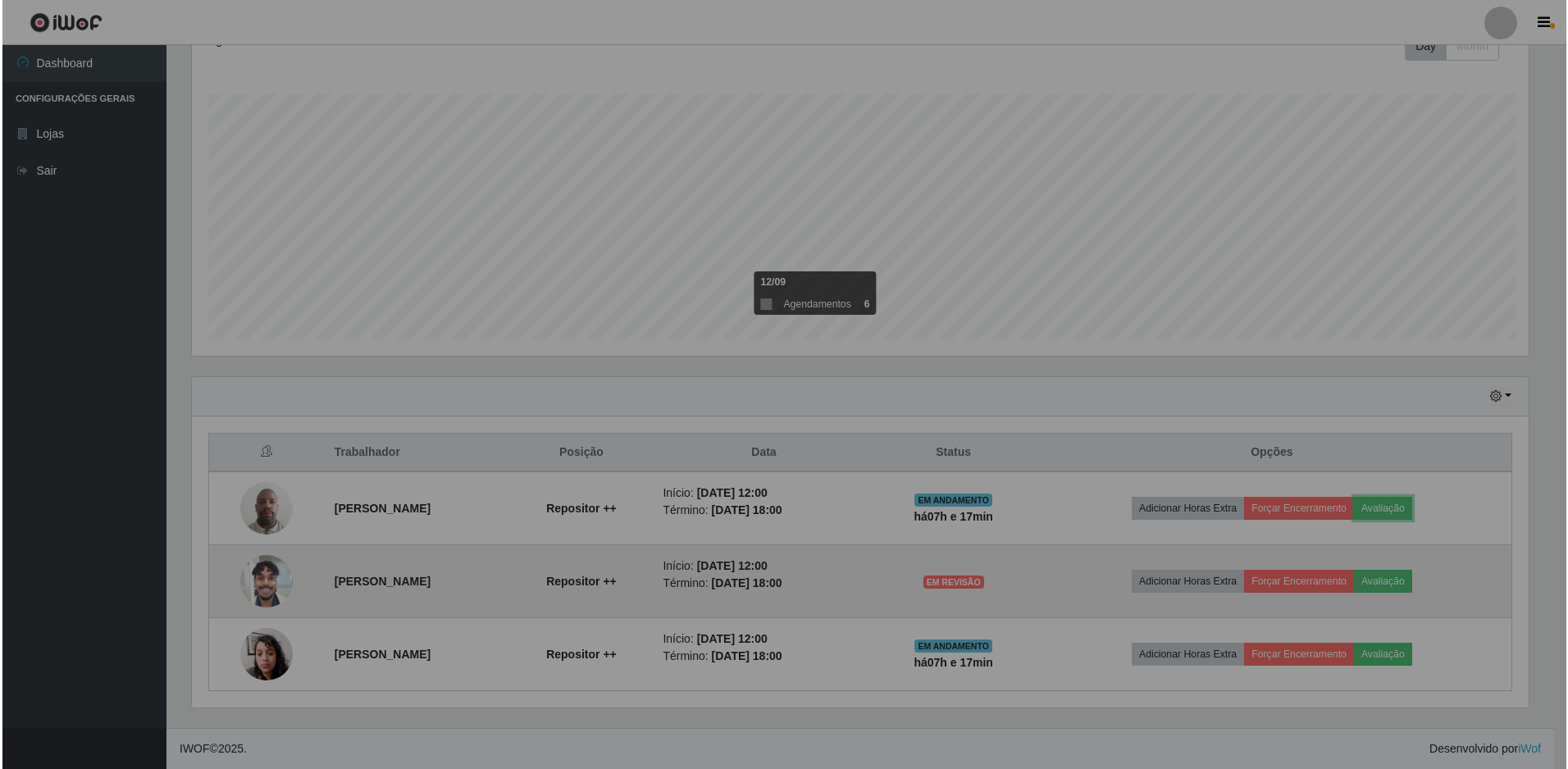
scroll to position [341, 1349]
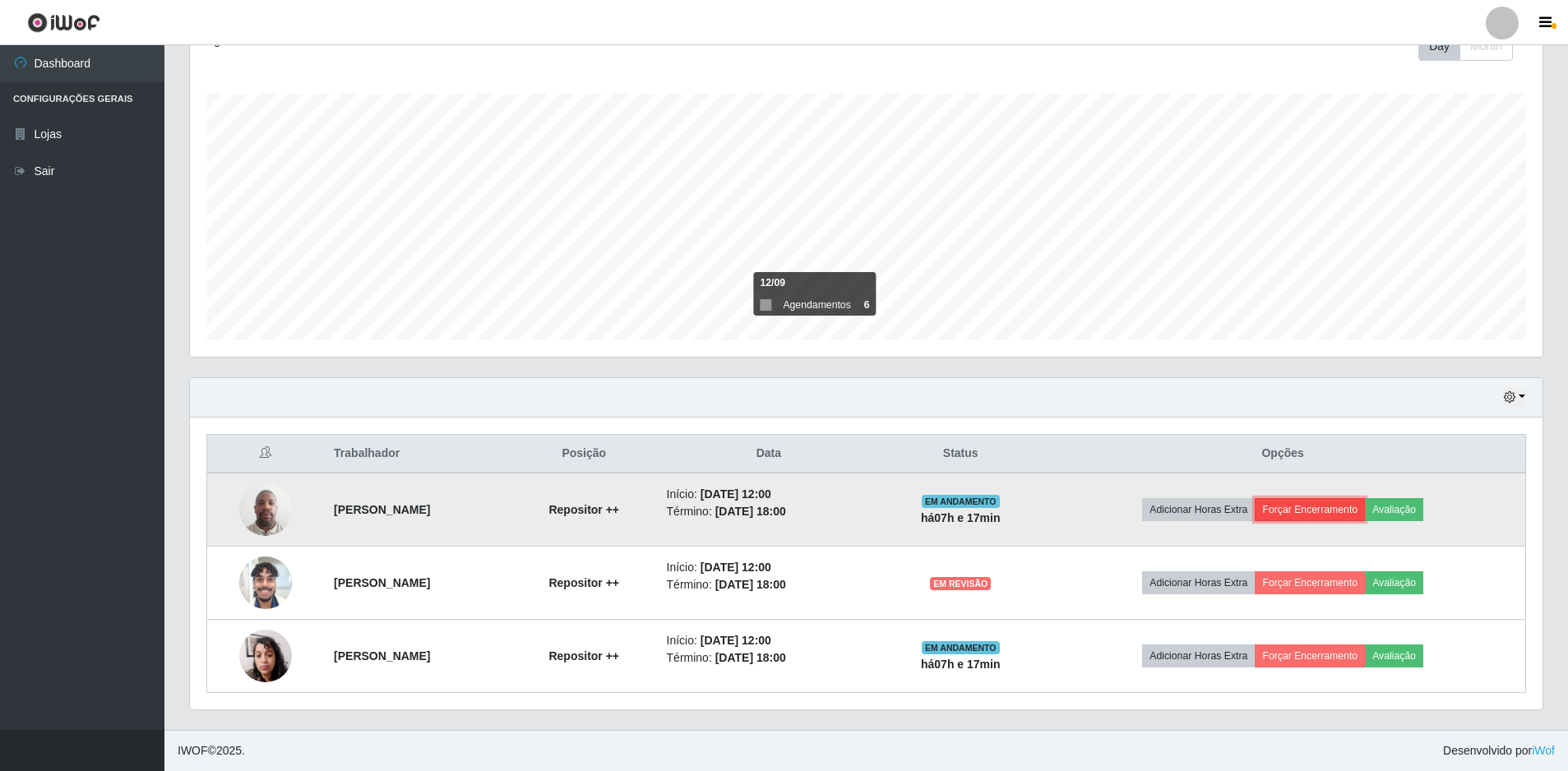
click at [1317, 521] on button "Forçar Encerramento" at bounding box center [1309, 510] width 110 height 23
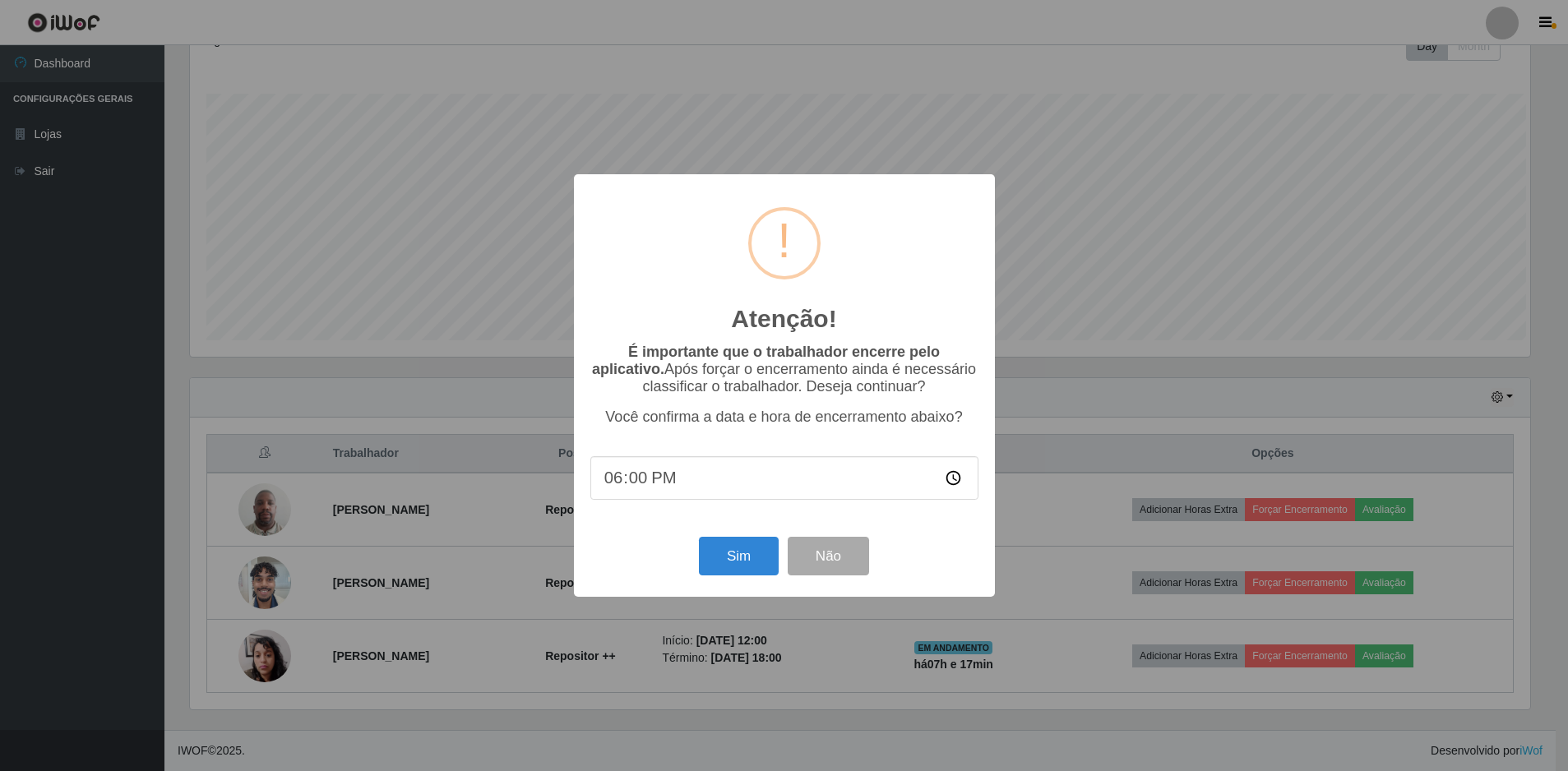
scroll to position [342, 1344]
click at [738, 557] on button "Sim" at bounding box center [740, 555] width 80 height 38
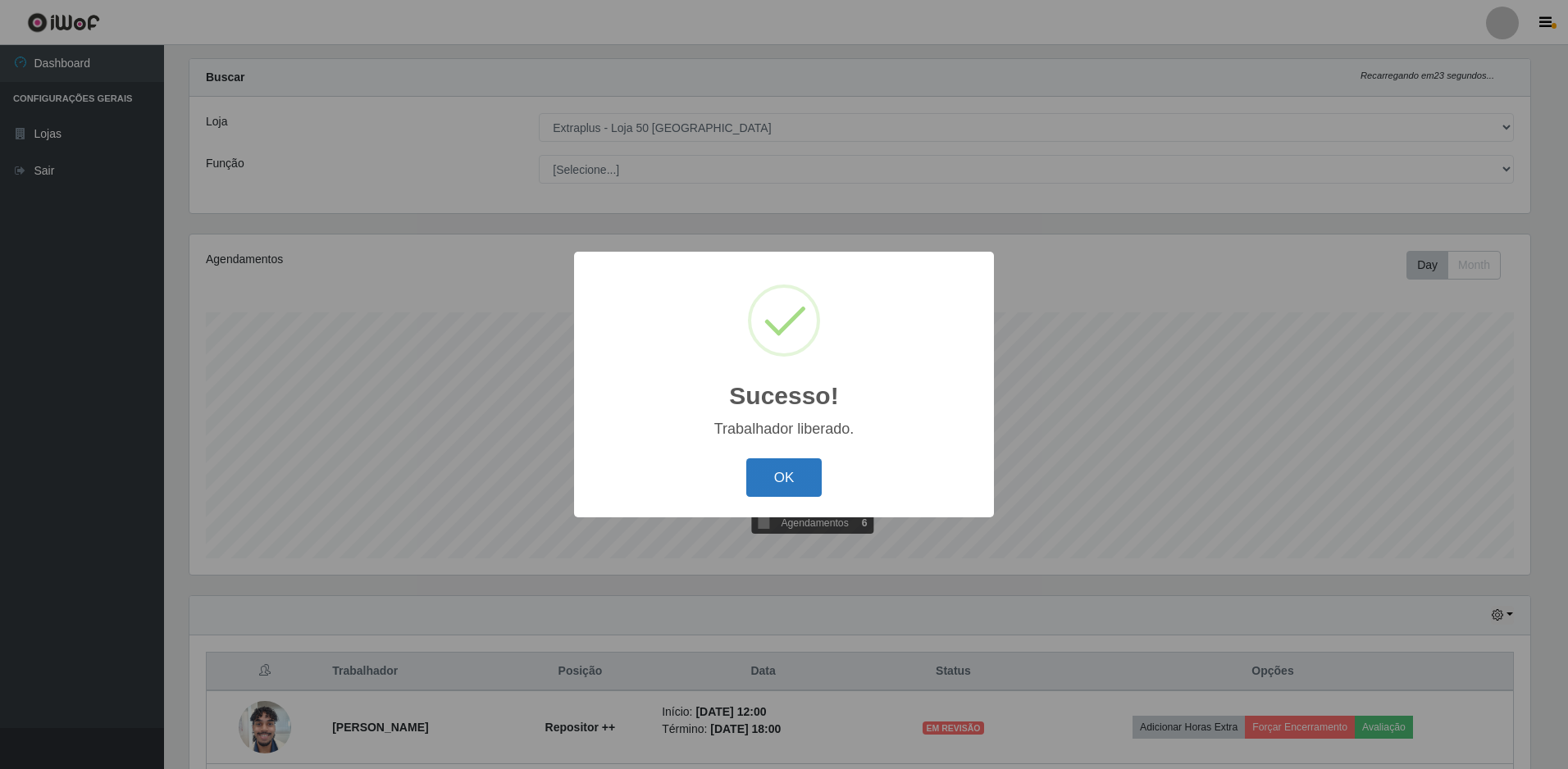
click at [788, 472] on button "OK" at bounding box center [785, 477] width 77 height 38
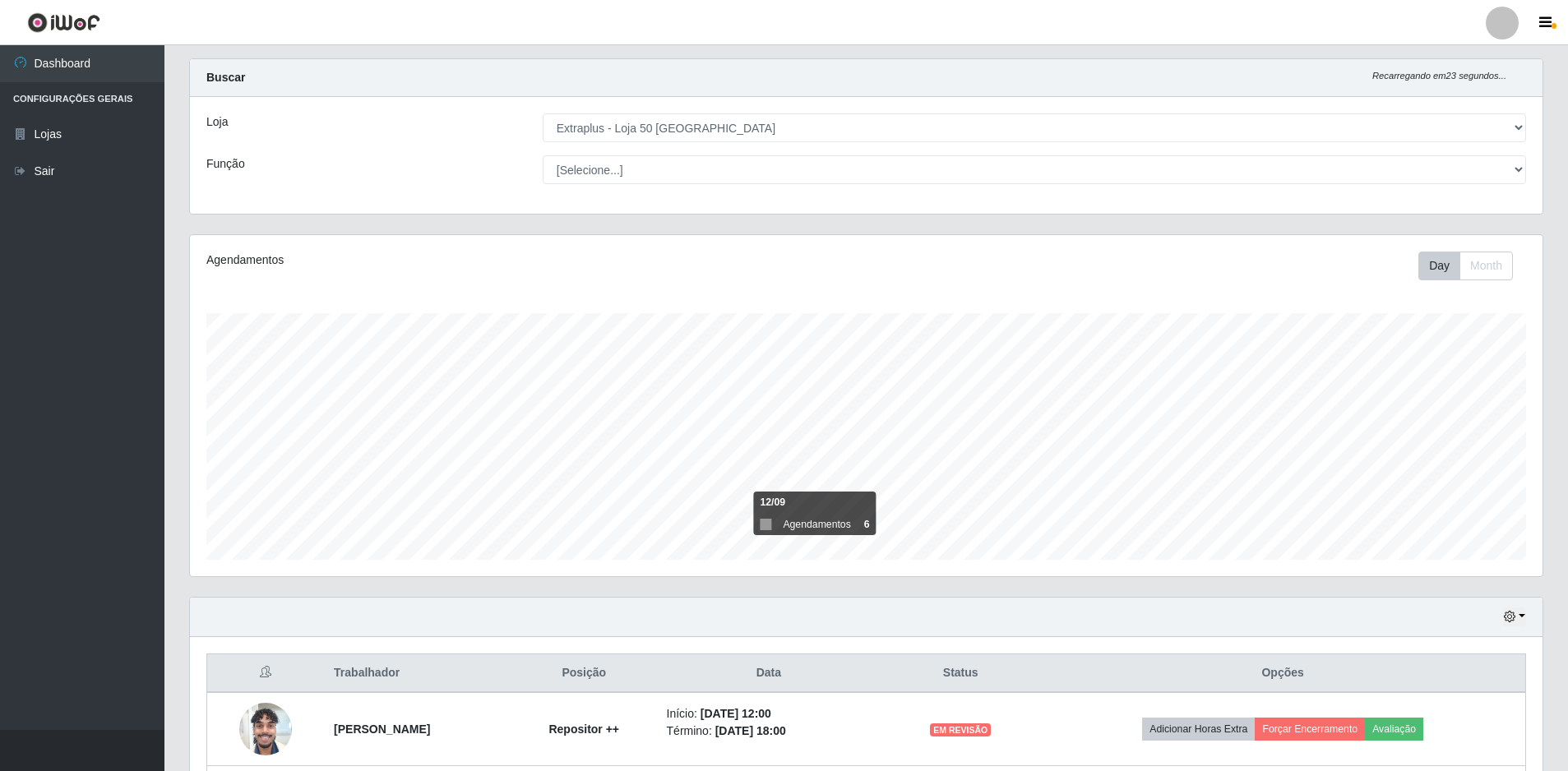
scroll to position [174, 0]
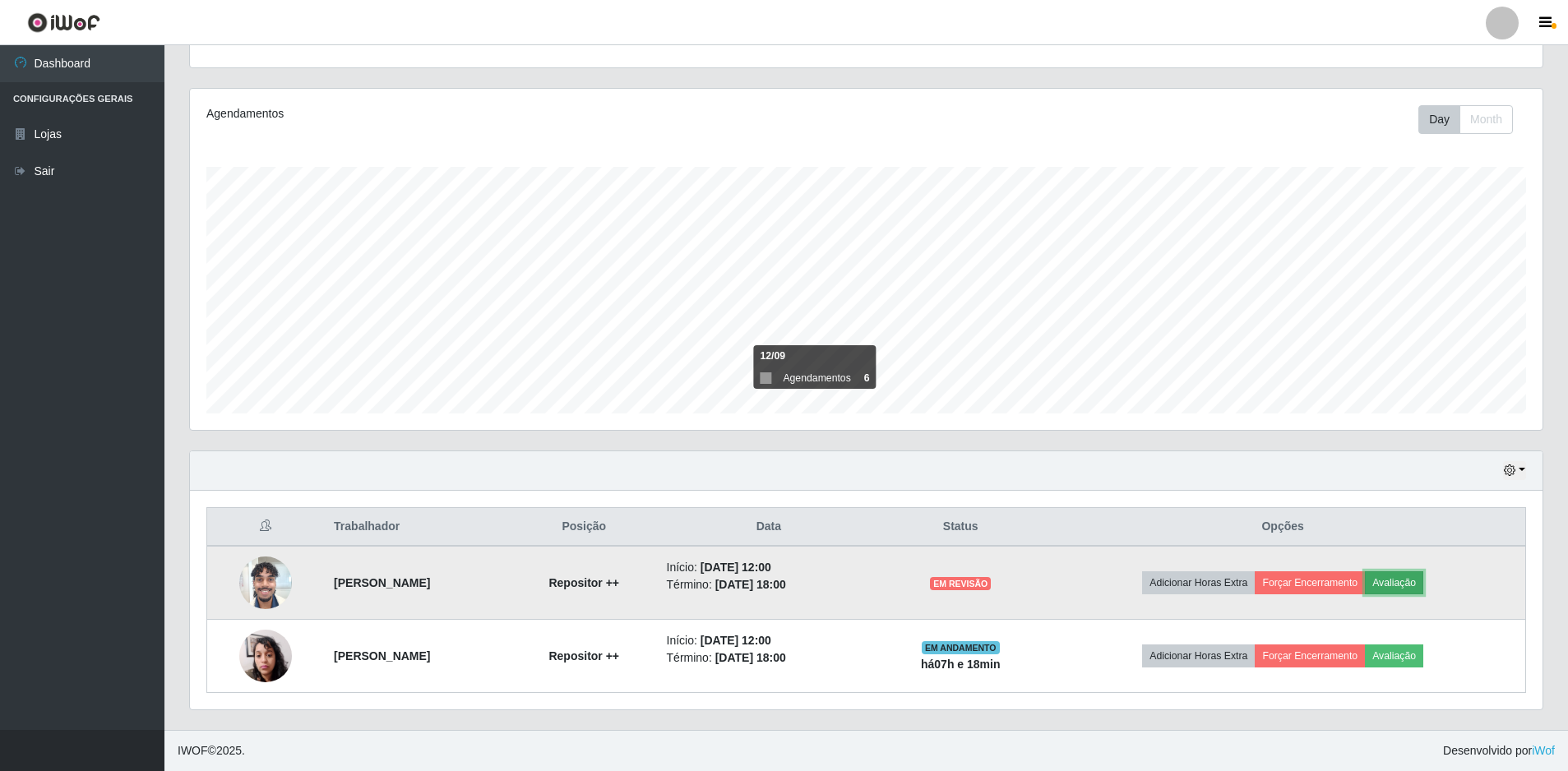
click at [1418, 577] on button "Avaliação" at bounding box center [1394, 583] width 58 height 23
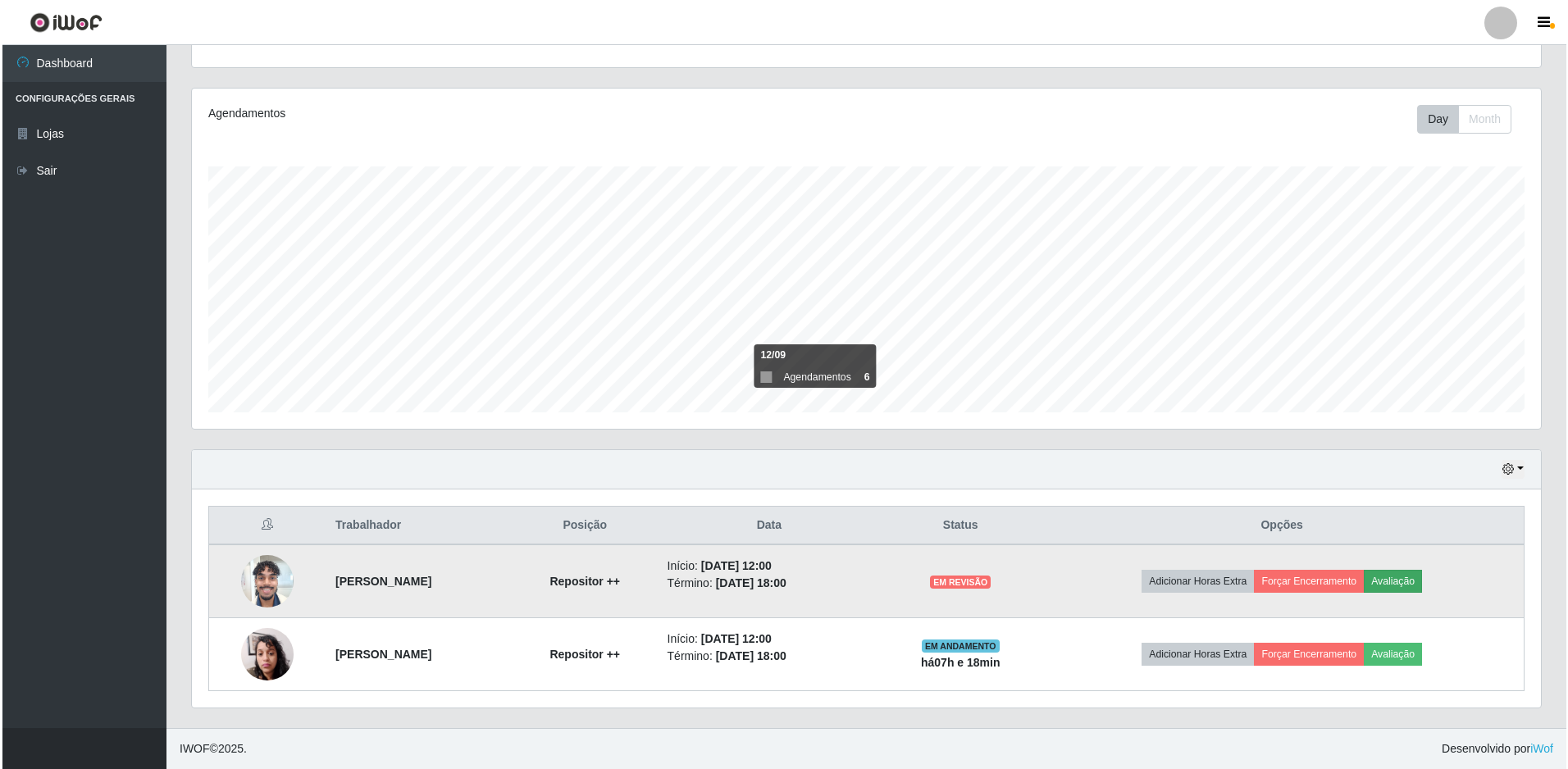
scroll to position [341, 1341]
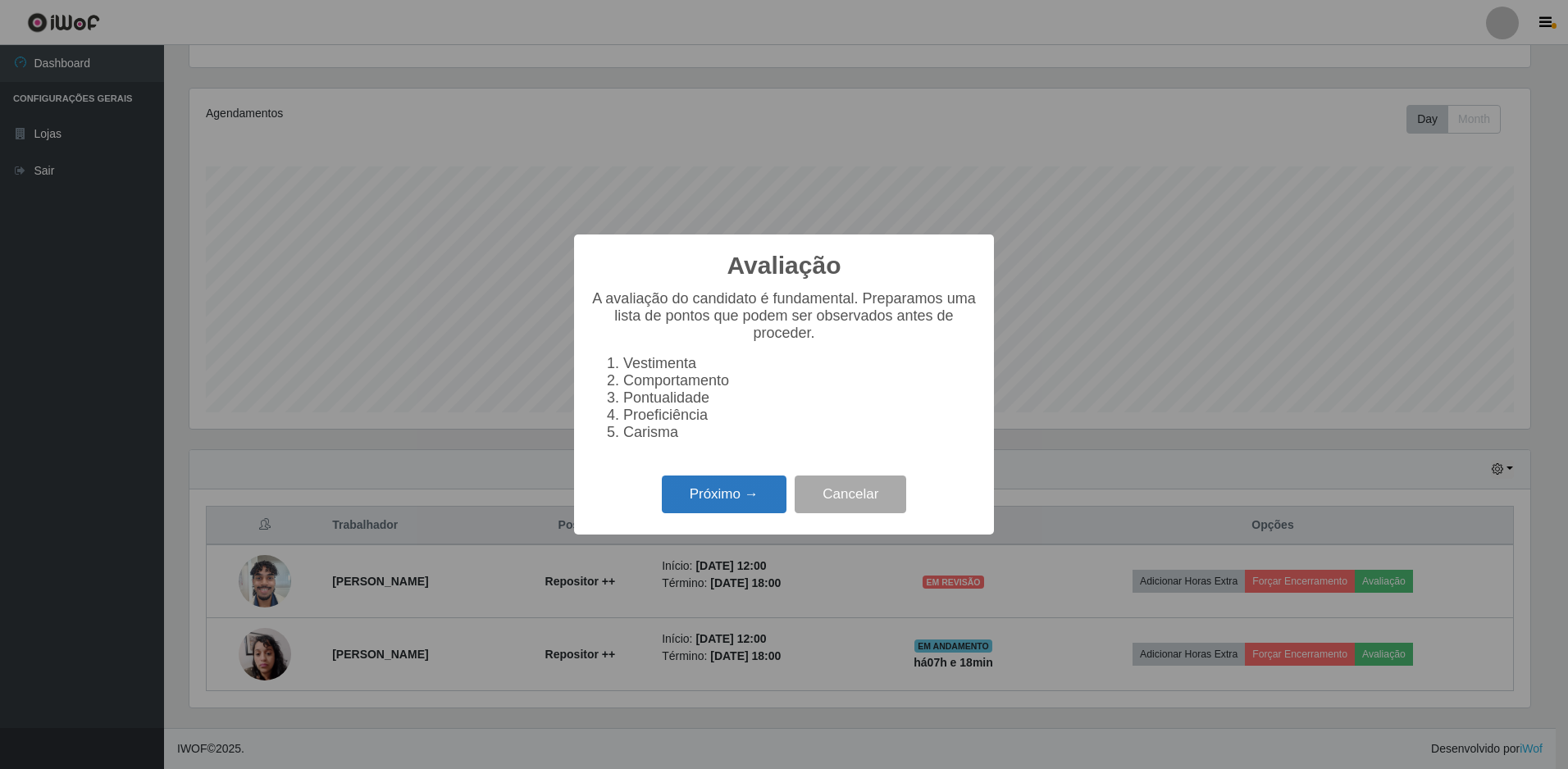
click at [745, 511] on button "Próximo →" at bounding box center [724, 494] width 125 height 38
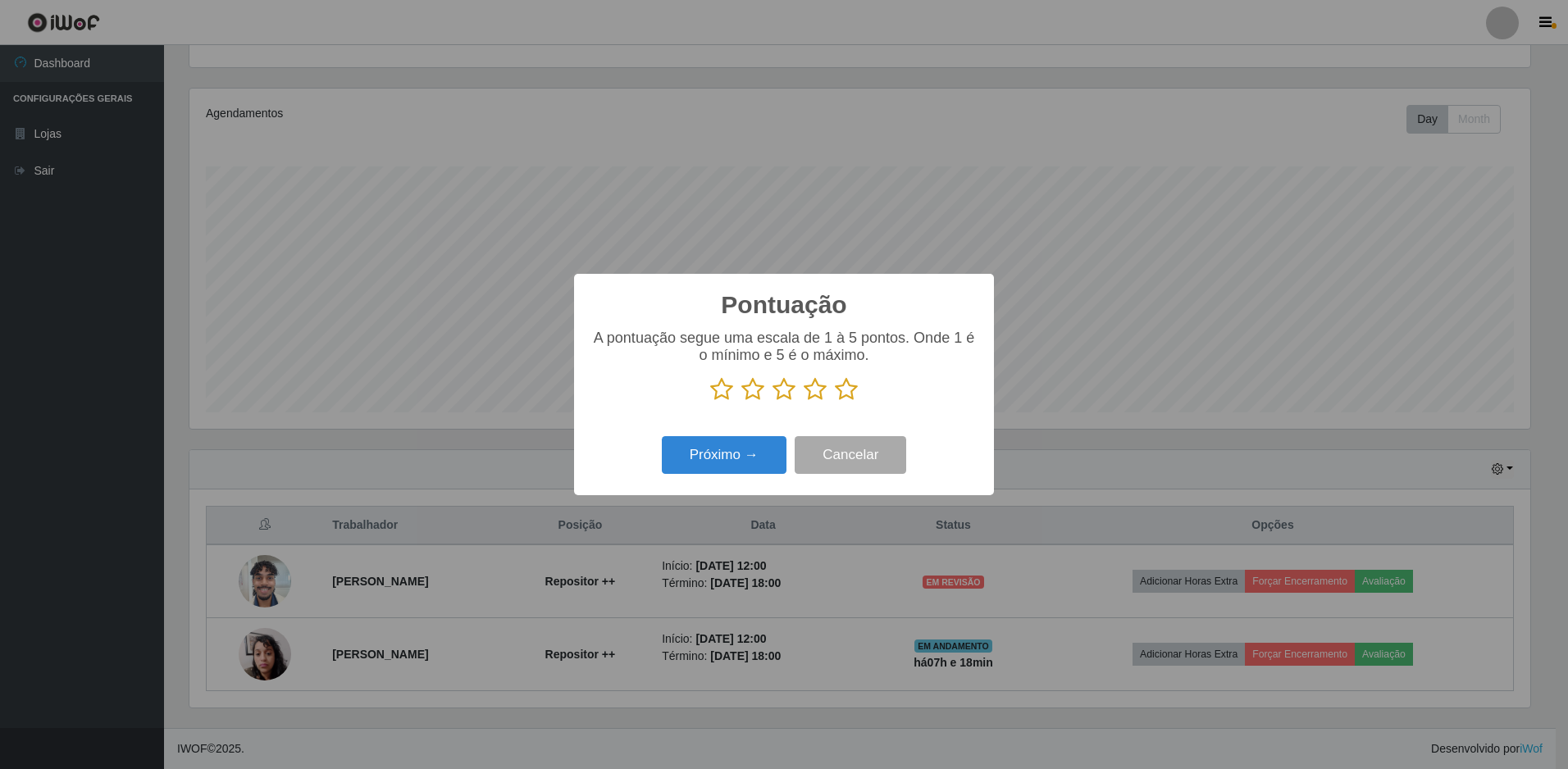
click at [814, 394] on icon at bounding box center [815, 390] width 23 height 25
click at [804, 402] on input "radio" at bounding box center [804, 402] width 0 height 0
click at [750, 449] on button "Próximo →" at bounding box center [724, 455] width 125 height 38
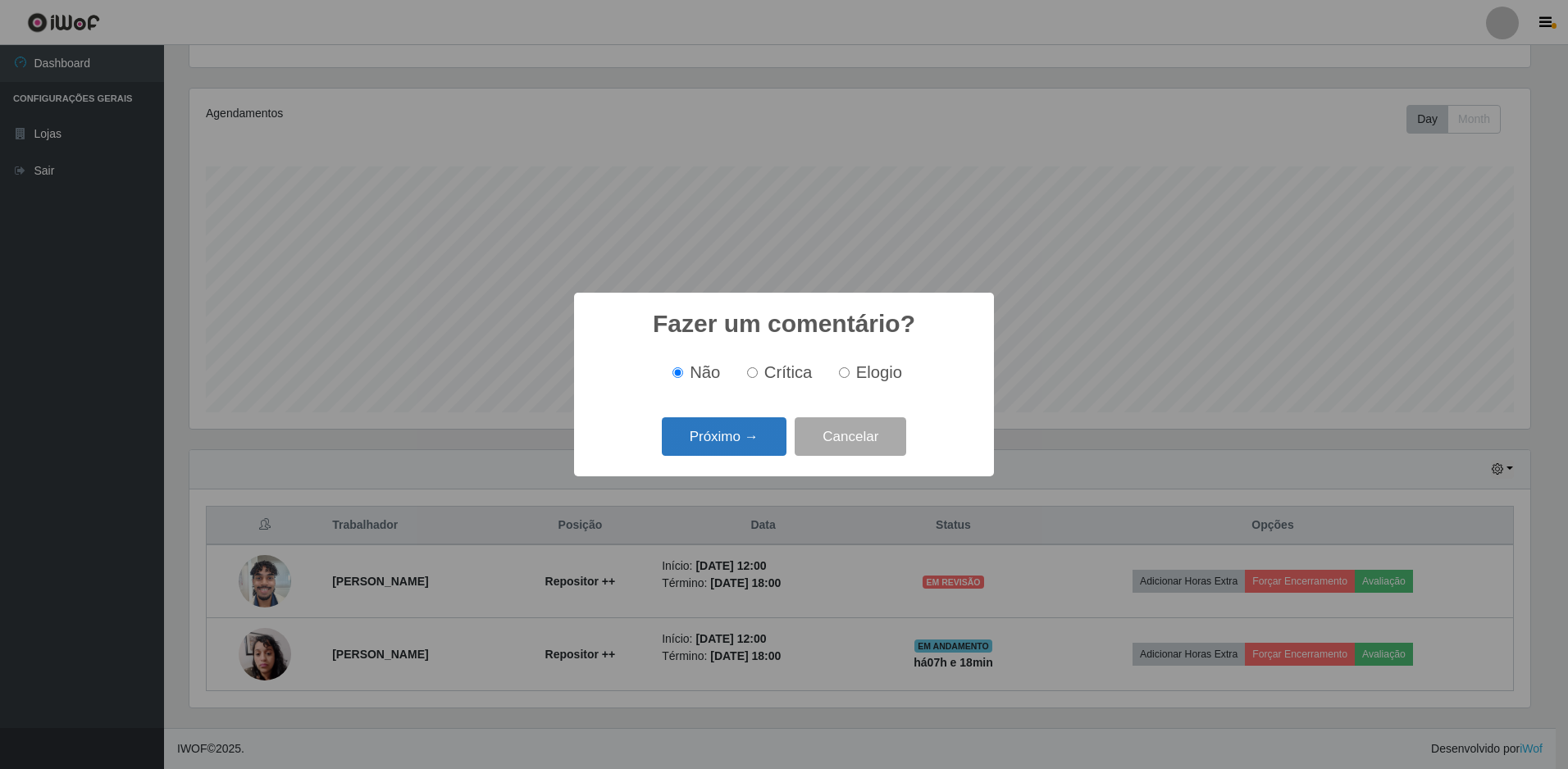
click at [731, 442] on button "Próximo →" at bounding box center [724, 436] width 125 height 38
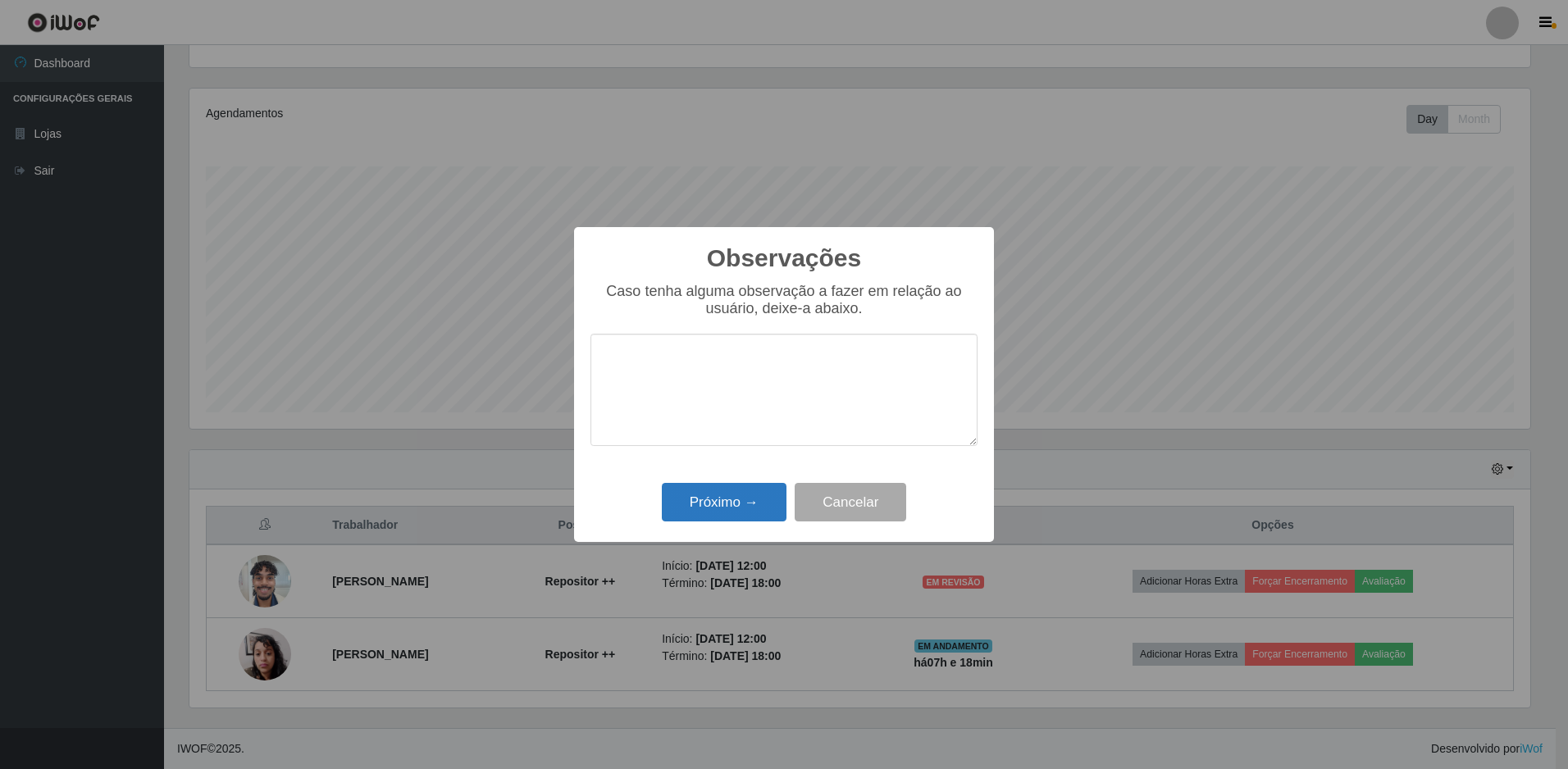
click at [706, 485] on div "Próximo → Cancelar" at bounding box center [784, 502] width 387 height 46
click at [716, 494] on button "Próximo →" at bounding box center [724, 502] width 125 height 38
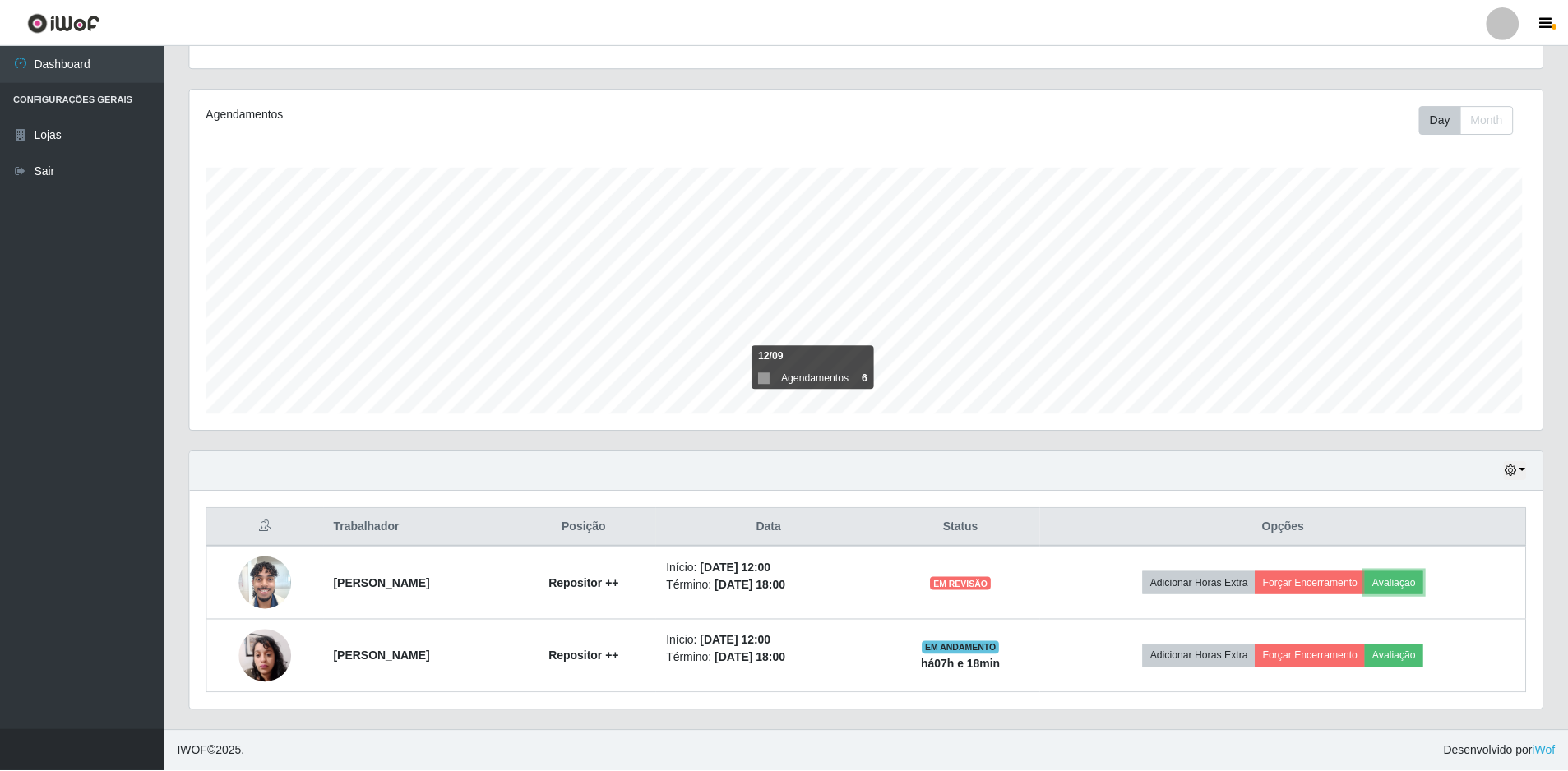
scroll to position [342, 1353]
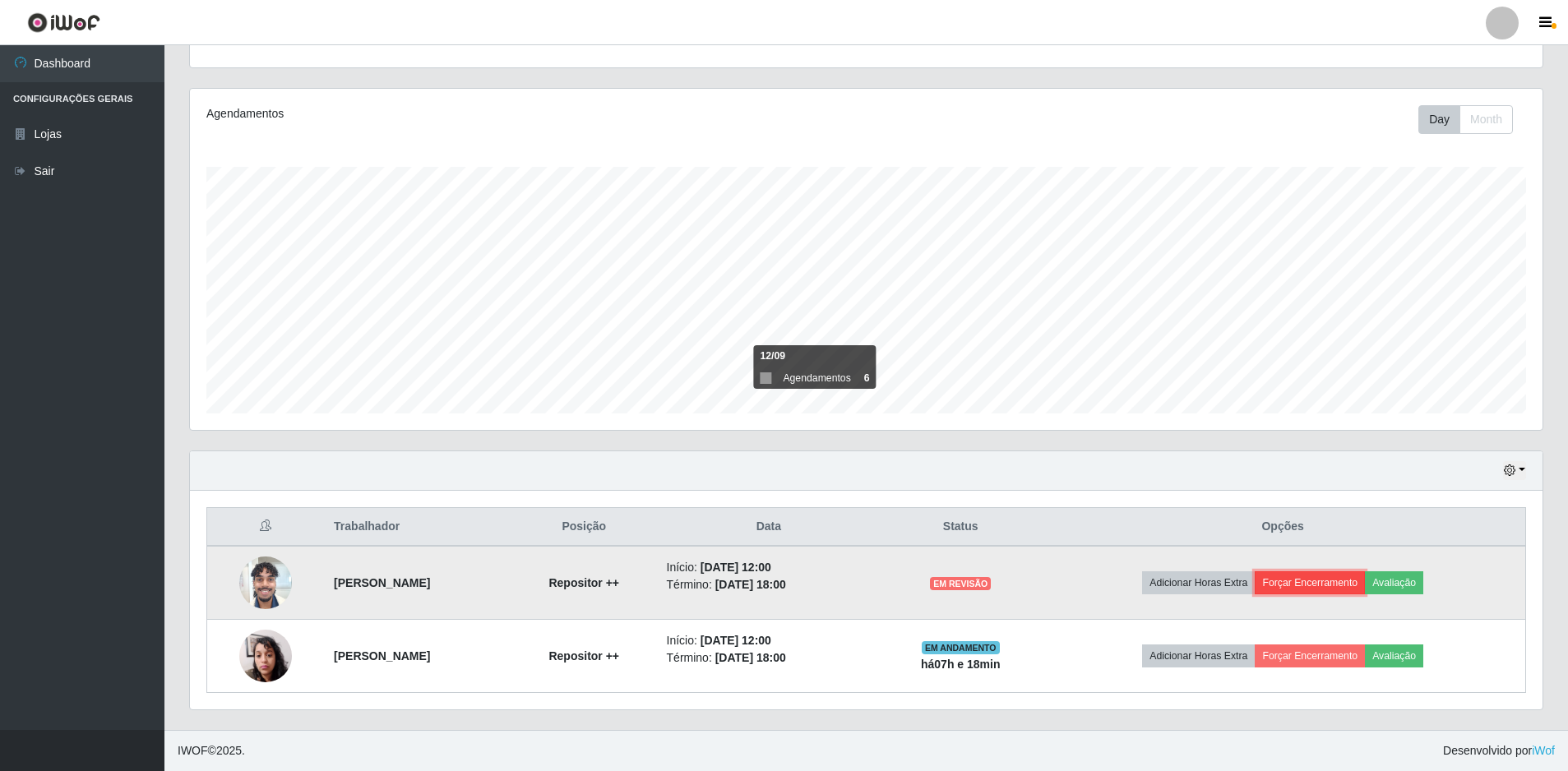
click at [1320, 580] on button "Forçar Encerramento" at bounding box center [1309, 583] width 110 height 23
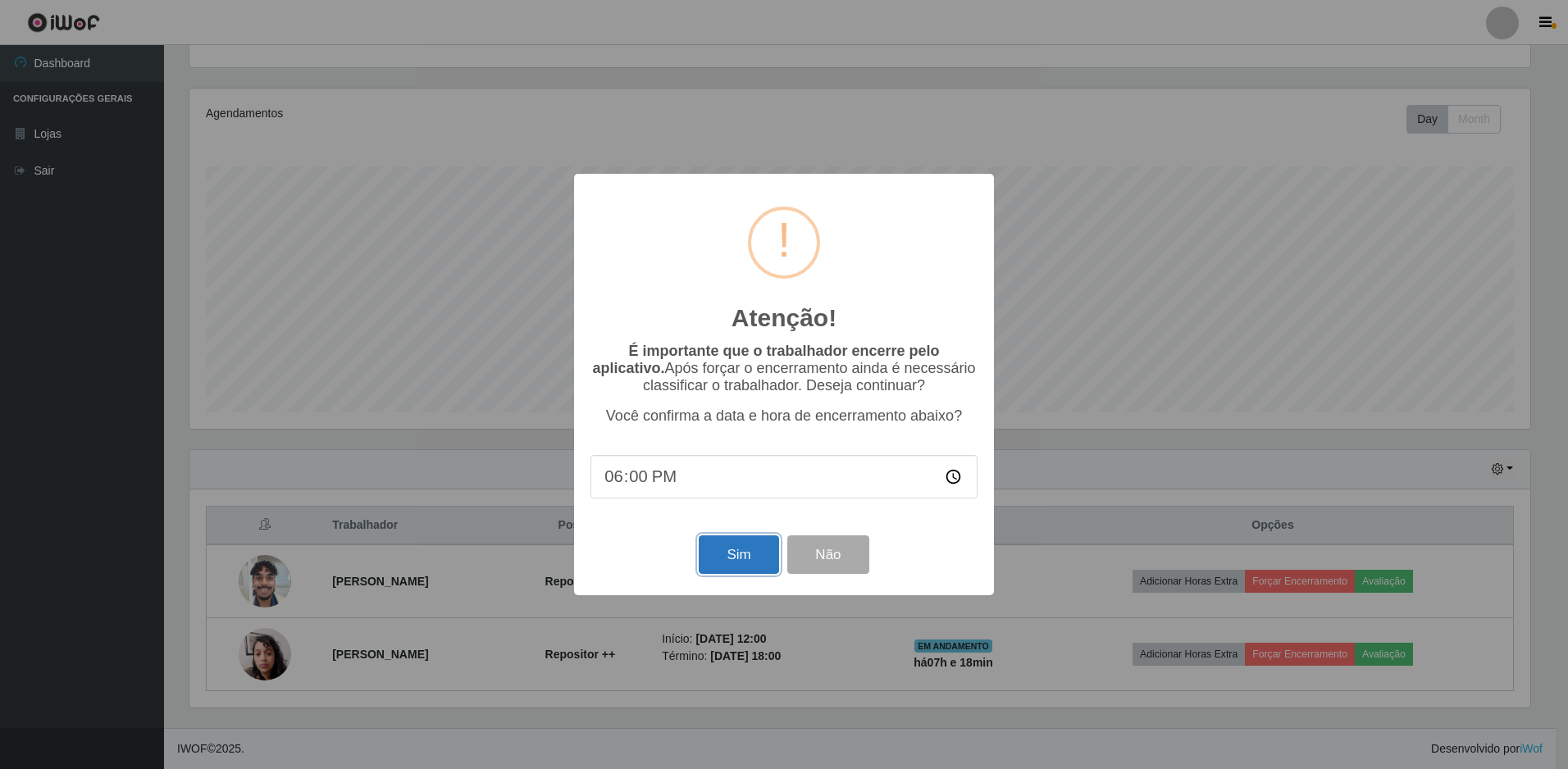
click at [749, 550] on button "Sim" at bounding box center [738, 554] width 79 height 38
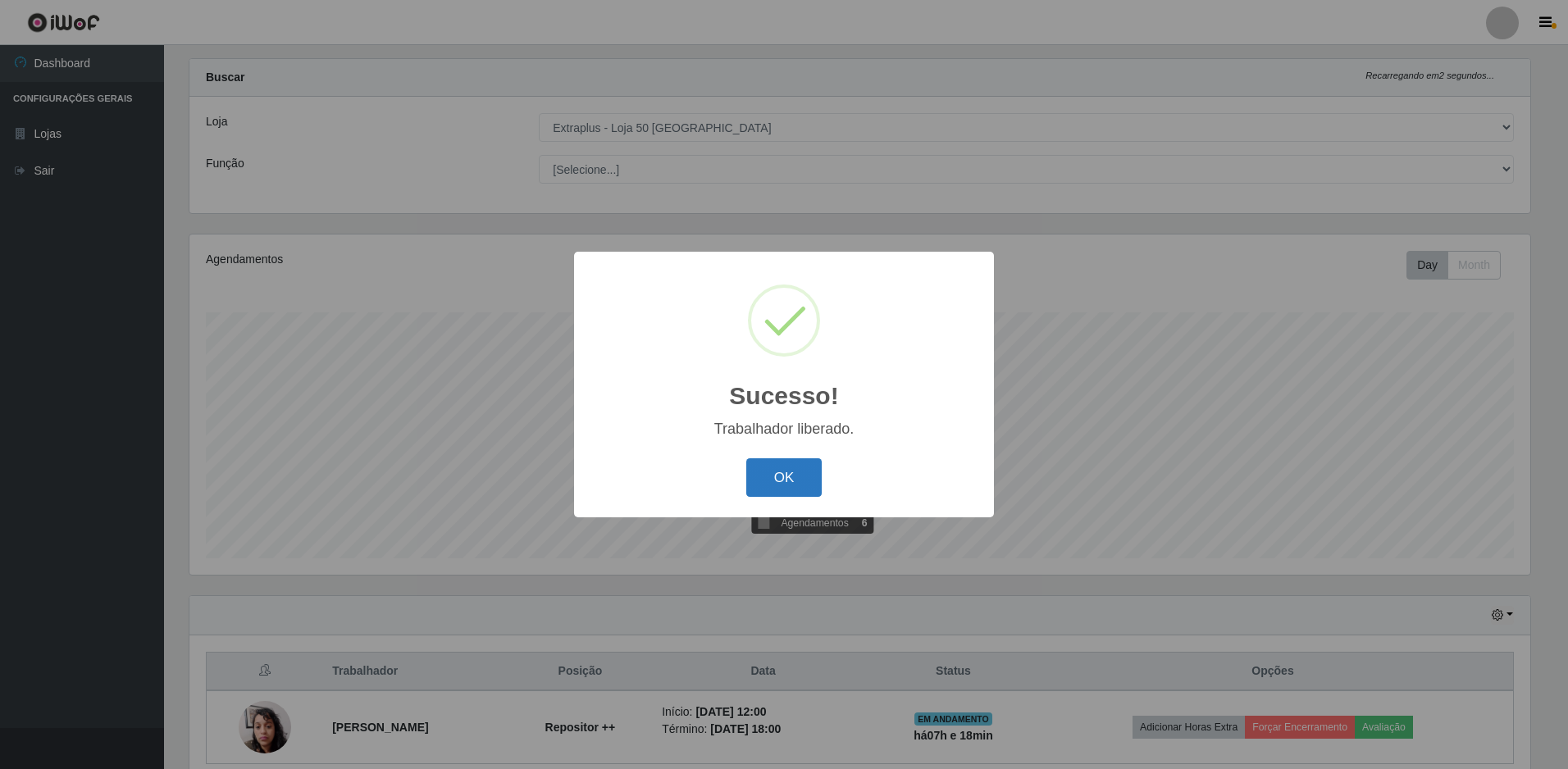
click at [779, 487] on button "OK" at bounding box center [785, 477] width 77 height 38
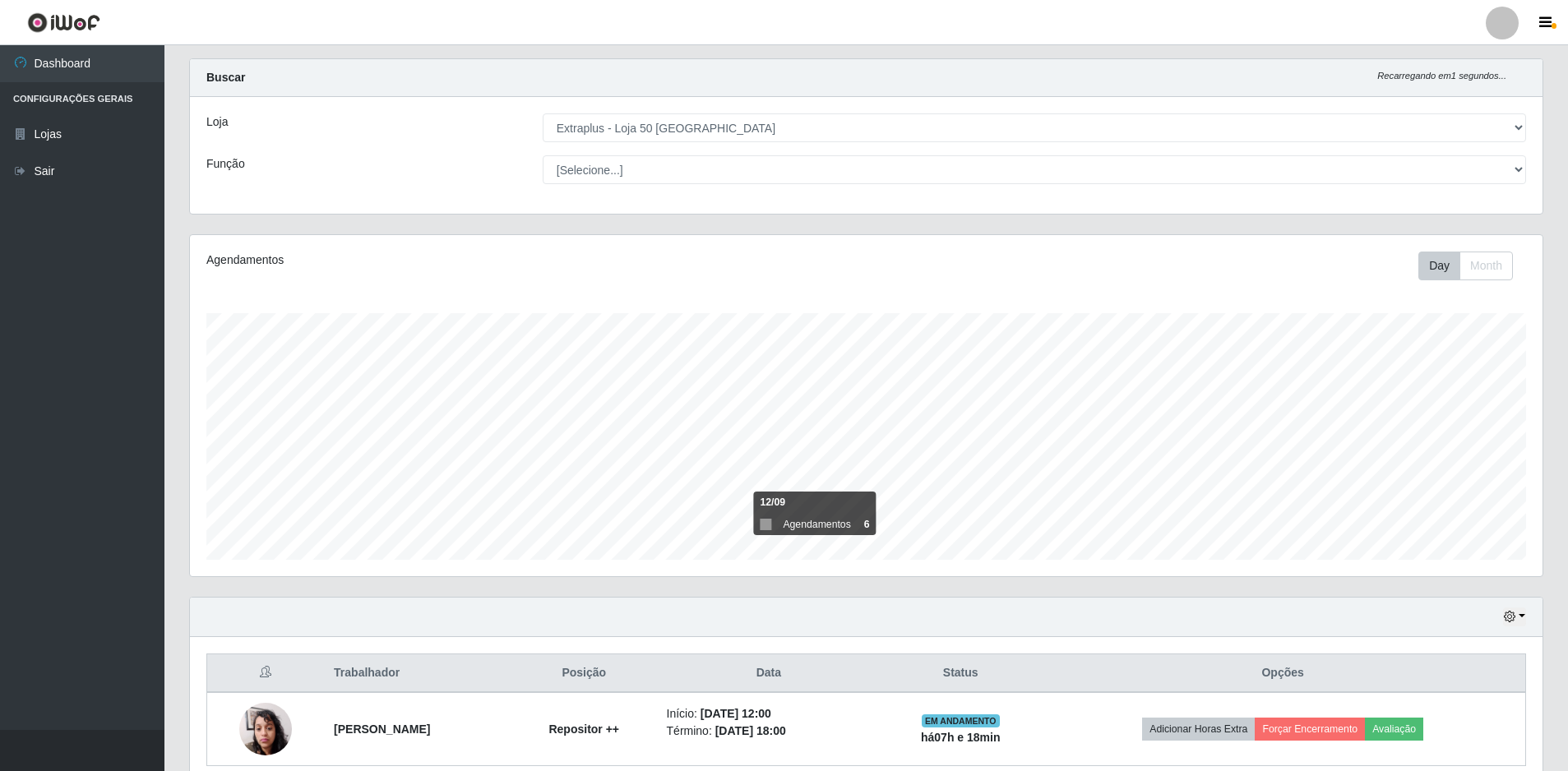
scroll to position [101, 0]
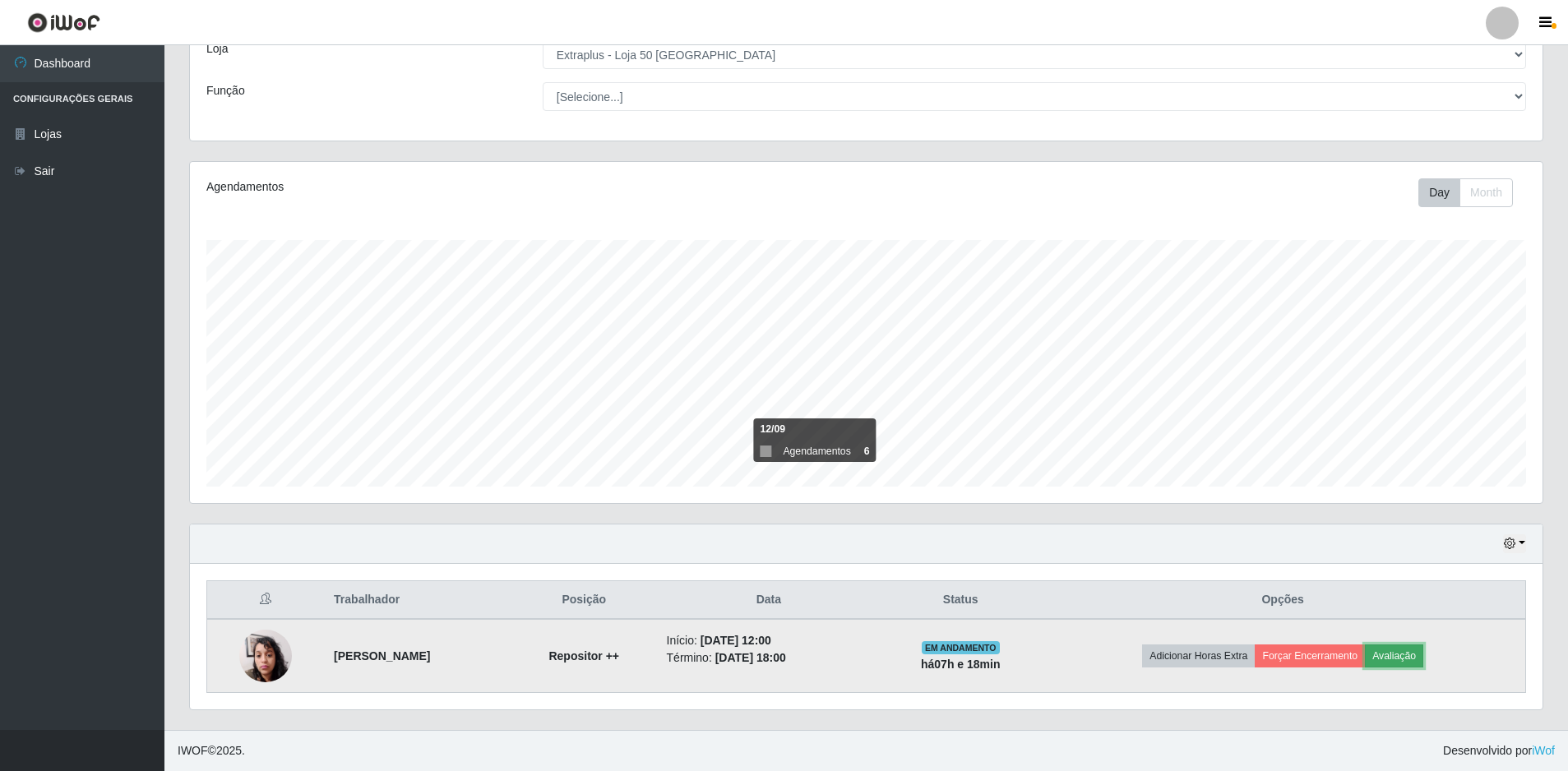
click at [1424, 658] on button "Avaliação" at bounding box center [1394, 657] width 58 height 23
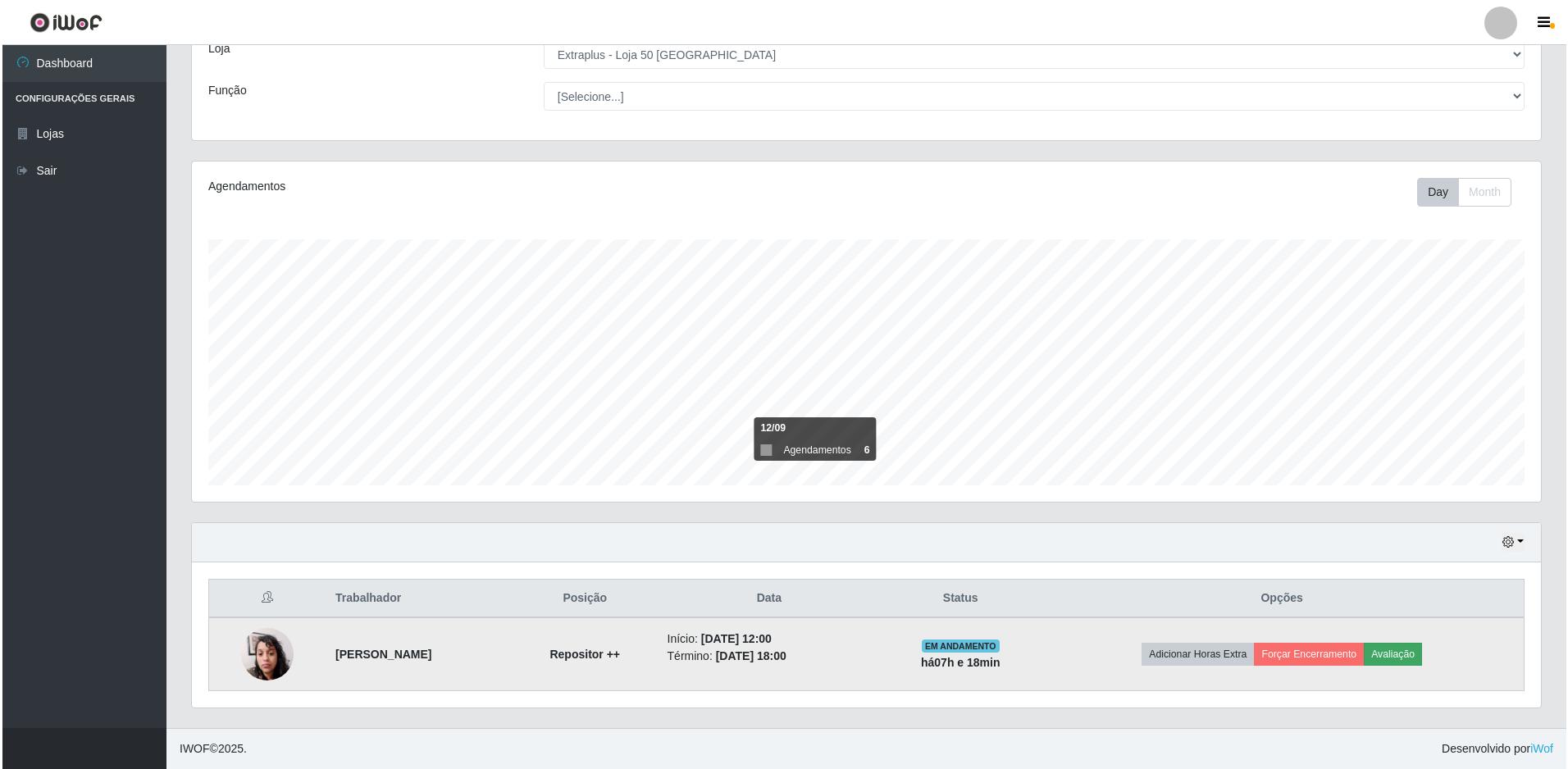
scroll to position [341, 1341]
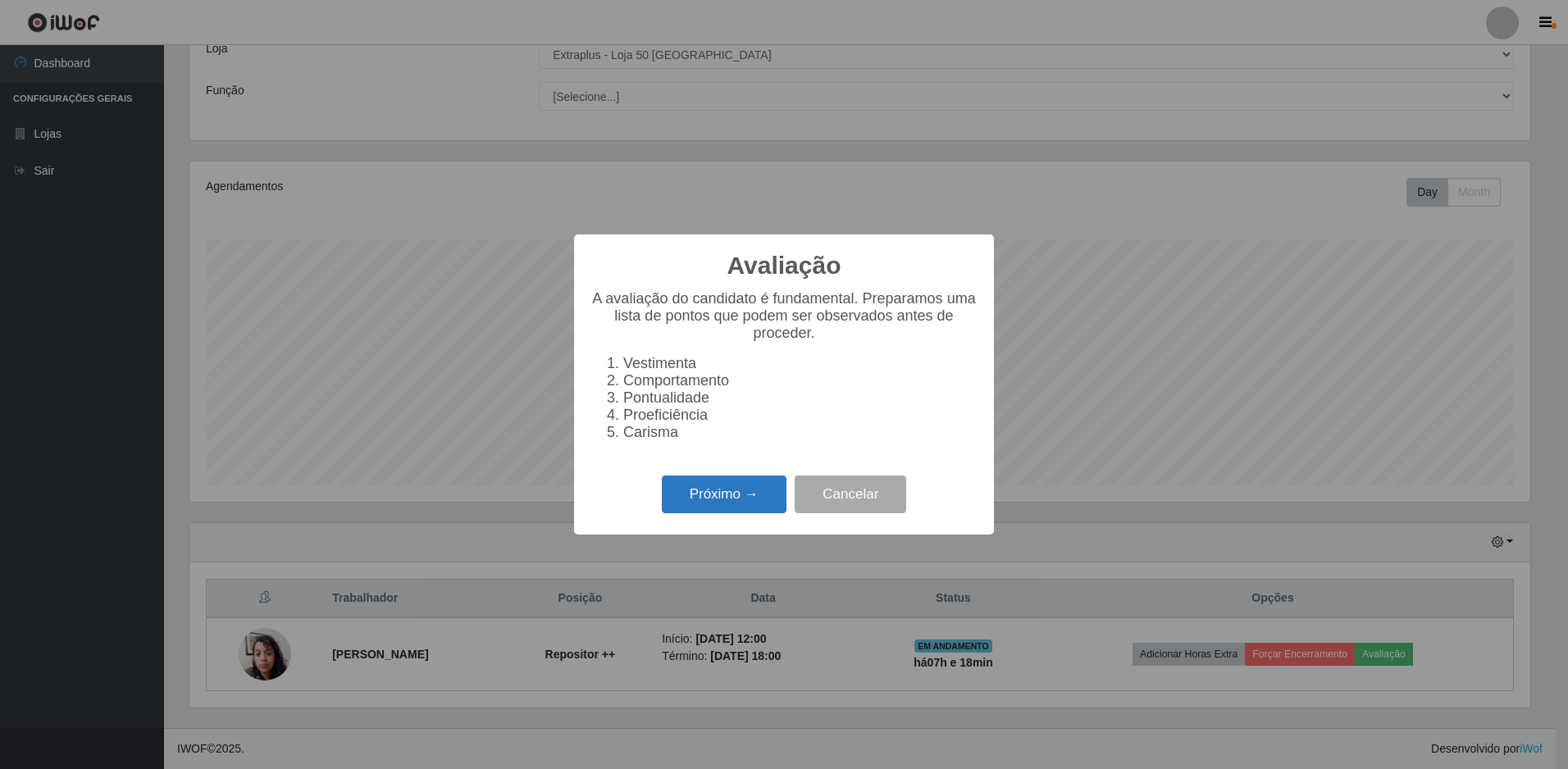
click at [718, 514] on button "Próximo →" at bounding box center [724, 494] width 125 height 38
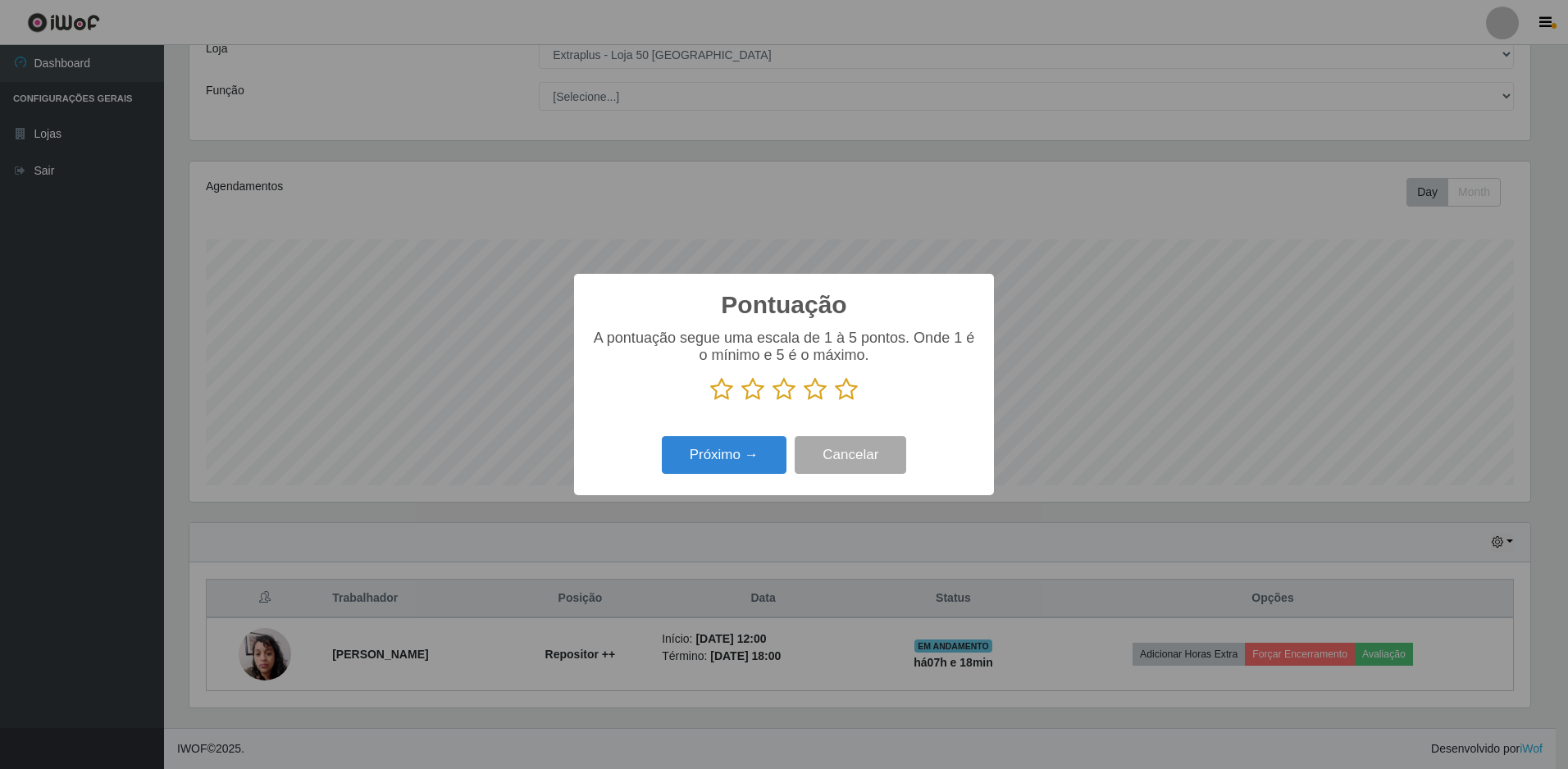
click at [818, 394] on icon at bounding box center [815, 390] width 23 height 25
click at [804, 402] on input "radio" at bounding box center [804, 402] width 0 height 0
click at [730, 449] on button "Próximo →" at bounding box center [724, 455] width 125 height 38
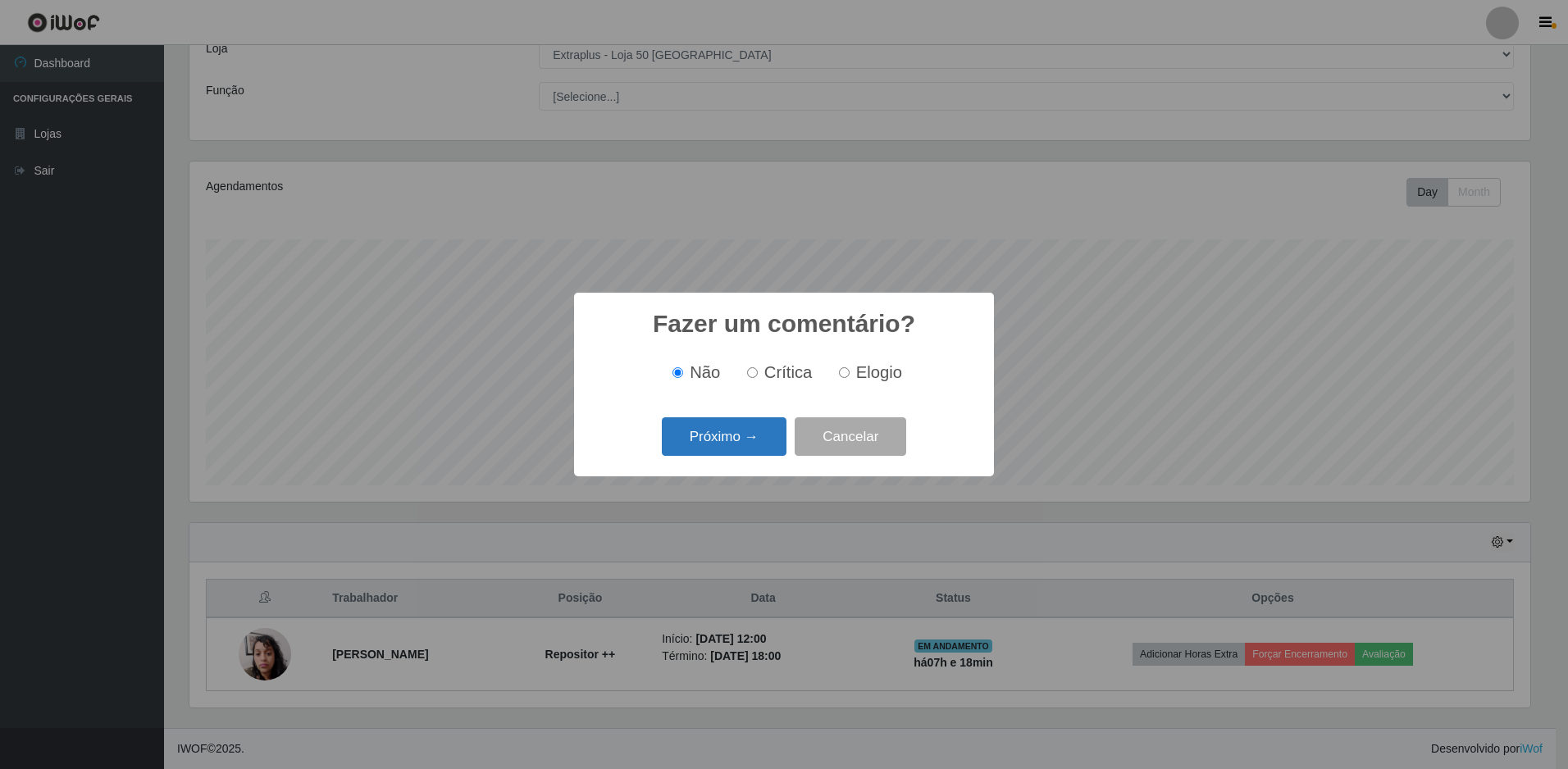
click at [686, 436] on button "Próximo →" at bounding box center [724, 436] width 125 height 38
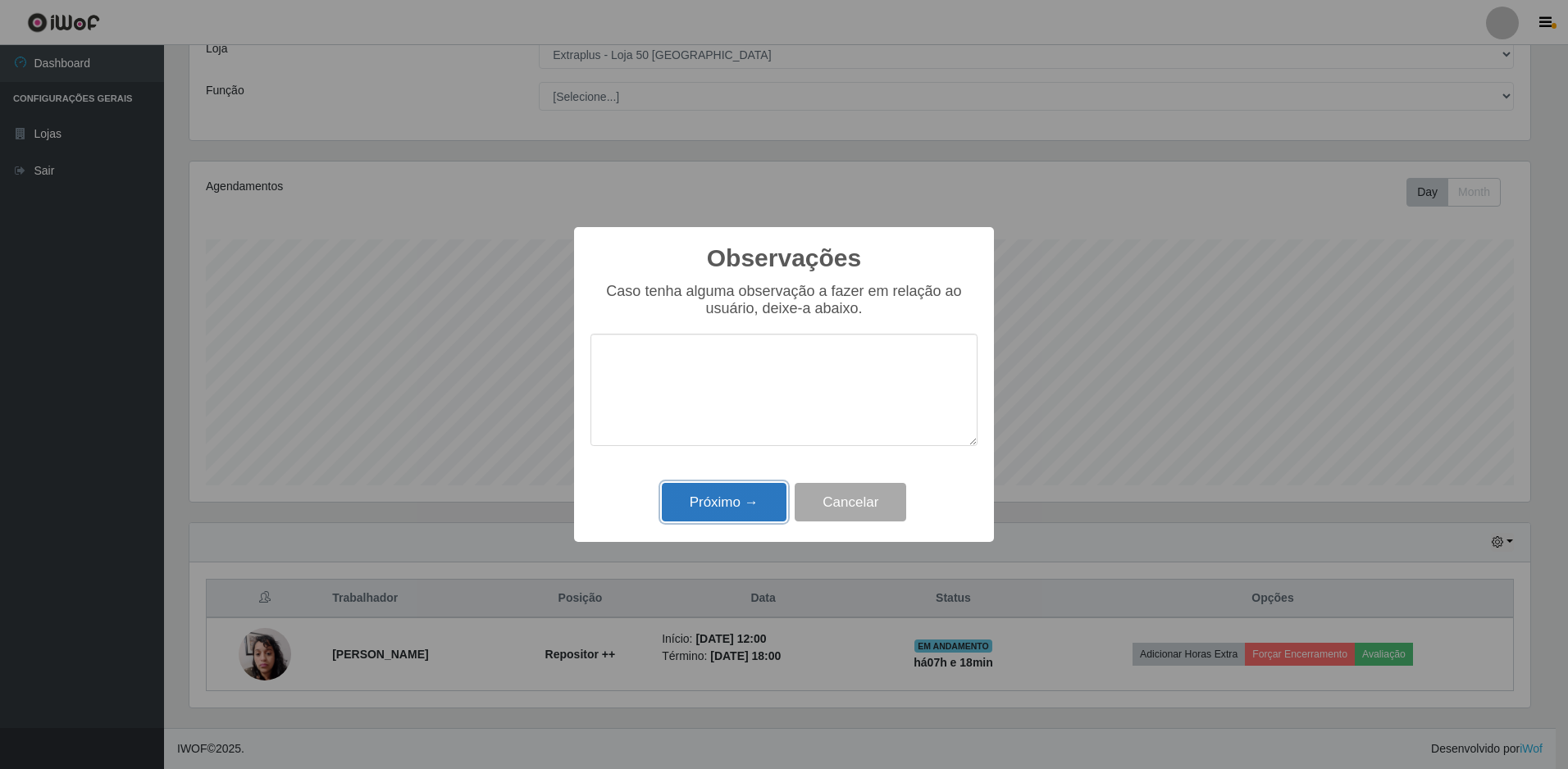
click at [695, 503] on button "Próximo →" at bounding box center [724, 502] width 125 height 38
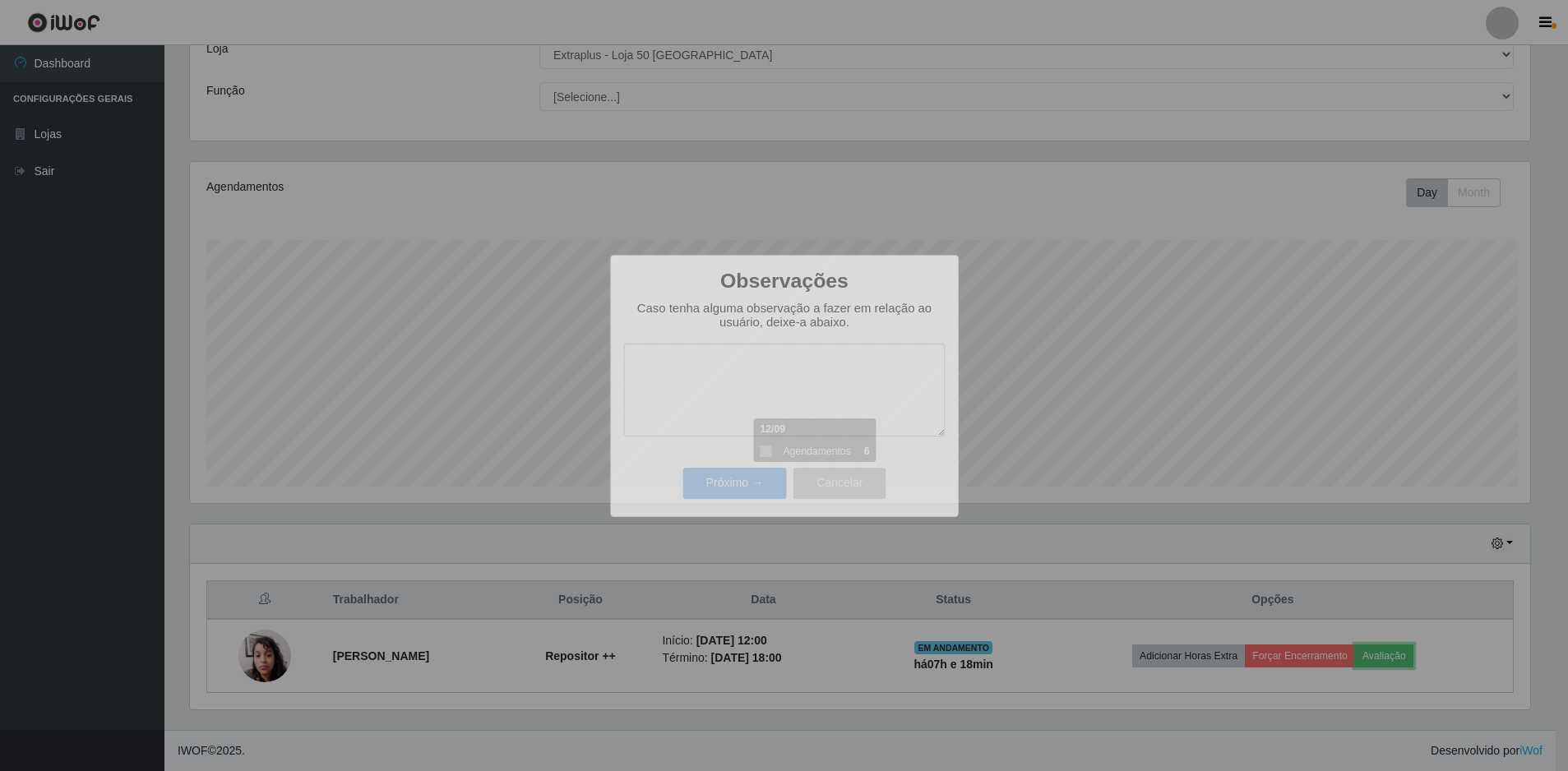
scroll to position [342, 1353]
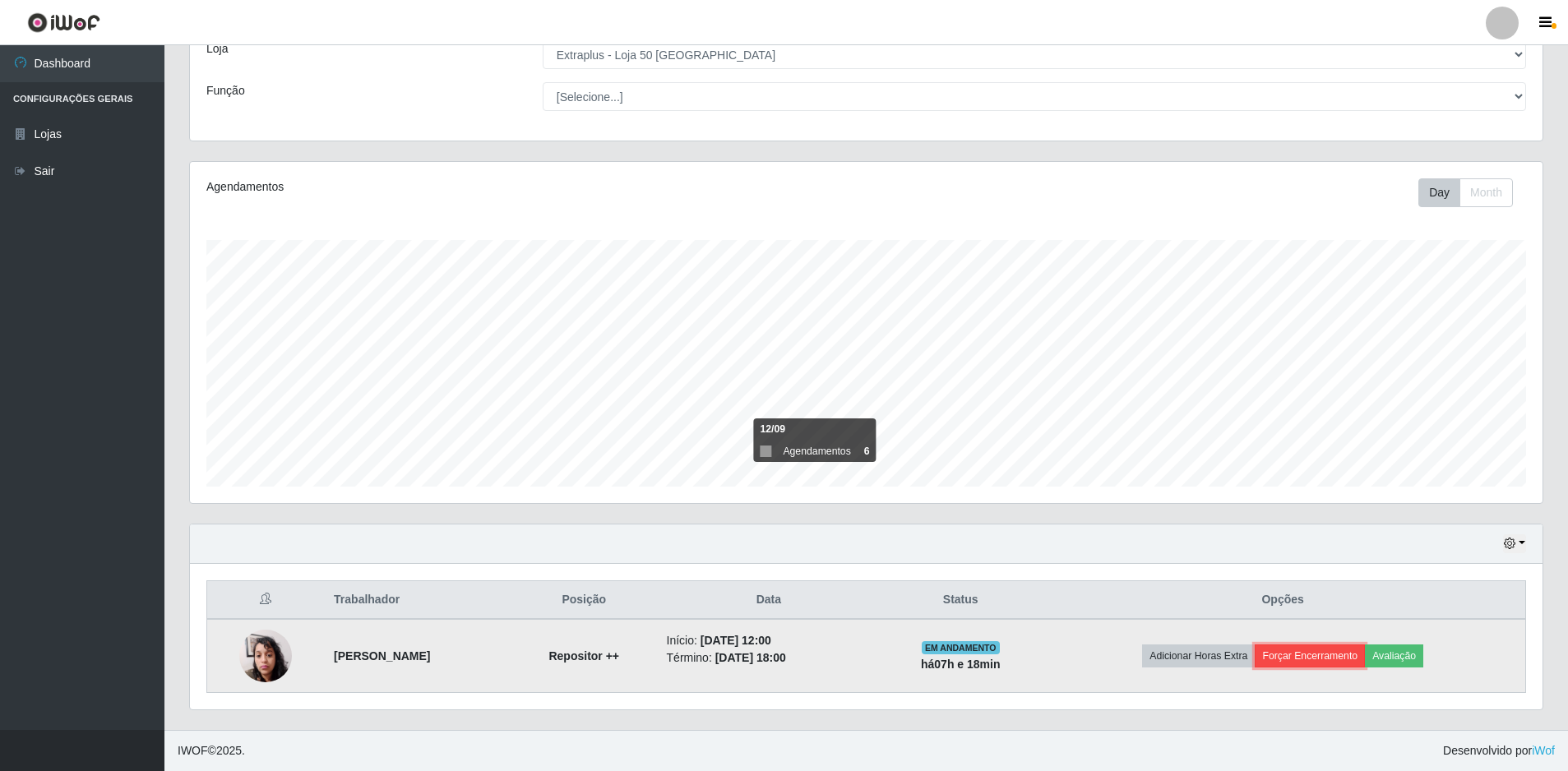
click at [1357, 649] on button "Forçar Encerramento" at bounding box center [1309, 657] width 110 height 23
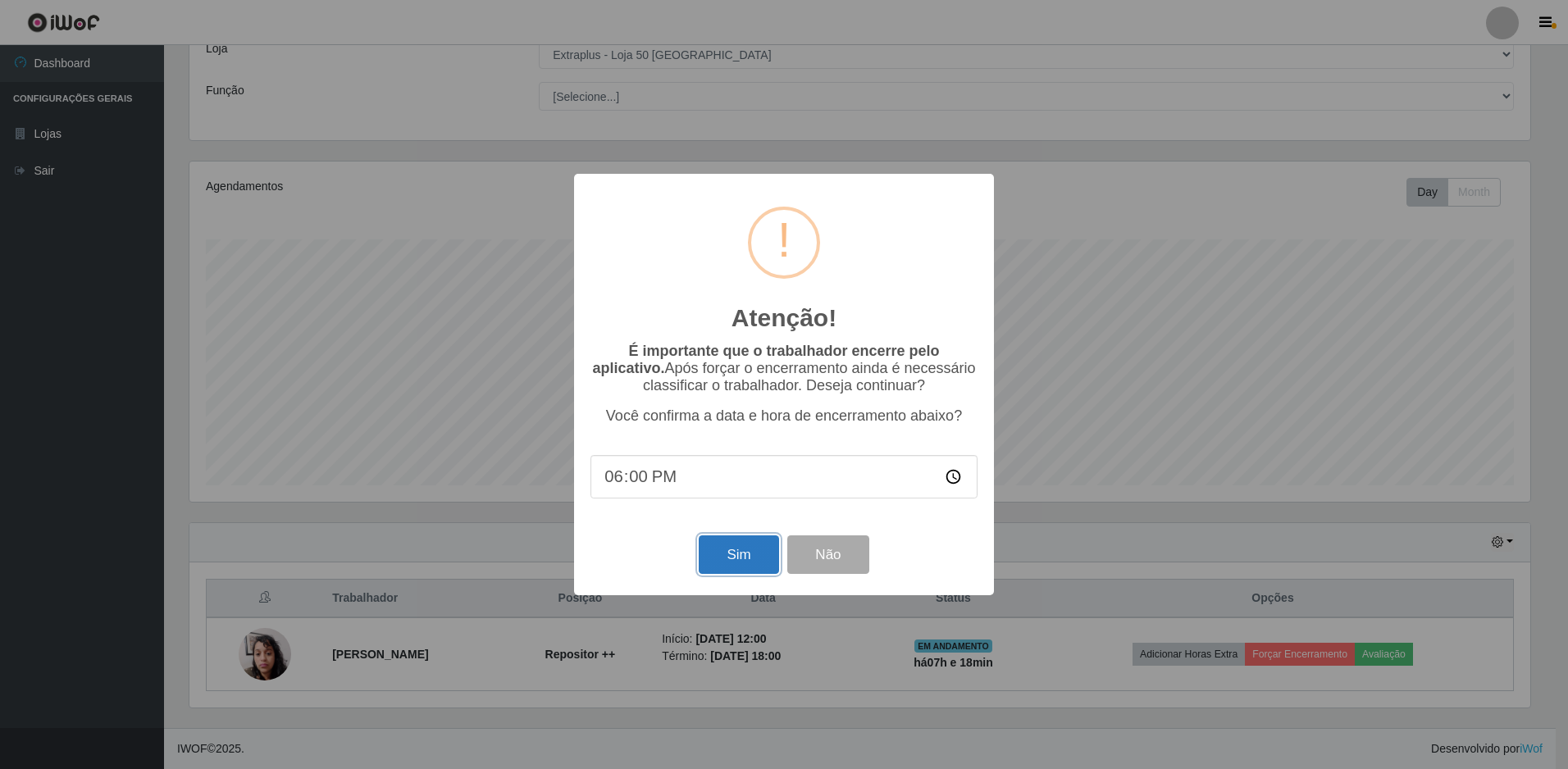
drag, startPoint x: 753, startPoint y: 555, endPoint x: 764, endPoint y: 556, distance: 11.0
click at [755, 555] on button "Sim" at bounding box center [738, 554] width 79 height 38
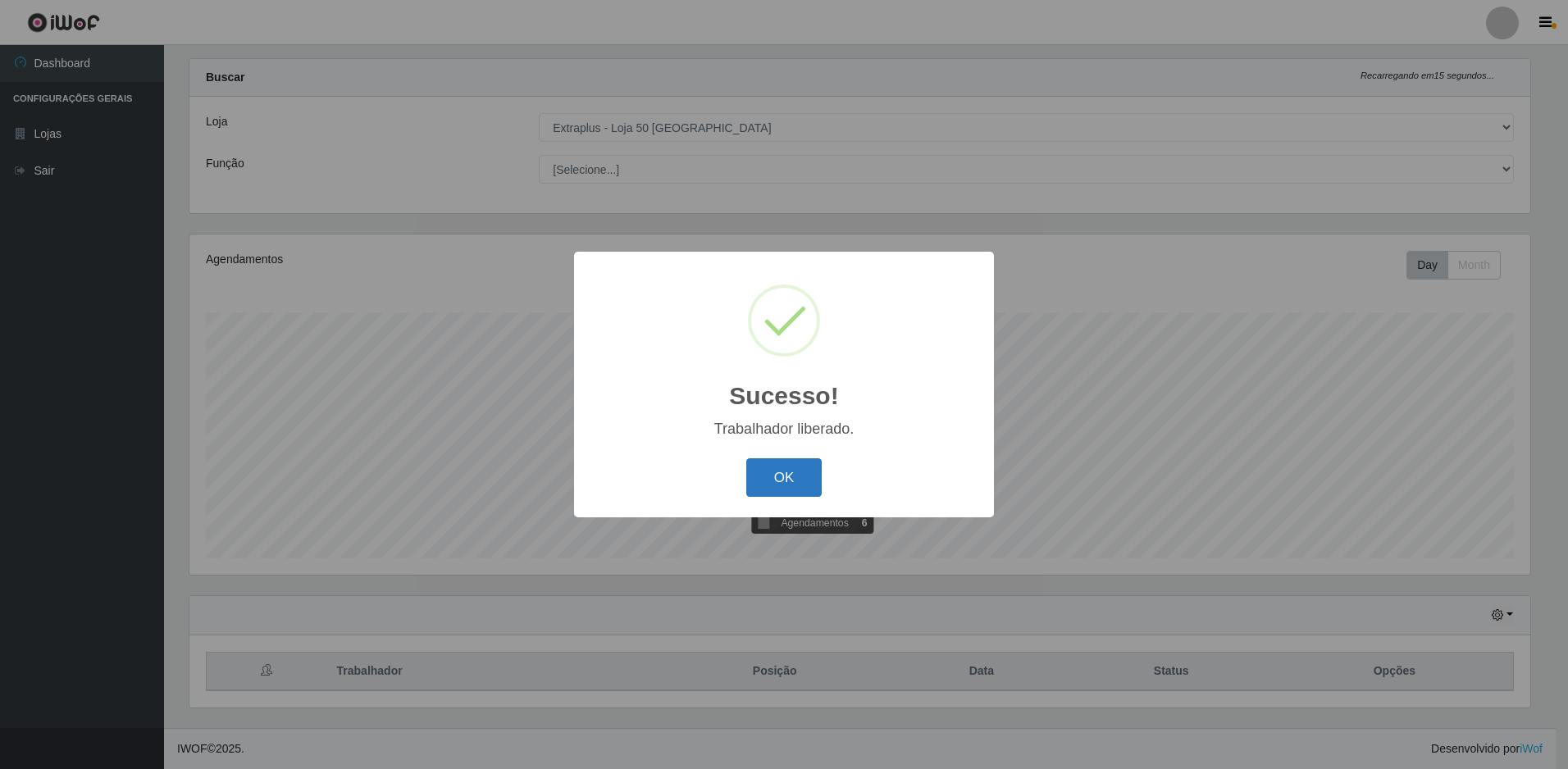
click at [789, 469] on button "OK" at bounding box center [785, 477] width 77 height 38
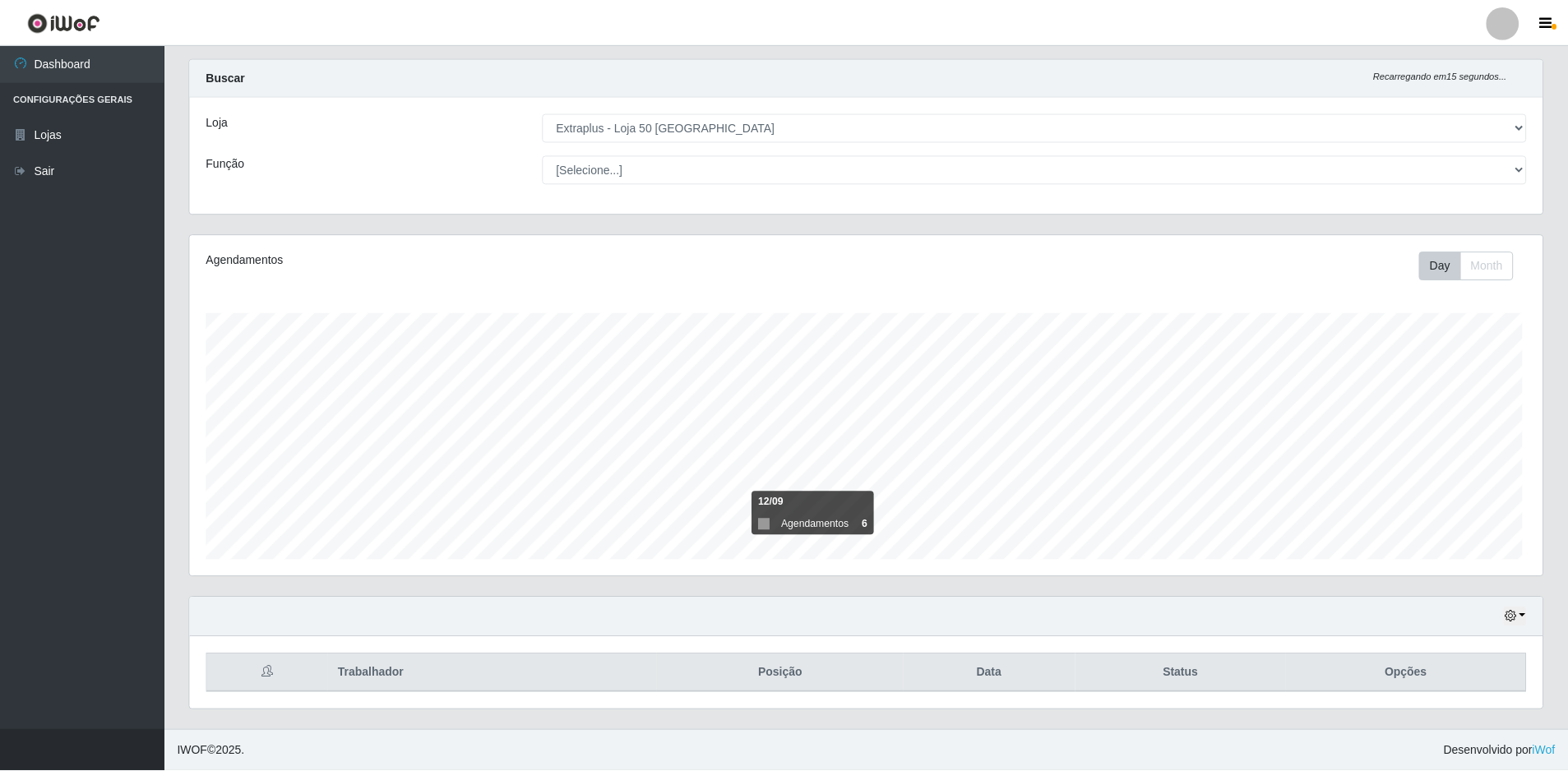
scroll to position [822077, 821098]
